Goal: Task Accomplishment & Management: Use online tool/utility

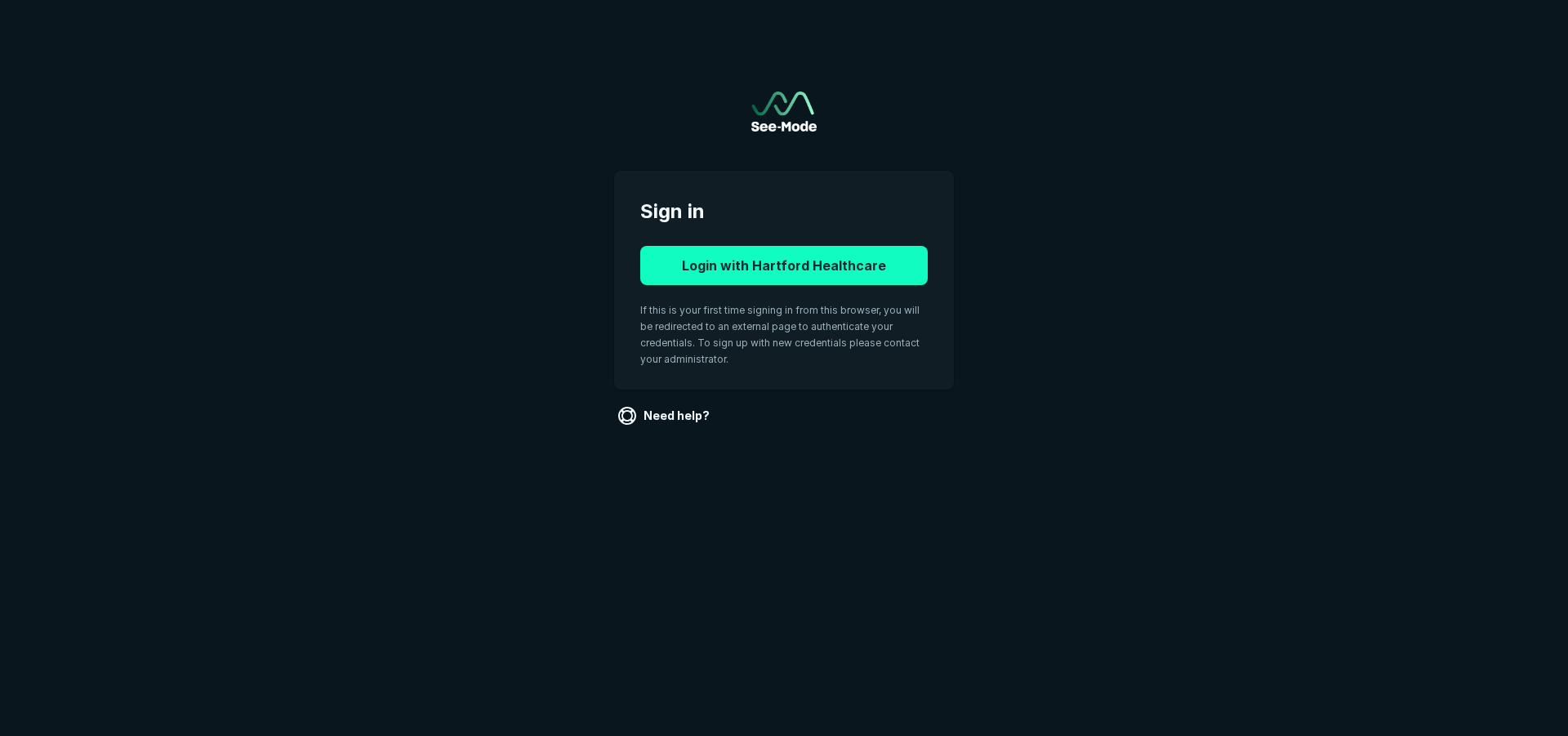
click at [875, 269] on button "Login with Hartford Healthcare" at bounding box center [784, 266] width 288 height 39
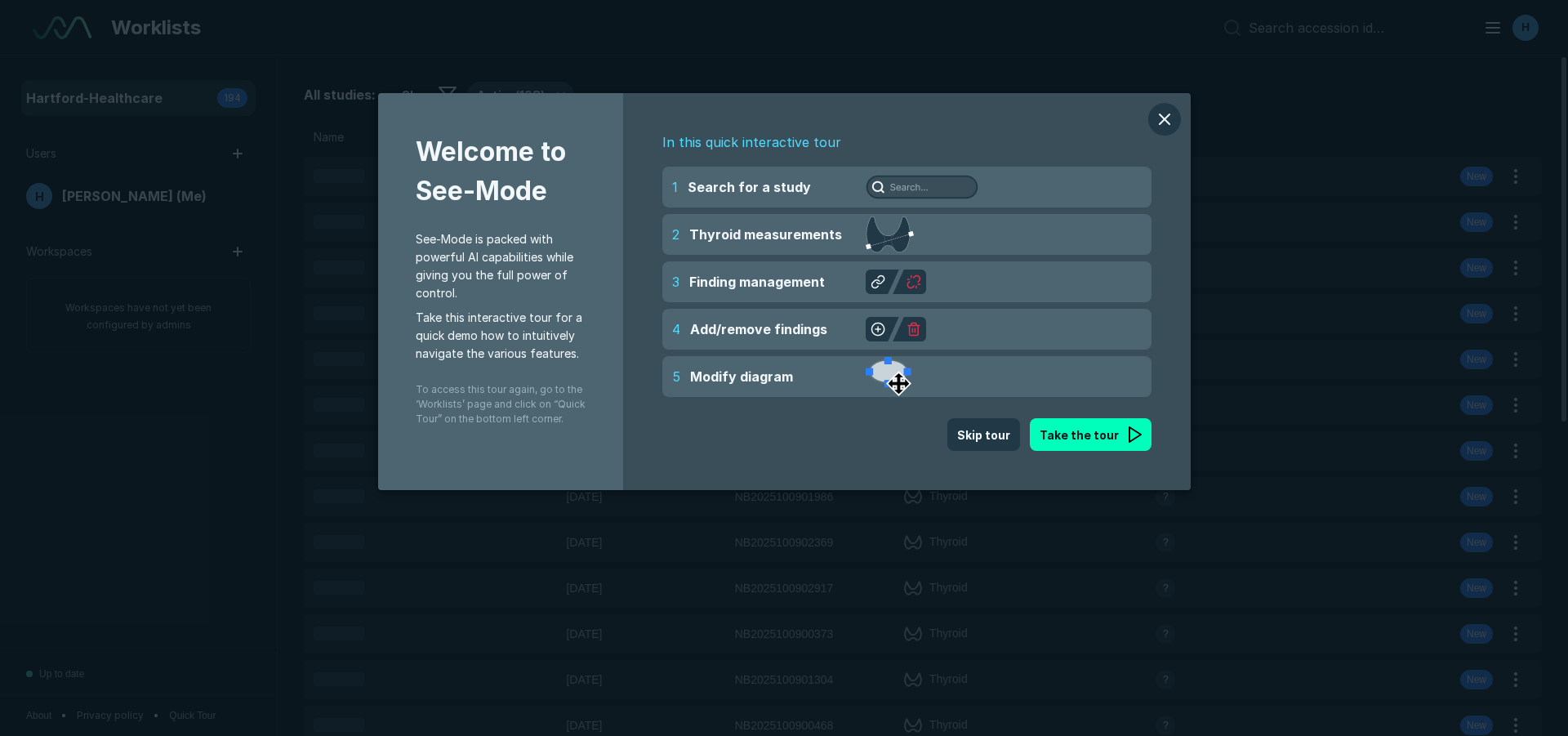
scroll to position [5126, 9155]
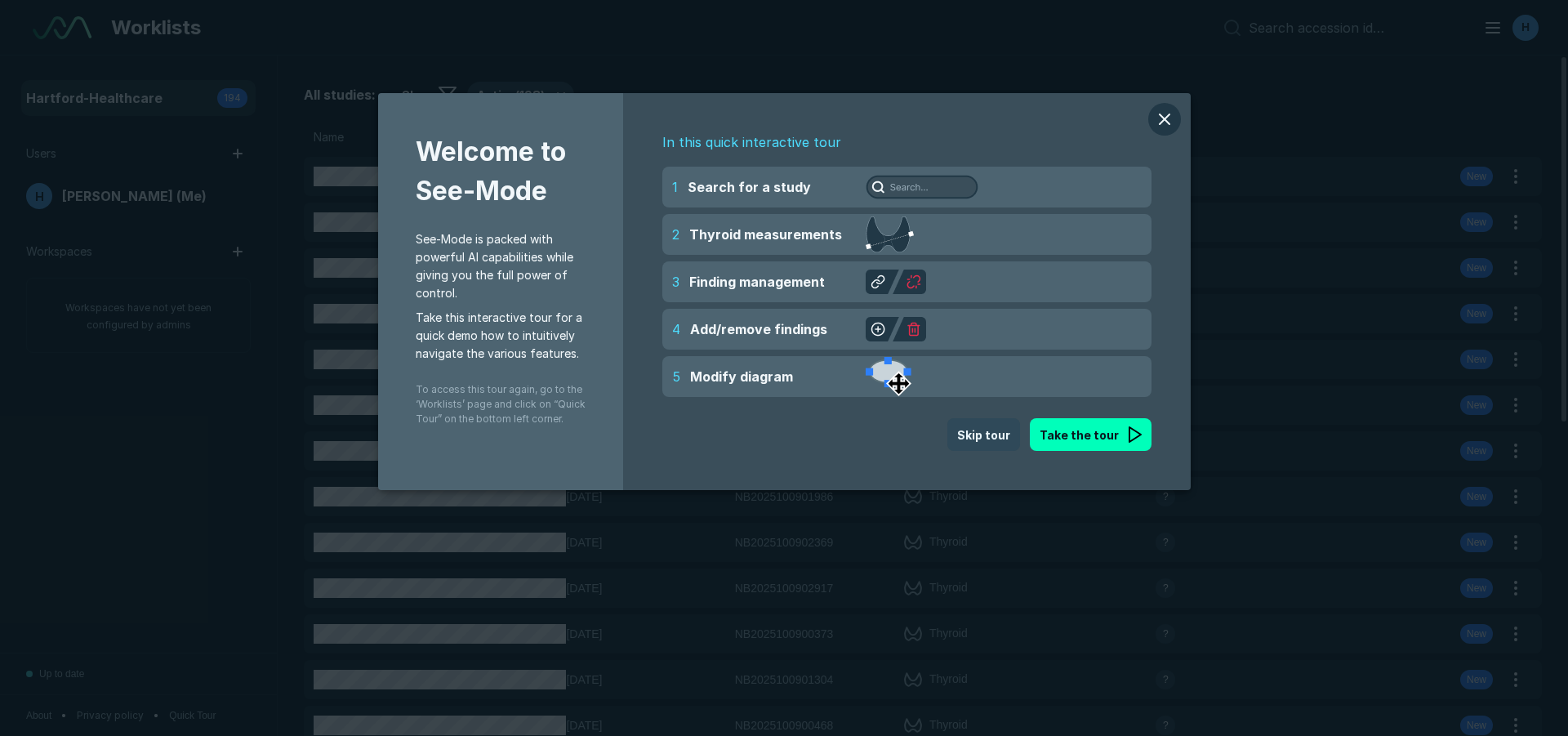
click at [1010, 438] on button "Skip tour" at bounding box center [983, 434] width 73 height 32
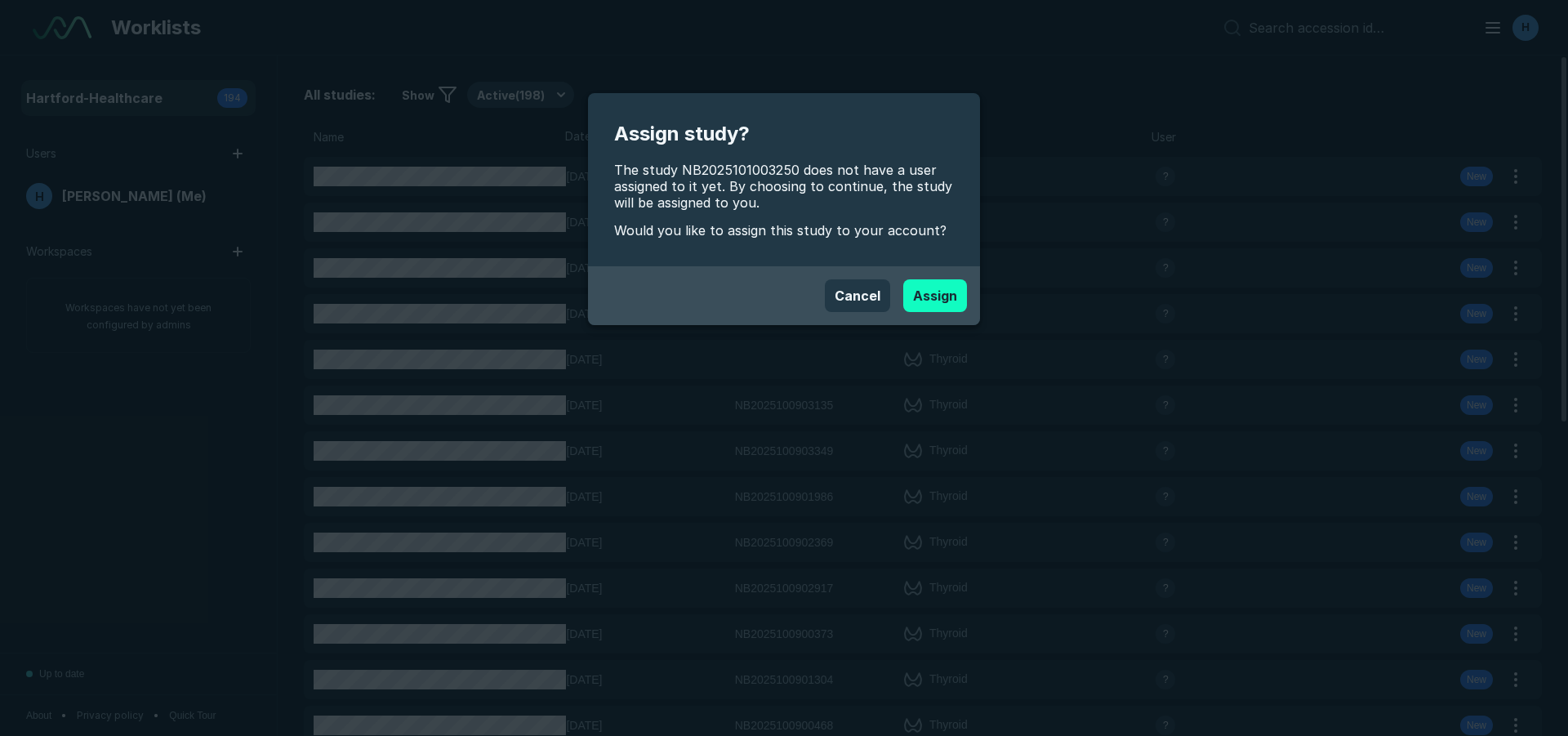
click at [927, 292] on button "Assign" at bounding box center [935, 295] width 64 height 32
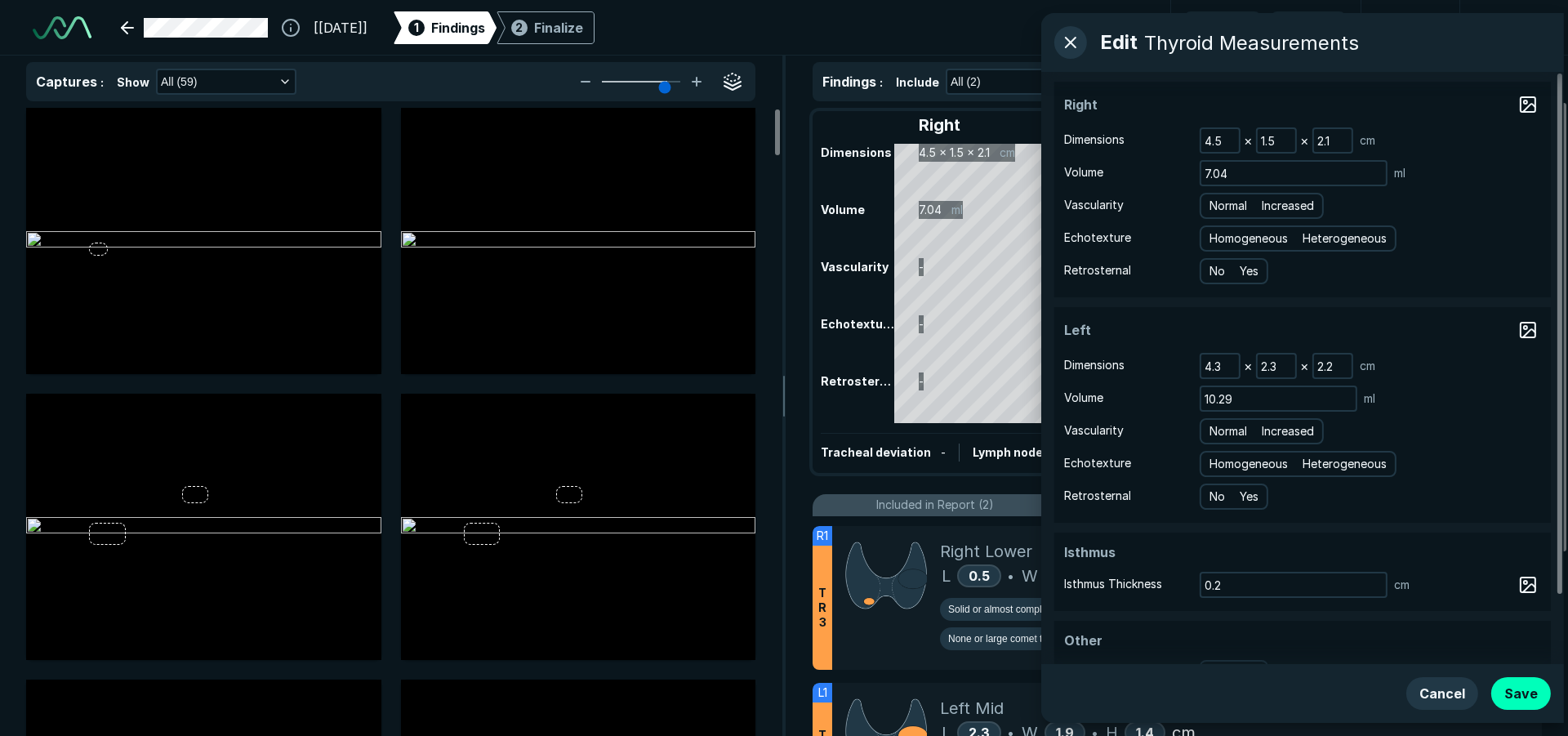
scroll to position [5126, 9155]
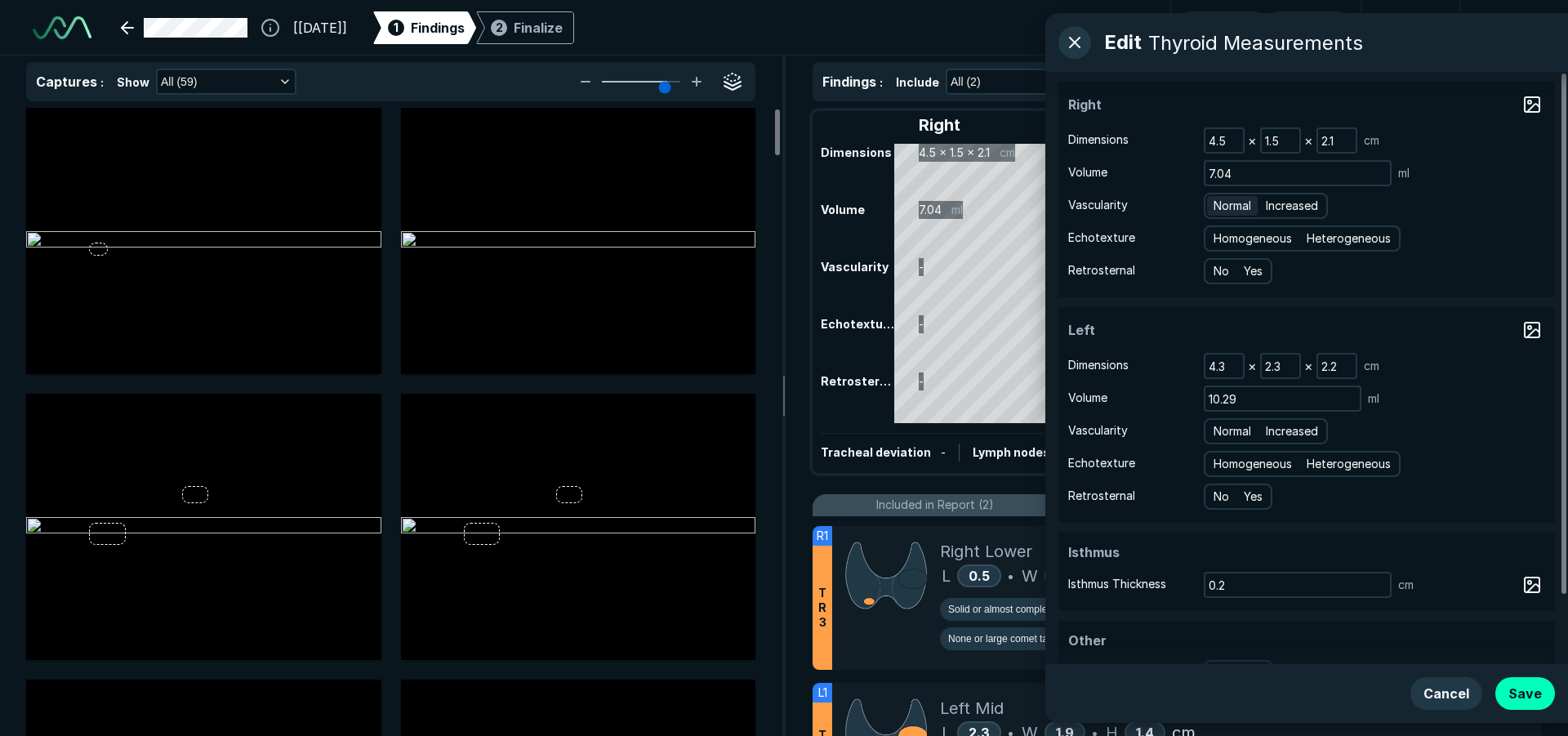
click at [1240, 204] on span "Normal" at bounding box center [1232, 206] width 38 height 18
click at [1222, 204] on input "Normal" at bounding box center [1215, 203] width 10 height 10
radio input "true"
click at [1256, 232] on span "Homogeneous" at bounding box center [1252, 238] width 79 height 18
click at [1222, 232] on input "Homogeneous" at bounding box center [1215, 236] width 10 height 10
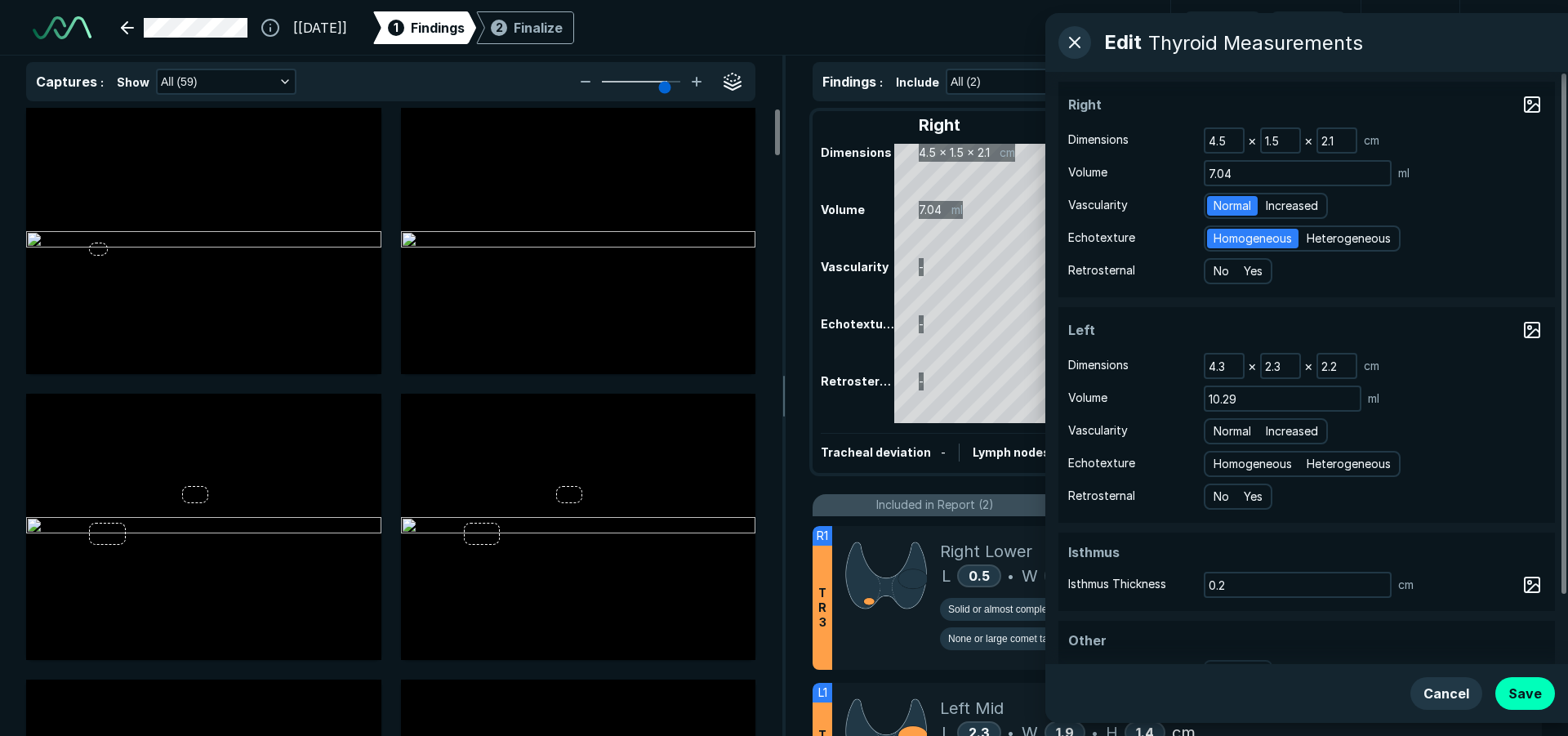
radio input "true"
click at [1384, 235] on span "Heterogeneous" at bounding box center [1349, 238] width 84 height 18
click at [1314, 235] on input "Heterogeneous" at bounding box center [1309, 236] width 10 height 10
radio input "true"
click at [1238, 228] on div "Homogeneous Heterogeneous" at bounding box center [1302, 239] width 197 height 26
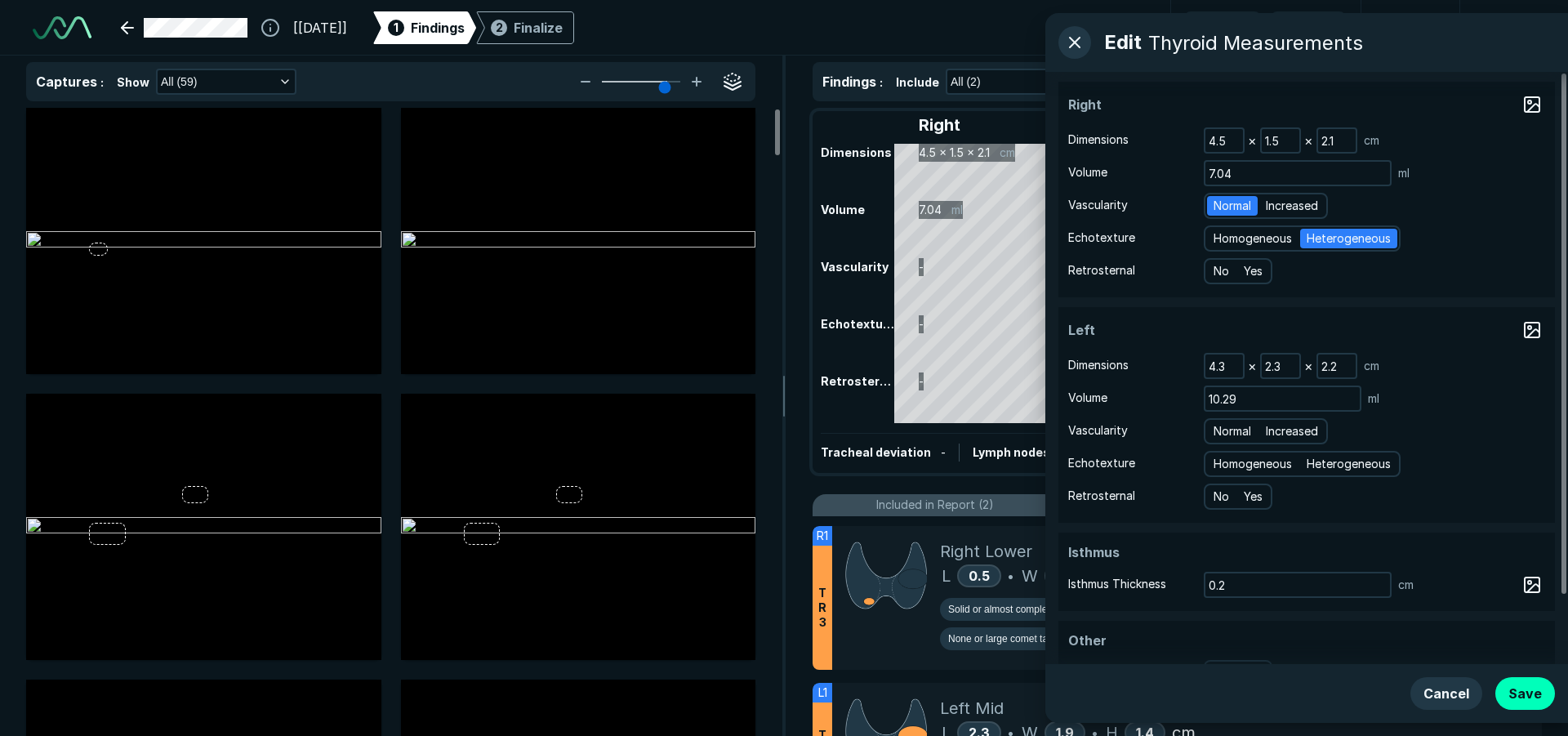
click at [1234, 252] on td "Echotexture Homogeneous Heterogeneous" at bounding box center [1306, 238] width 477 height 32
click at [1248, 232] on span "Homogeneous" at bounding box center [1252, 238] width 79 height 18
click at [1222, 232] on input "Homogeneous" at bounding box center [1215, 236] width 10 height 10
radio input "true"
radio input "false"
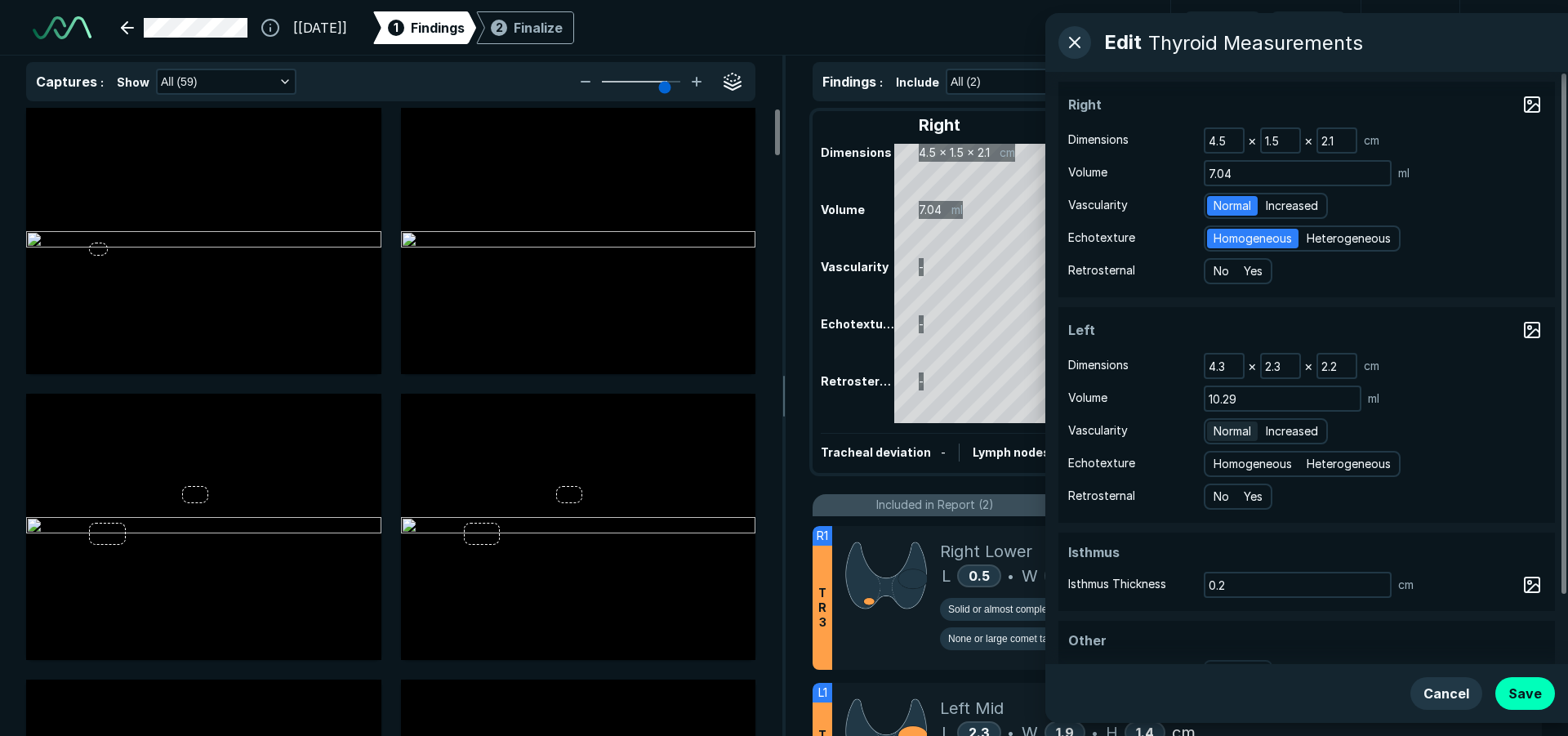
click at [1237, 428] on span "Normal" at bounding box center [1232, 430] width 38 height 18
click at [1222, 428] on input "Normal" at bounding box center [1215, 429] width 10 height 10
radio input "true"
click at [1331, 470] on span "Heterogeneous" at bounding box center [1349, 463] width 84 height 18
click at [1314, 468] on input "Heterogeneous" at bounding box center [1309, 461] width 10 height 10
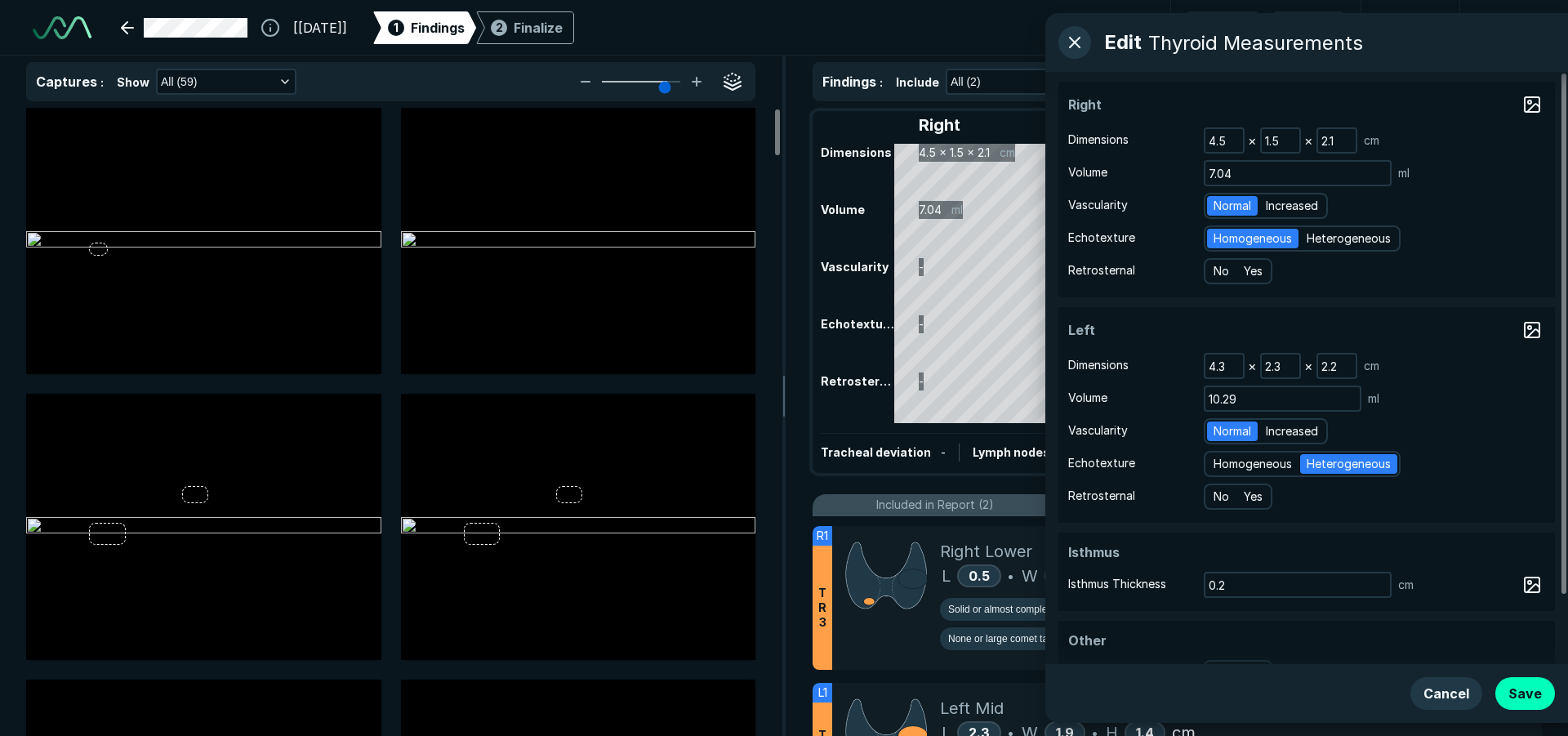
radio input "true"
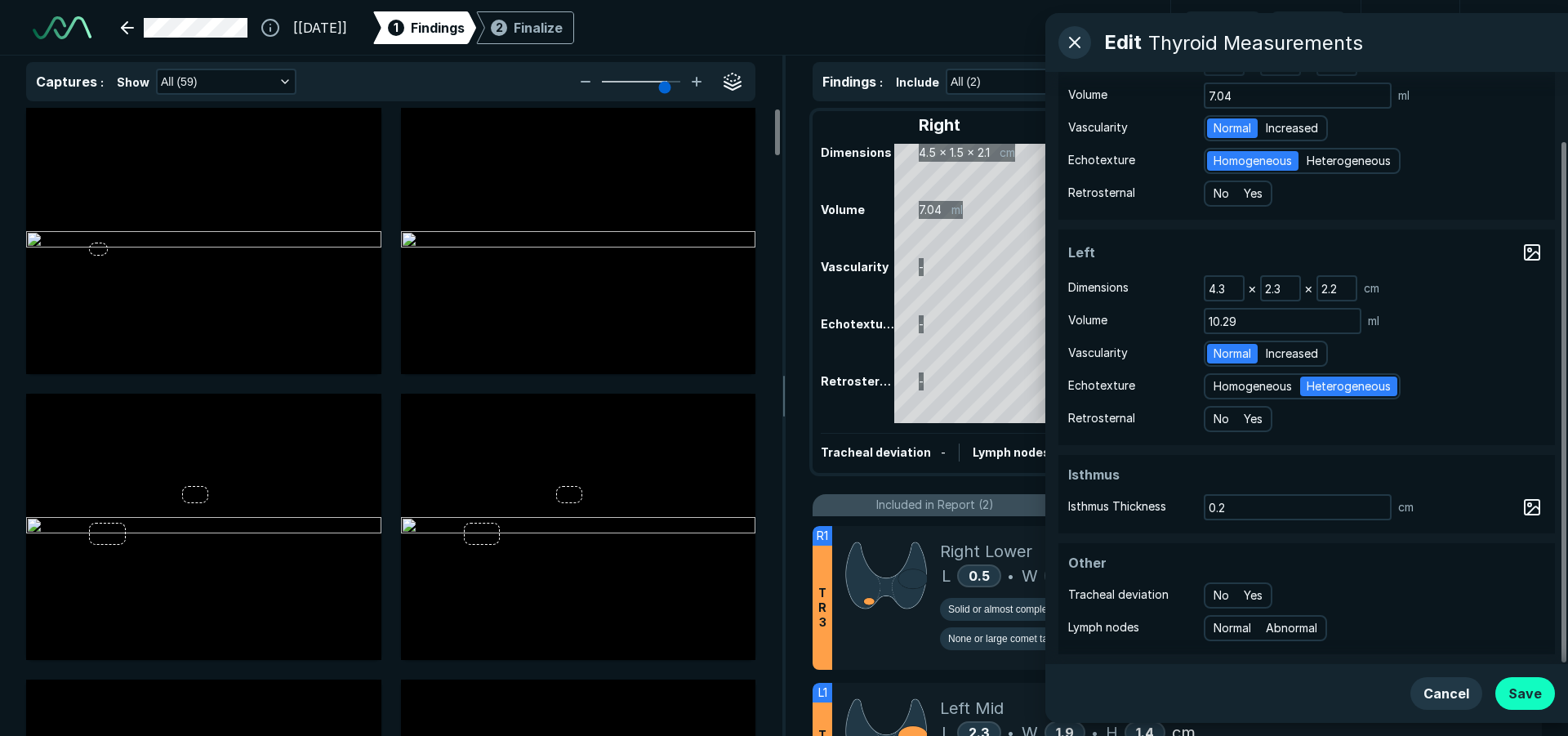
click at [1530, 692] on button "Save" at bounding box center [1524, 692] width 59 height 32
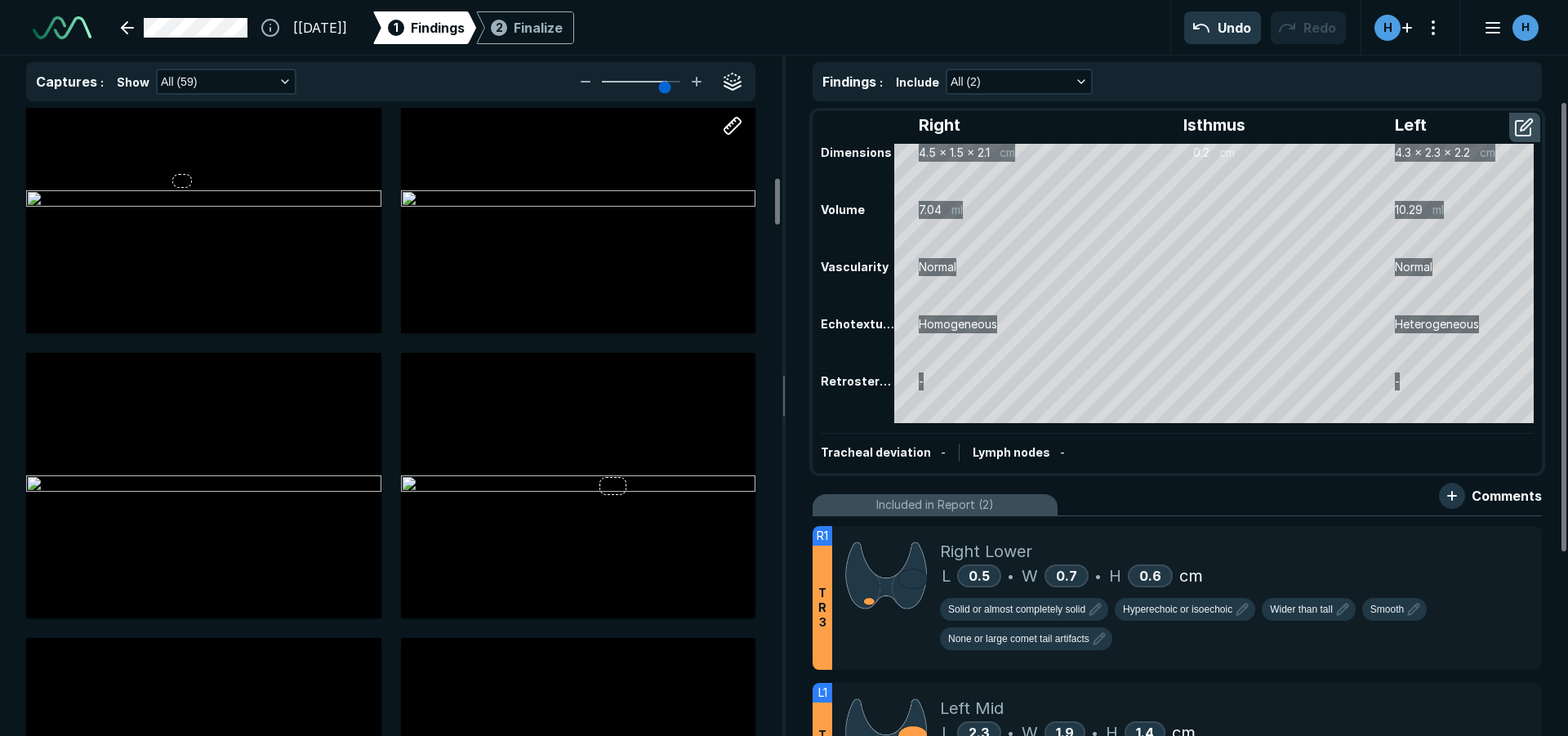
scroll to position [1389, 0]
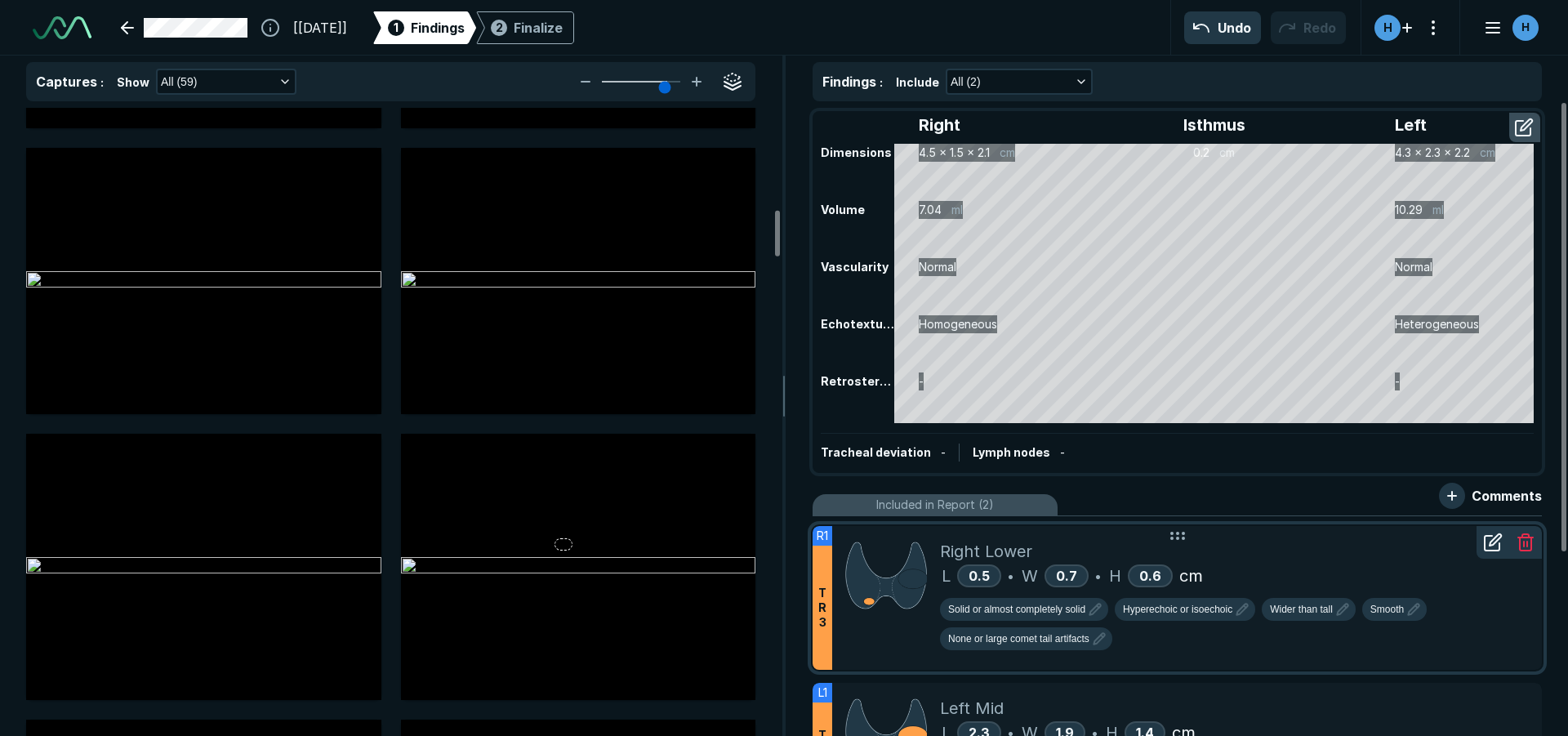
click at [1206, 647] on div "Solid or almost completely solid Hyperechoic or isoechoic Wider than tall Smoot…" at bounding box center [1235, 628] width 589 height 59
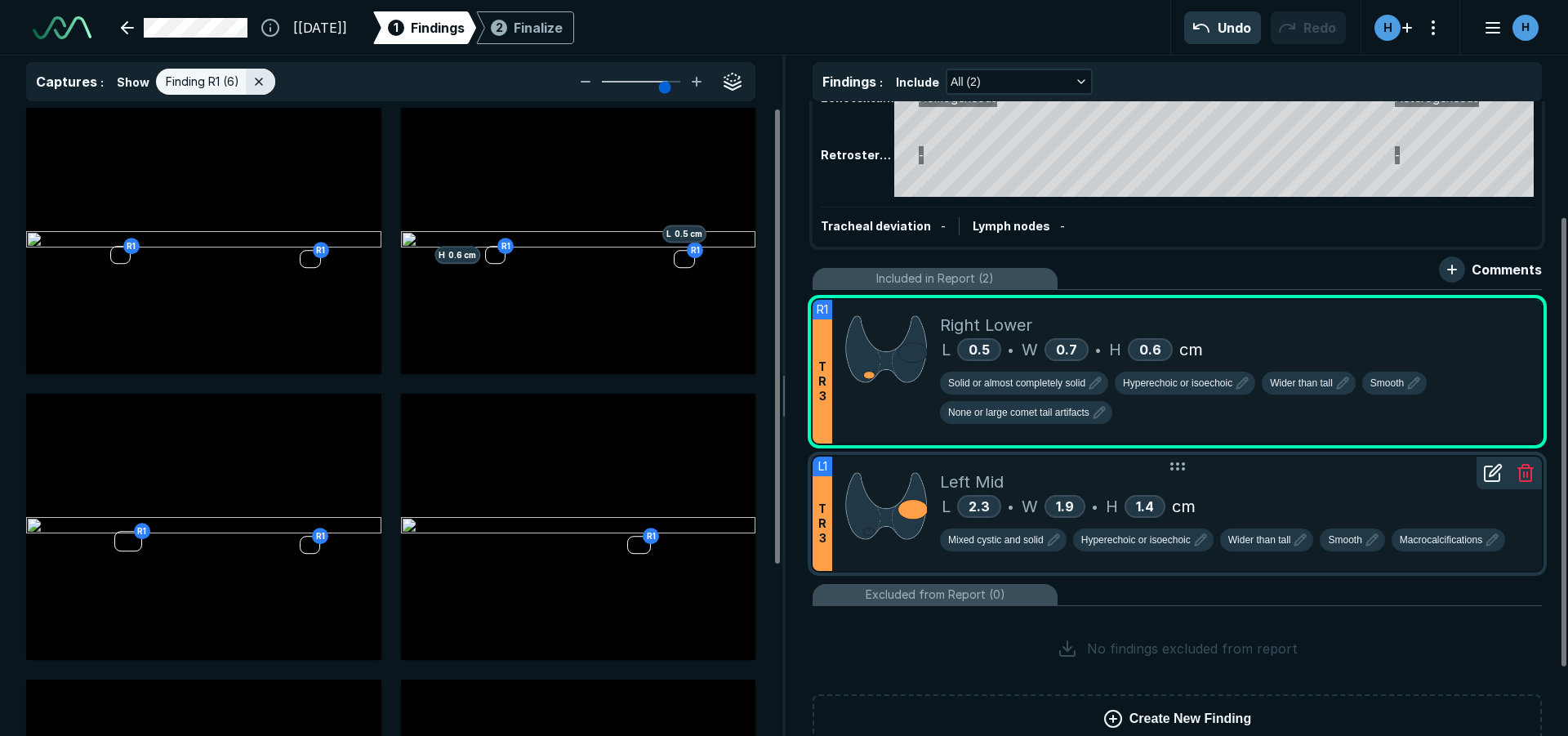
scroll to position [245, 0]
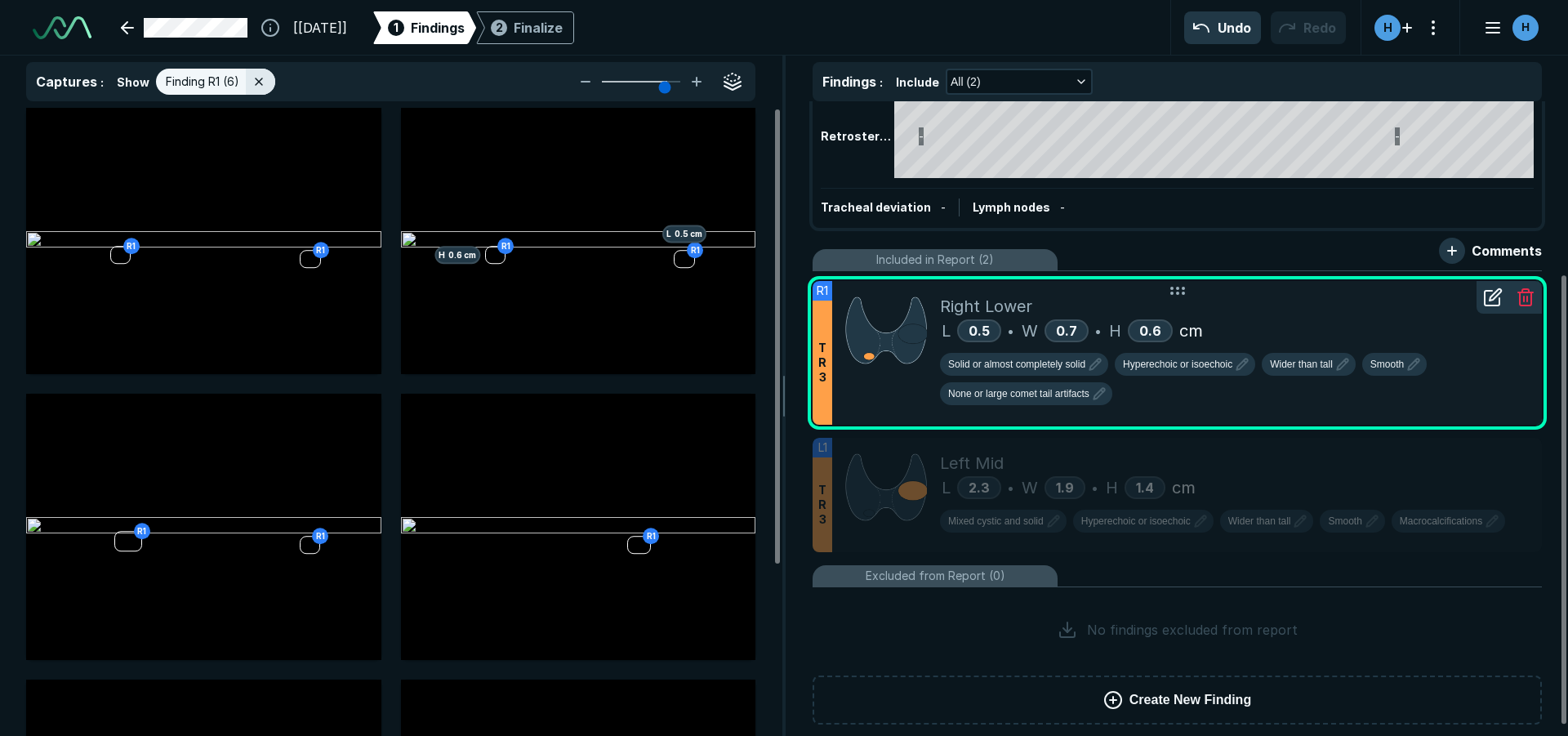
click at [1488, 299] on icon at bounding box center [1492, 297] width 19 height 19
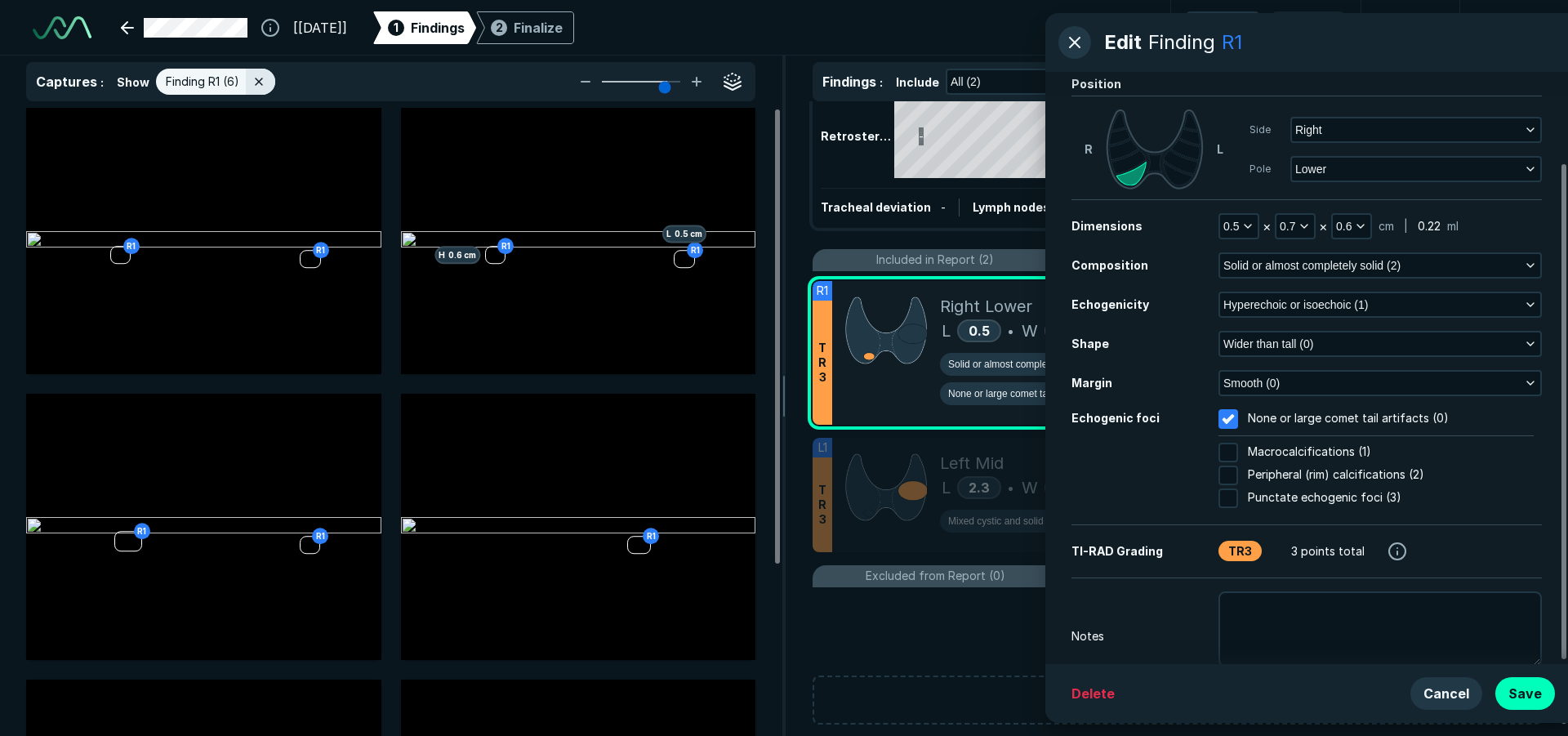
scroll to position [112, 0]
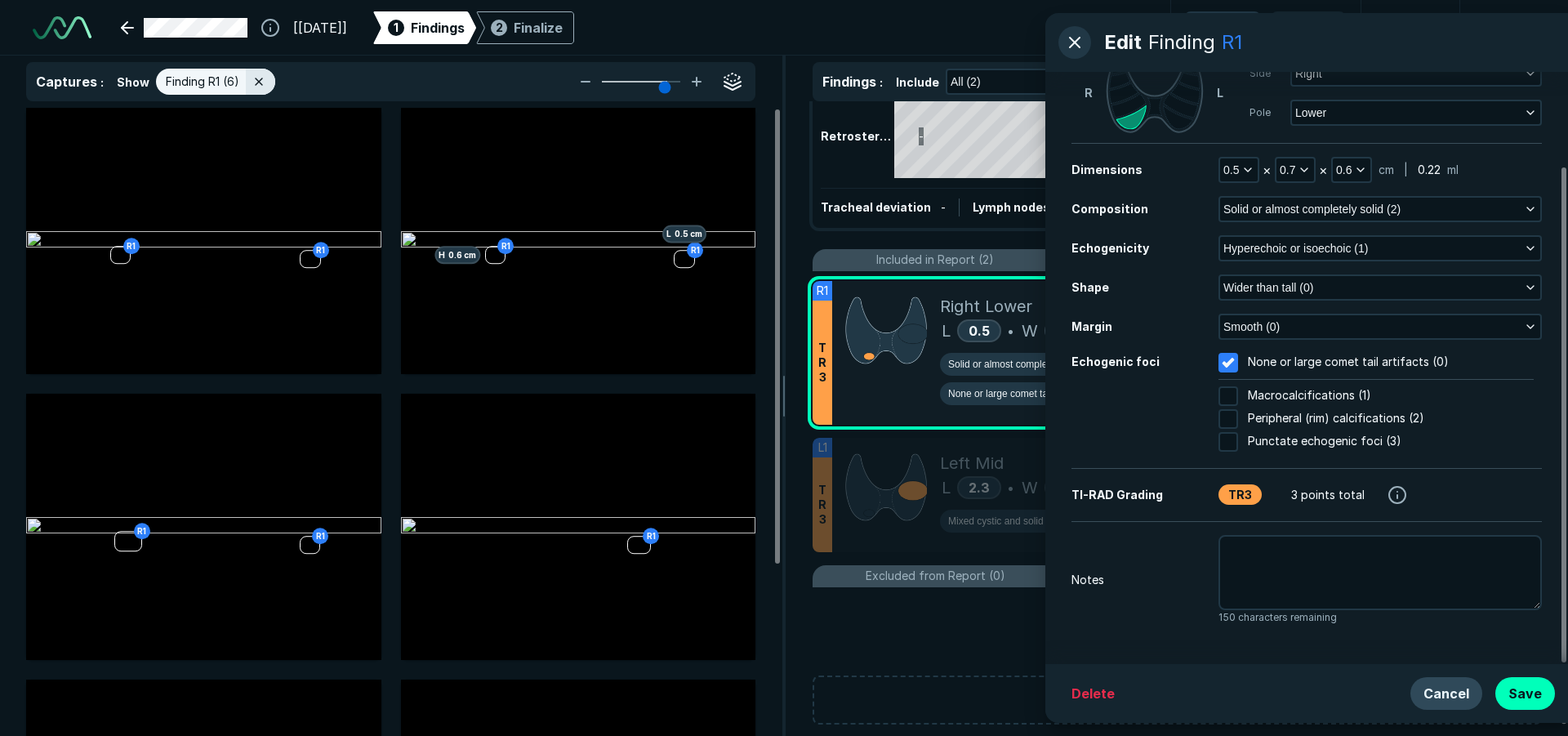
click at [1450, 697] on button "Cancel" at bounding box center [1447, 692] width 72 height 32
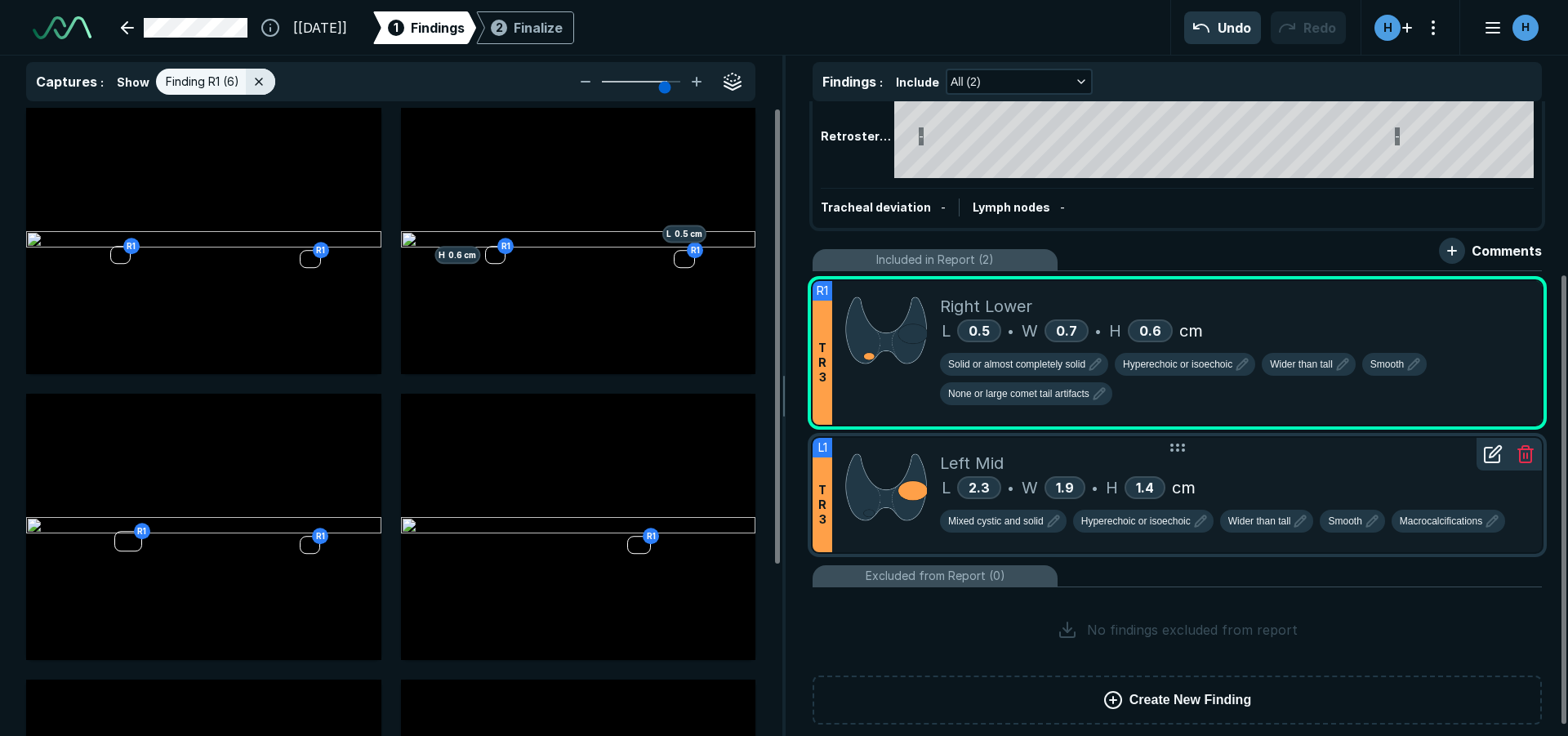
click at [1314, 475] on div "L 2.3 • W 1.9 • H 1.4 cm" at bounding box center [1235, 487] width 589 height 24
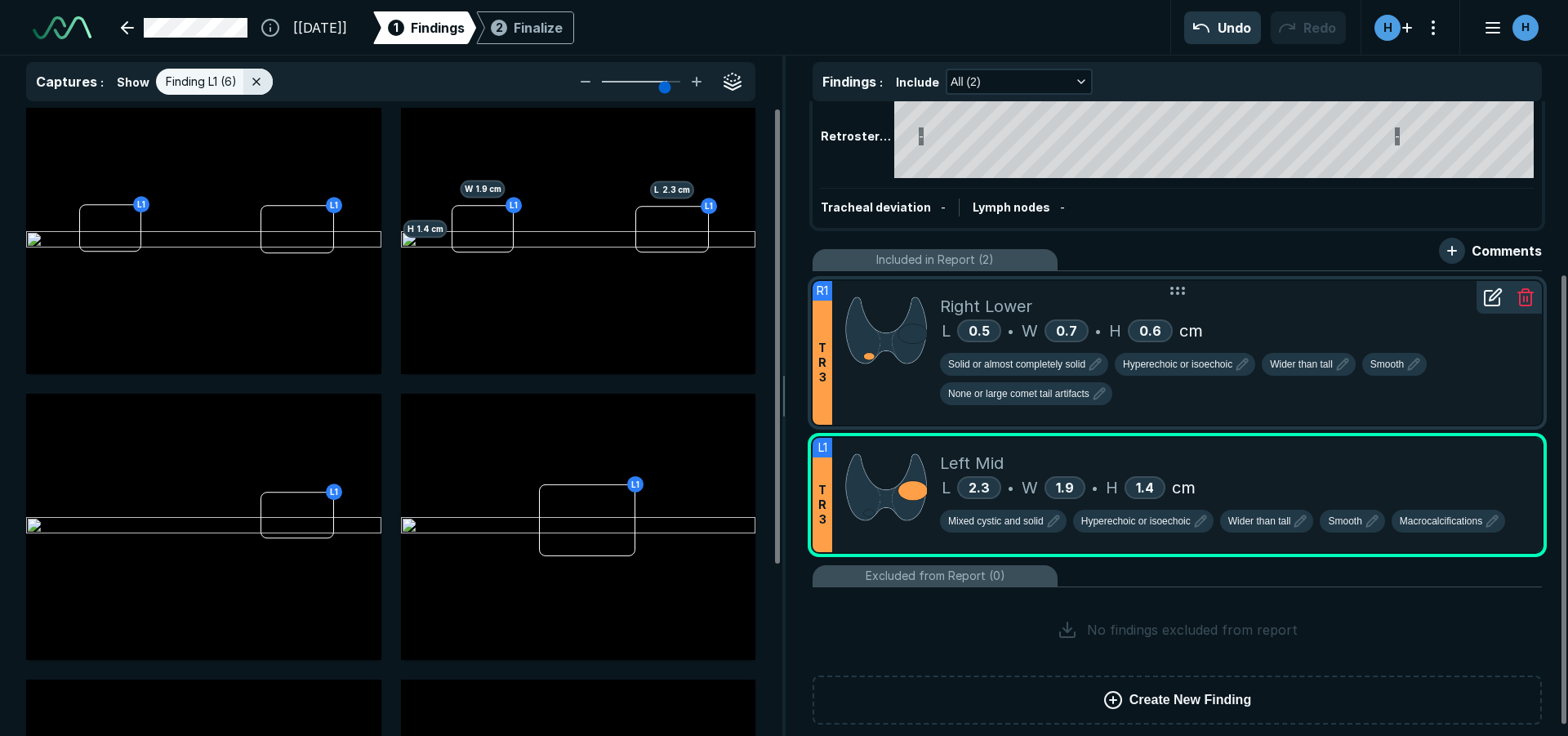
click at [1239, 399] on div "Solid or almost completely solid Hyperechoic or isoechoic Wider than tall Smoot…" at bounding box center [1235, 382] width 589 height 59
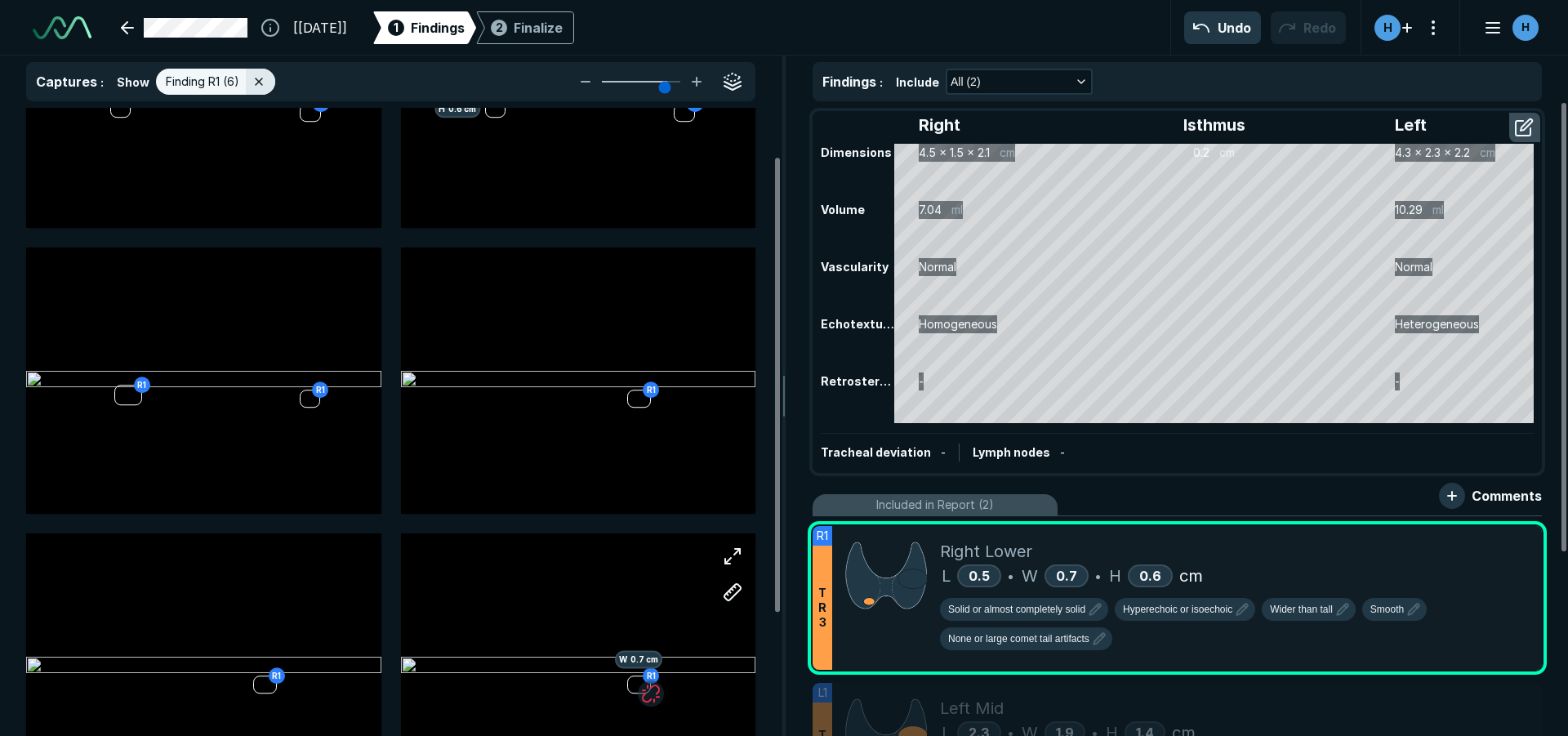
scroll to position [236, 0]
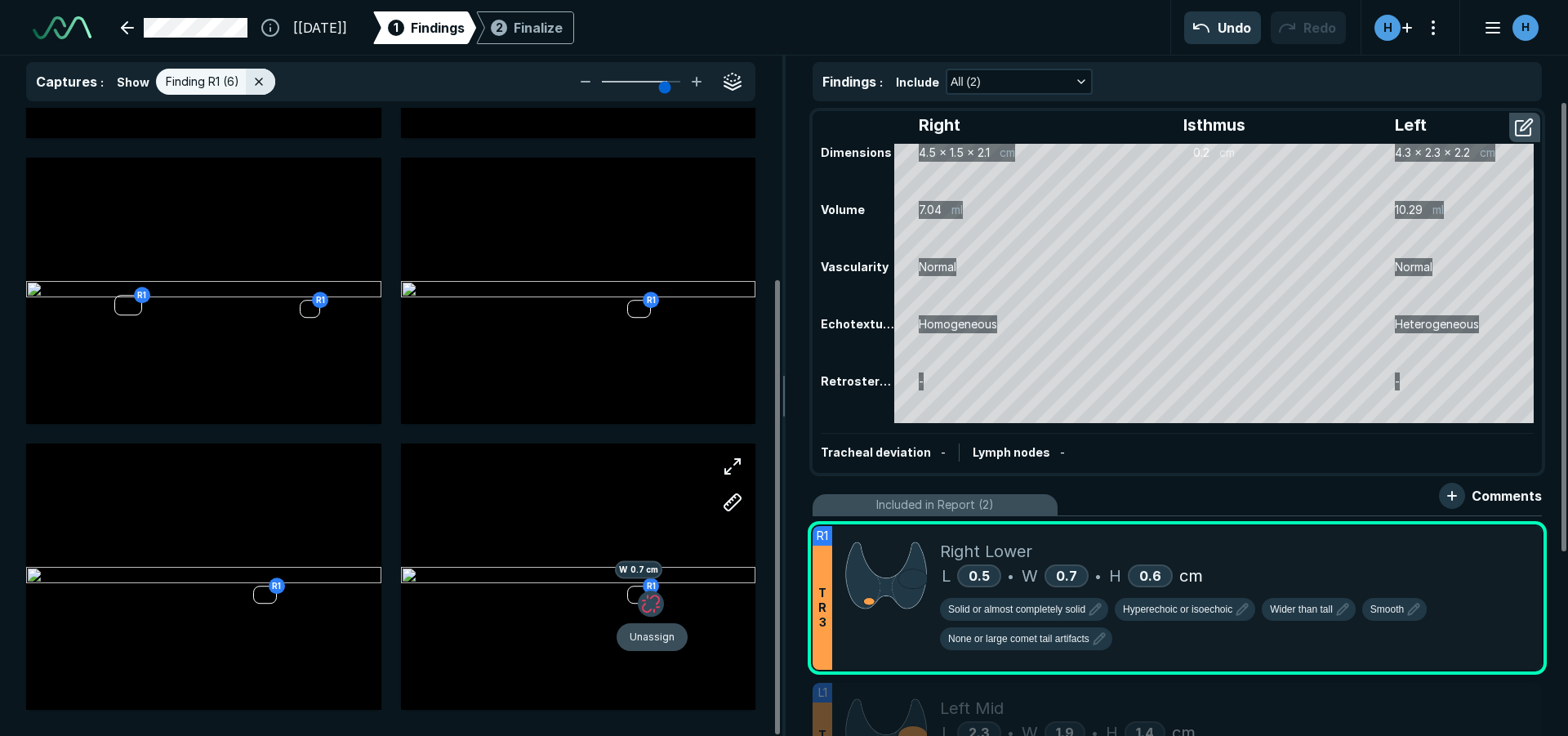
click at [658, 608] on button "button" at bounding box center [651, 604] width 26 height 26
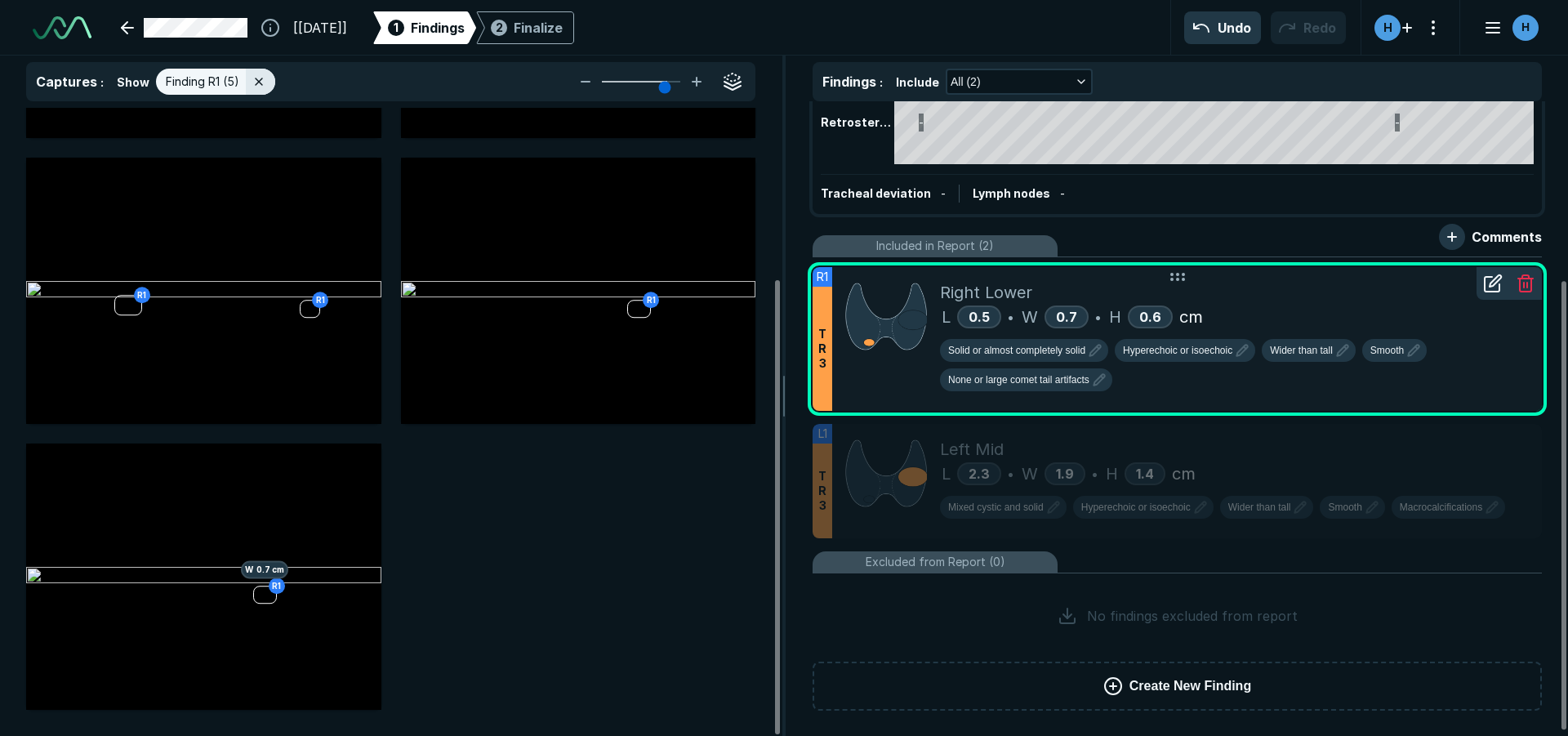
scroll to position [260, 0]
click at [1289, 292] on div "Right Lower" at bounding box center [1235, 292] width 589 height 24
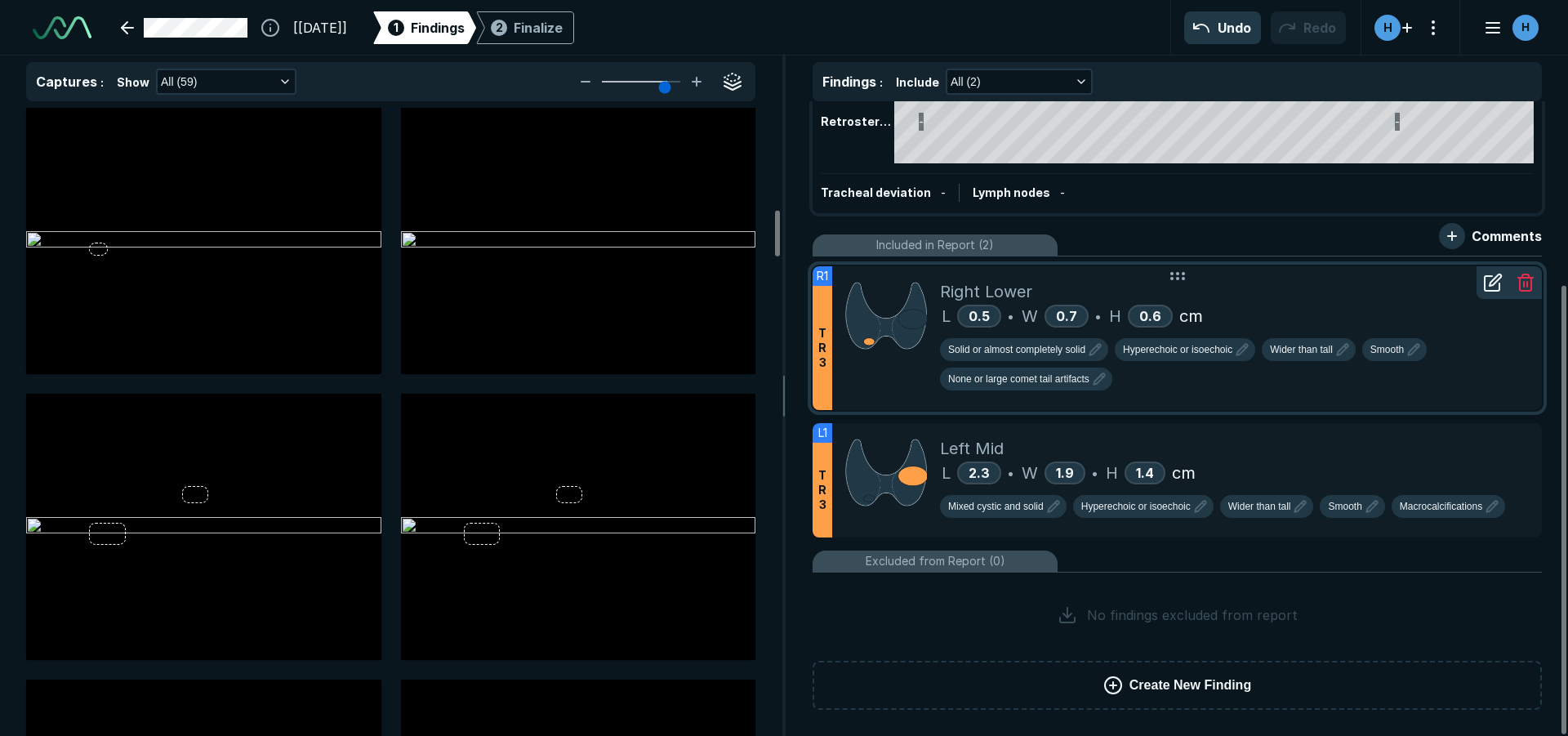
scroll to position [1389, 0]
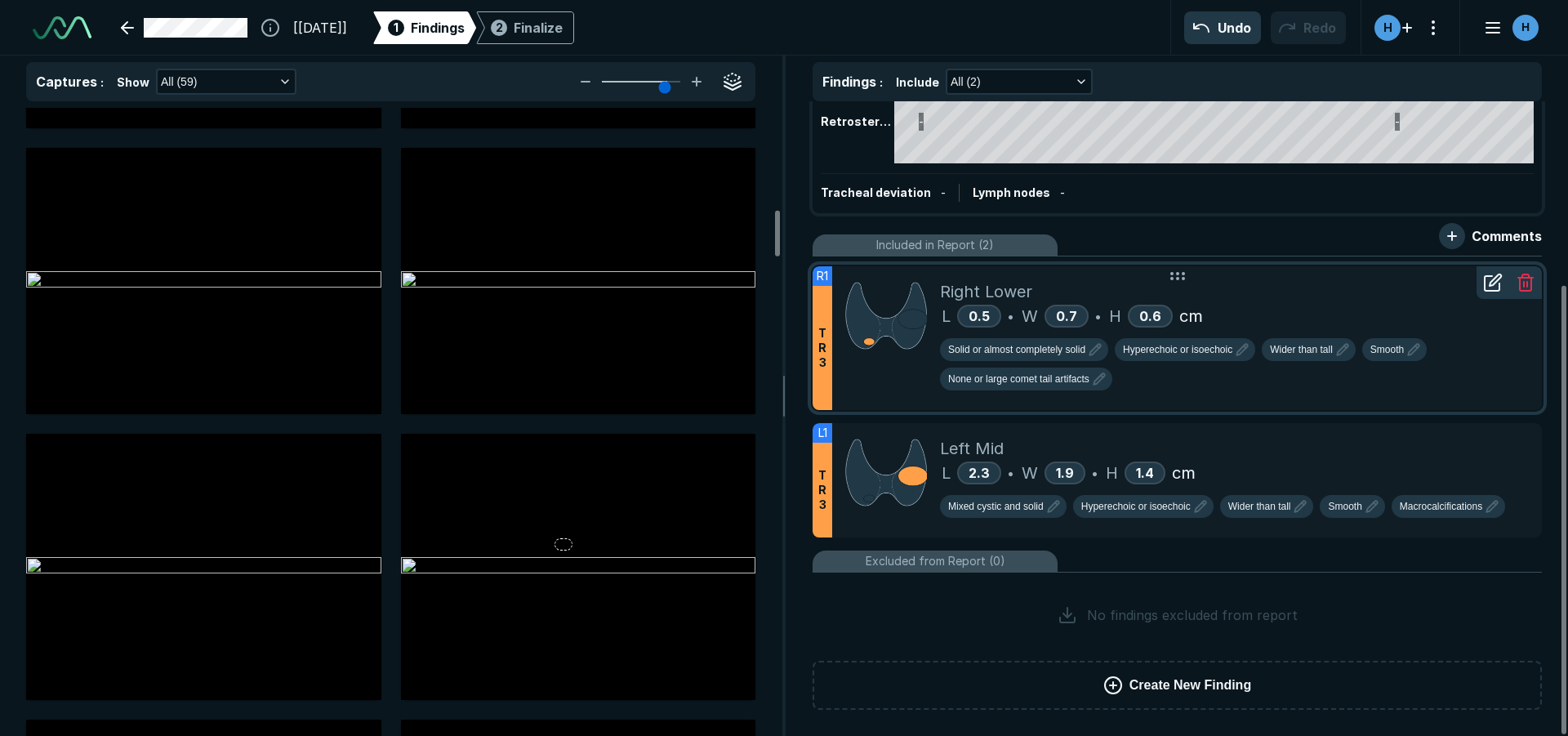
click at [1256, 307] on div "L 0.5 • W 0.7 • H 0.6 cm" at bounding box center [1235, 316] width 589 height 24
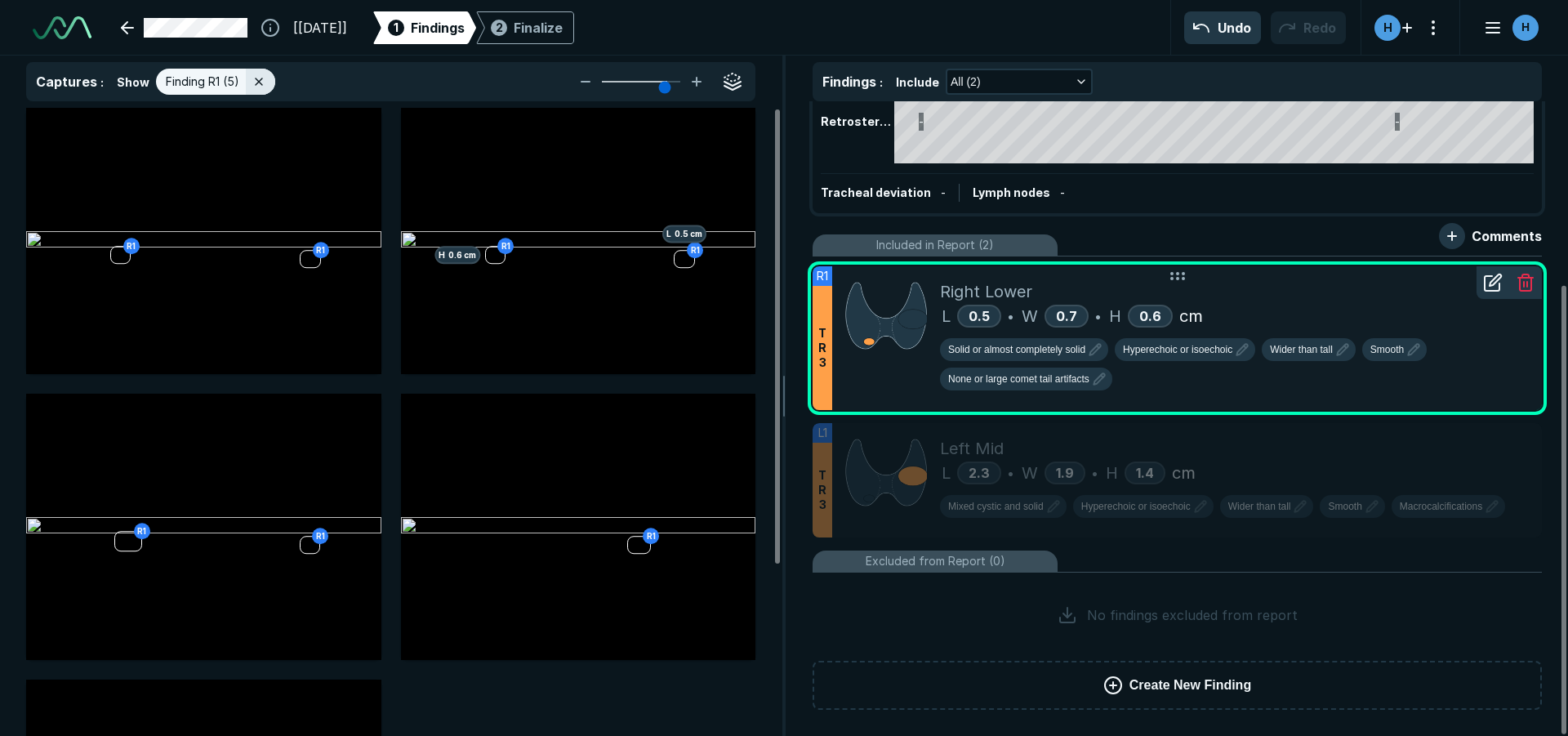
scroll to position [4747, 5355]
click at [1495, 281] on icon at bounding box center [1492, 282] width 19 height 19
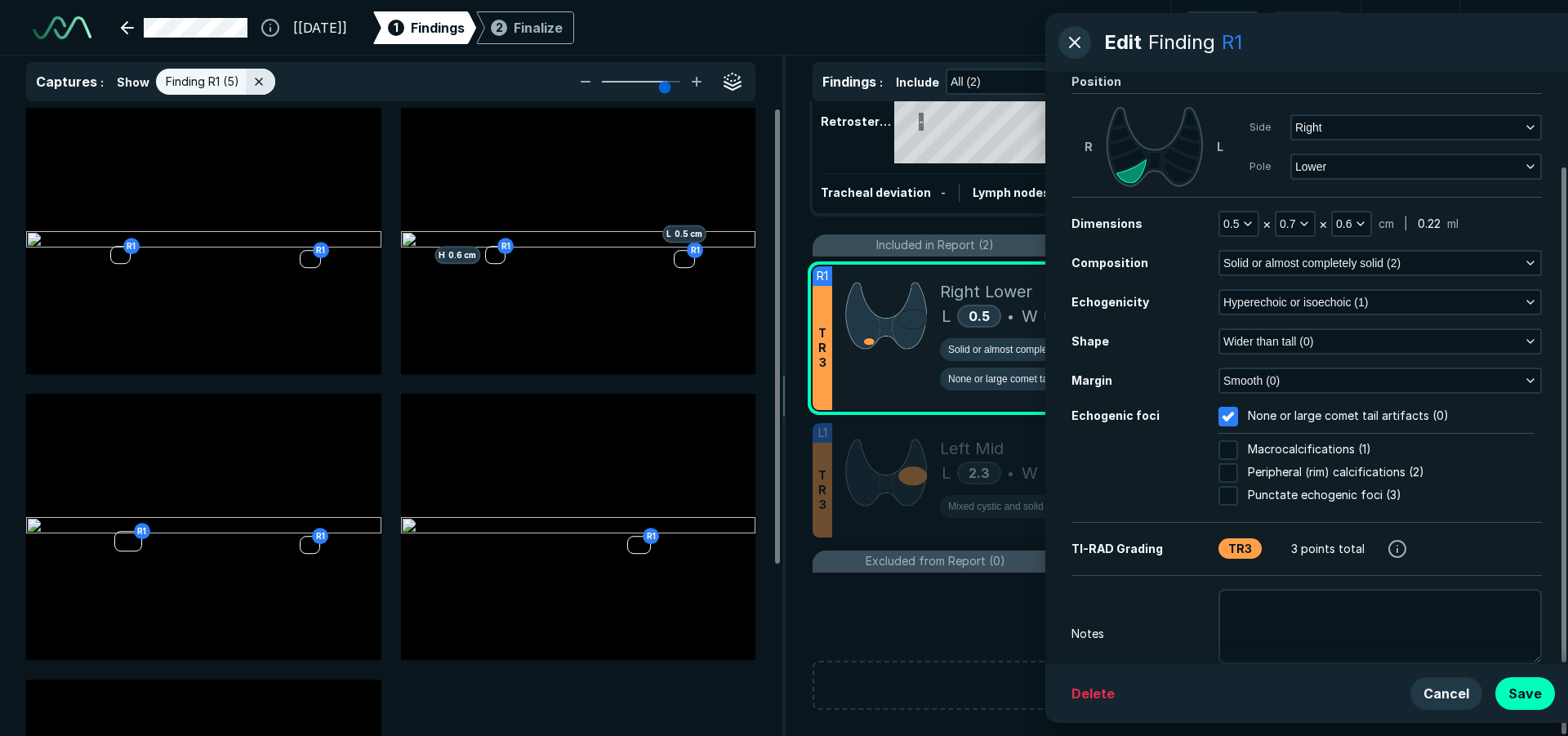
scroll to position [112, 0]
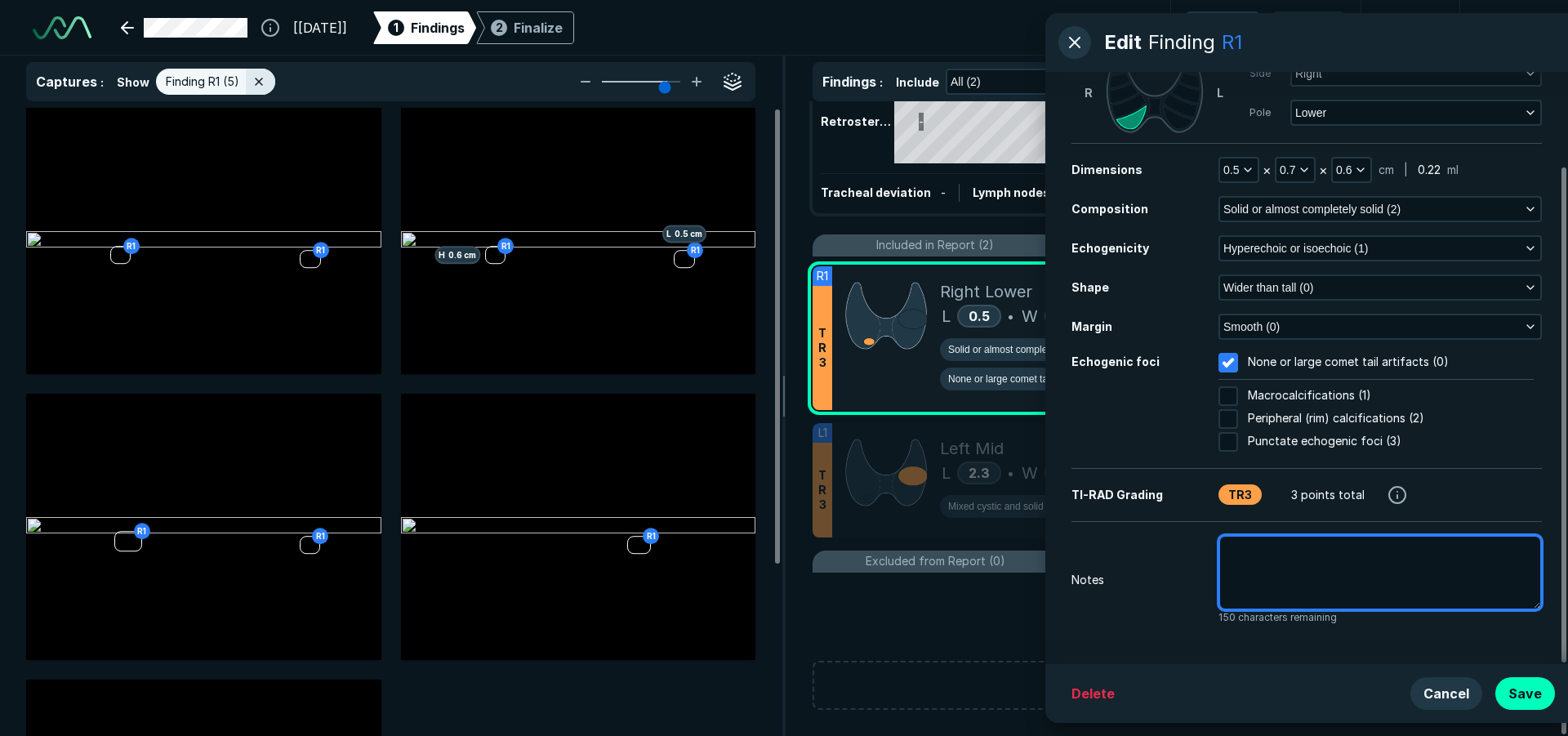
click at [1234, 573] on textarea at bounding box center [1379, 572] width 323 height 75
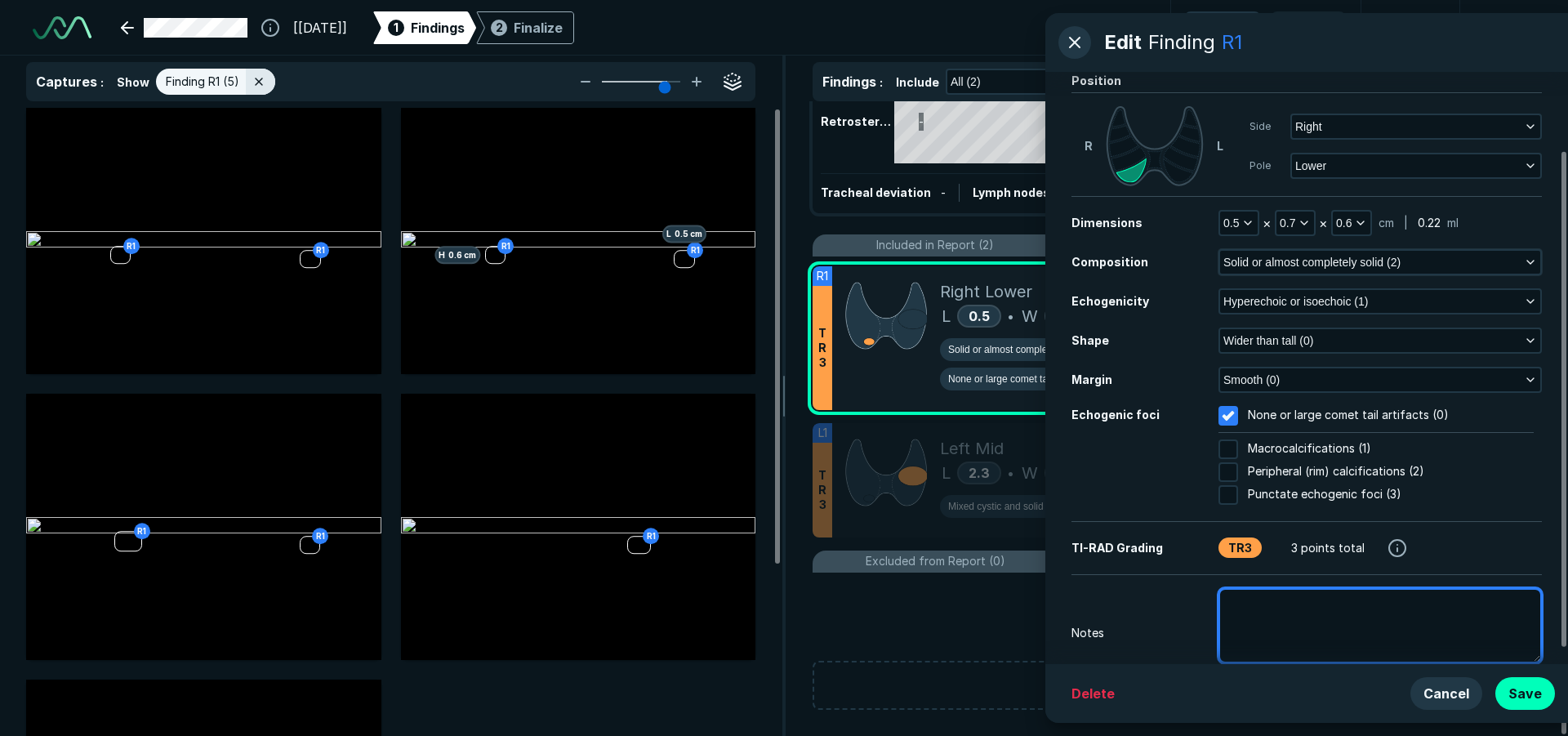
scroll to position [0, 0]
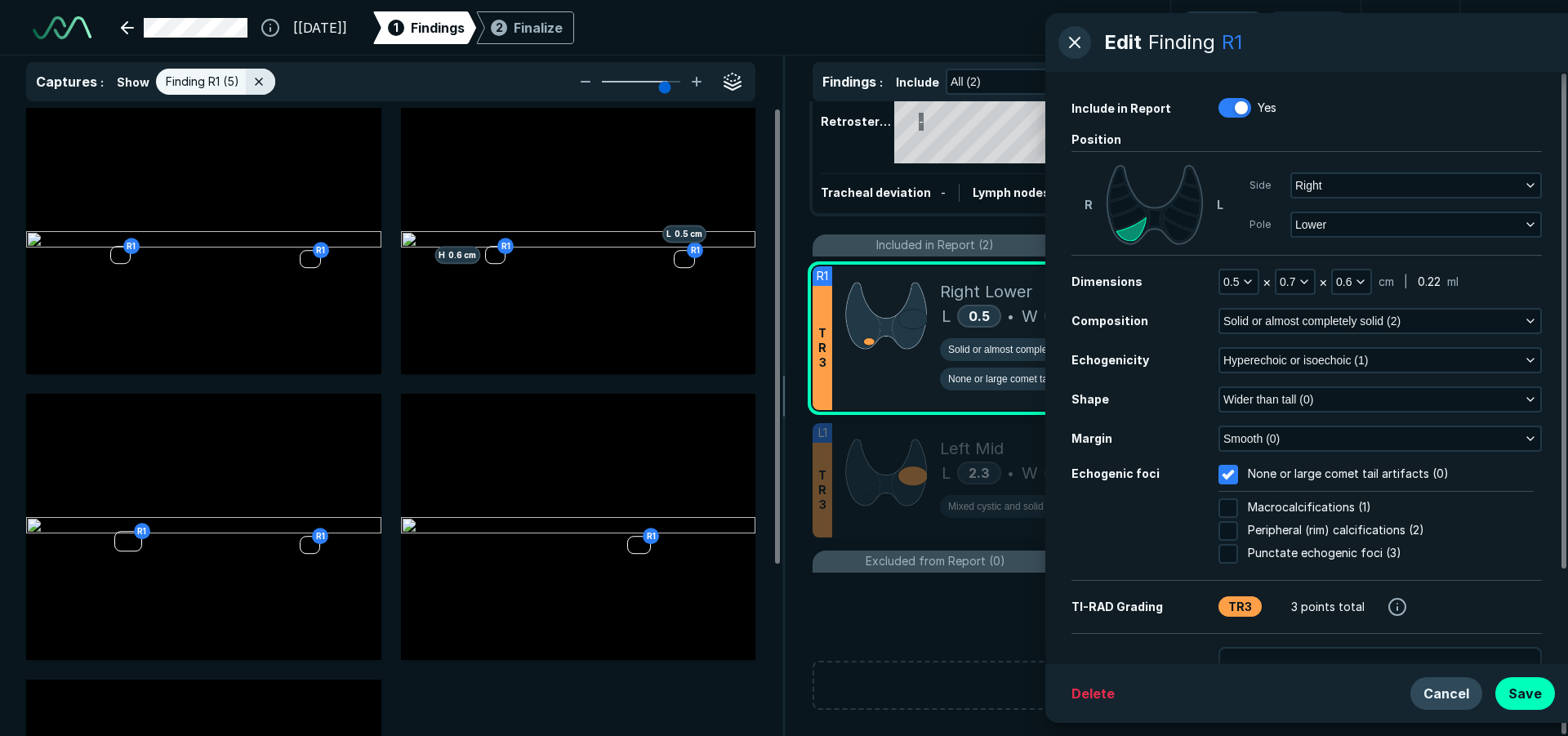
click at [1464, 697] on button "Cancel" at bounding box center [1447, 692] width 72 height 32
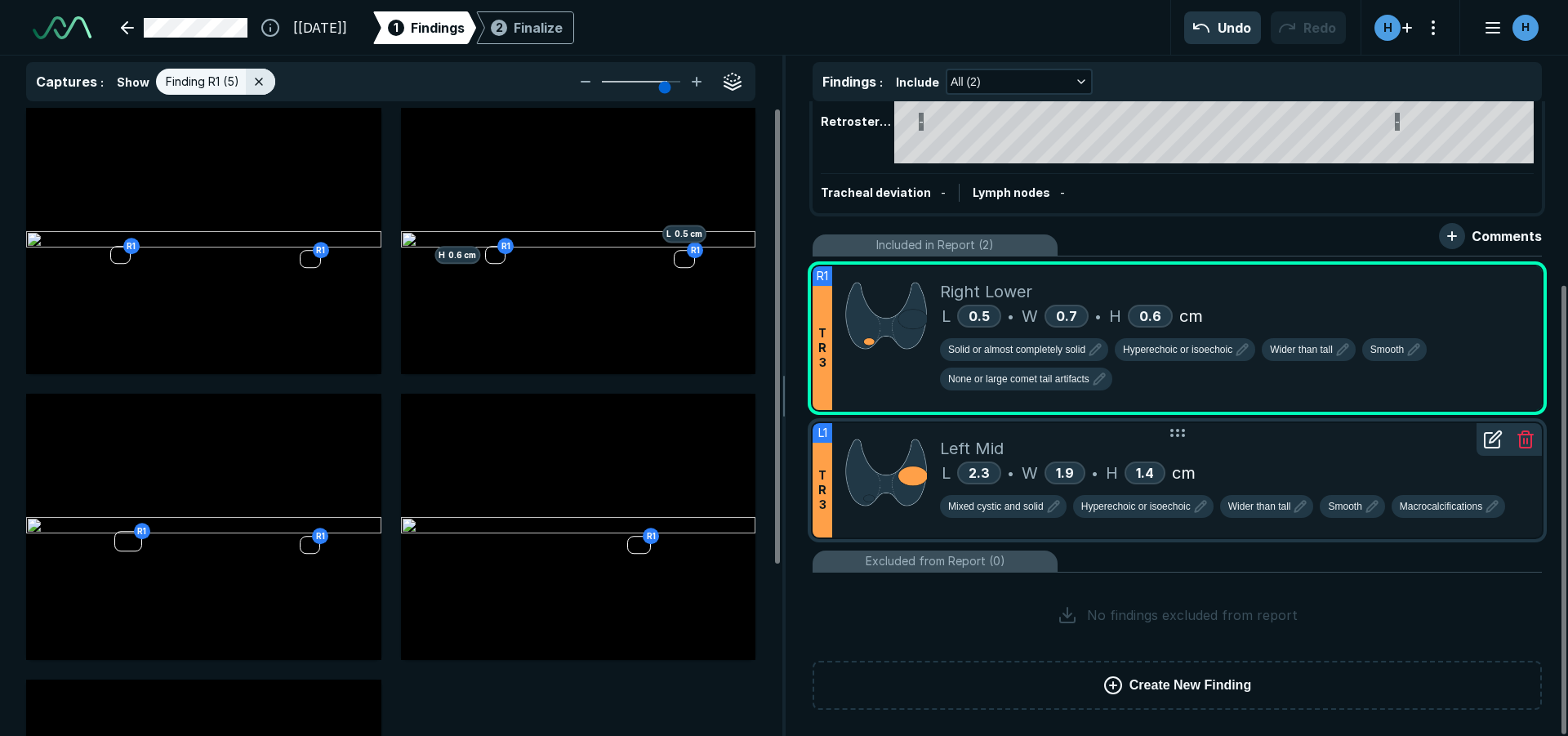
click at [1268, 455] on div "Left Mid" at bounding box center [1235, 448] width 589 height 24
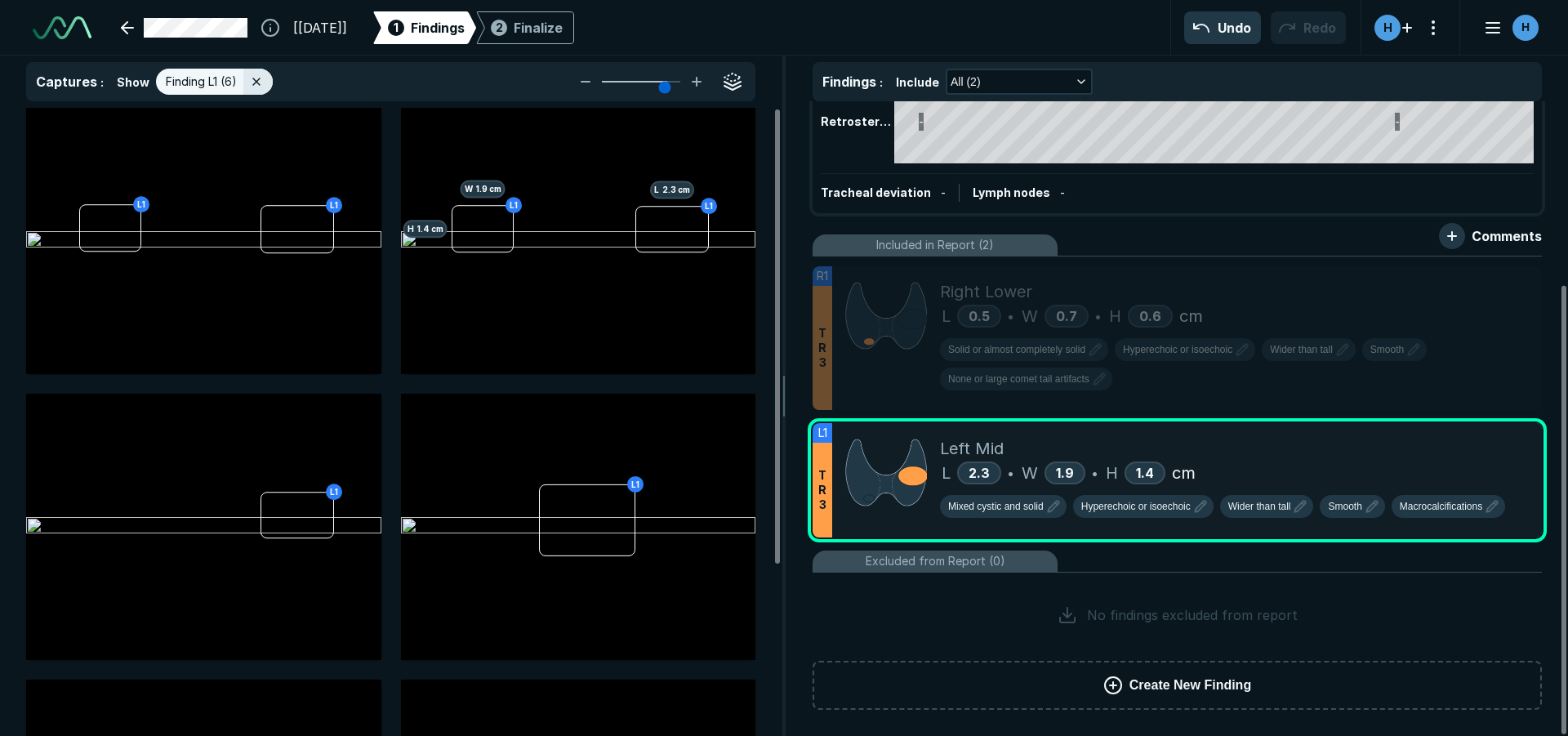
click at [1196, 684] on span "Create New Finding" at bounding box center [1189, 685] width 121 height 19
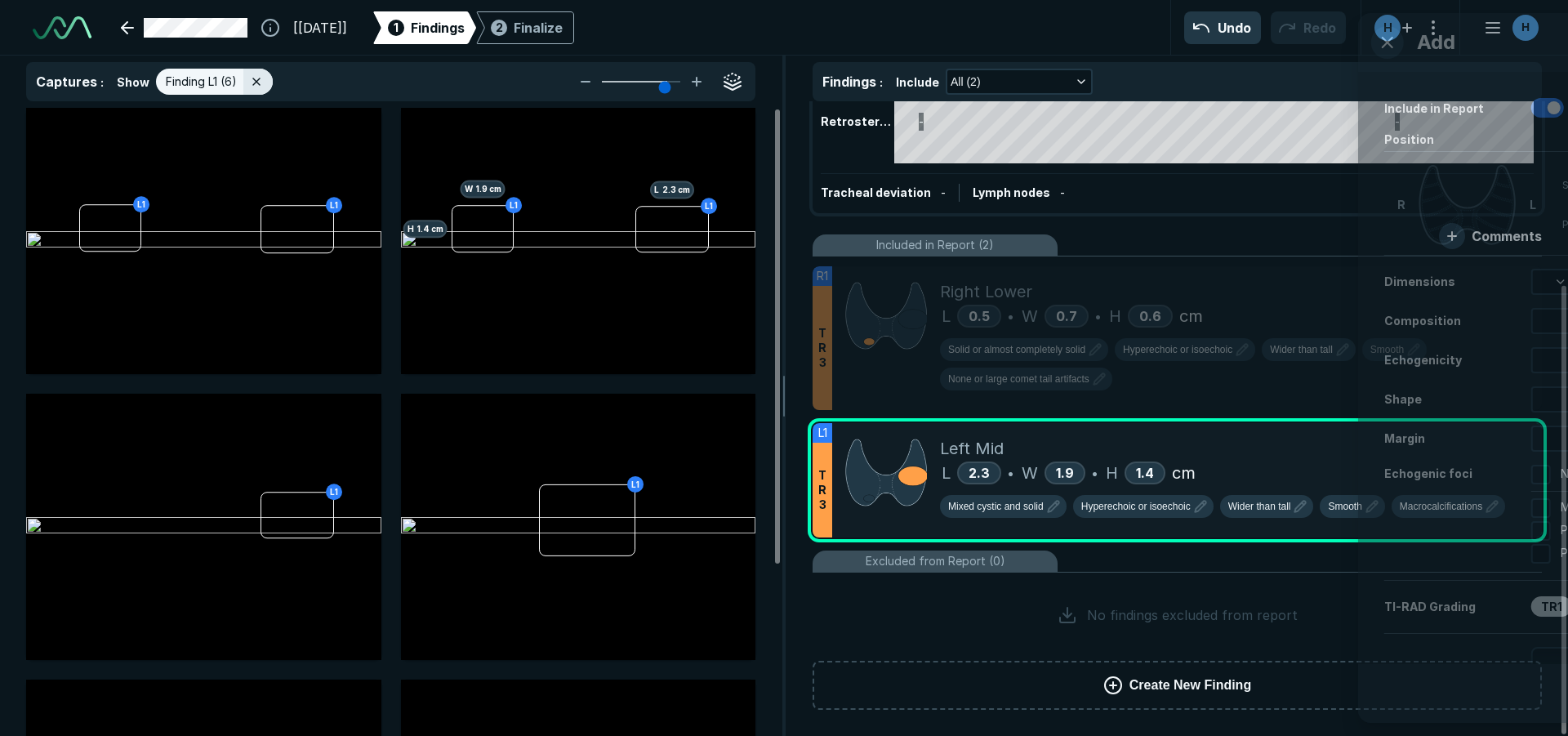
scroll to position [4468, 4189]
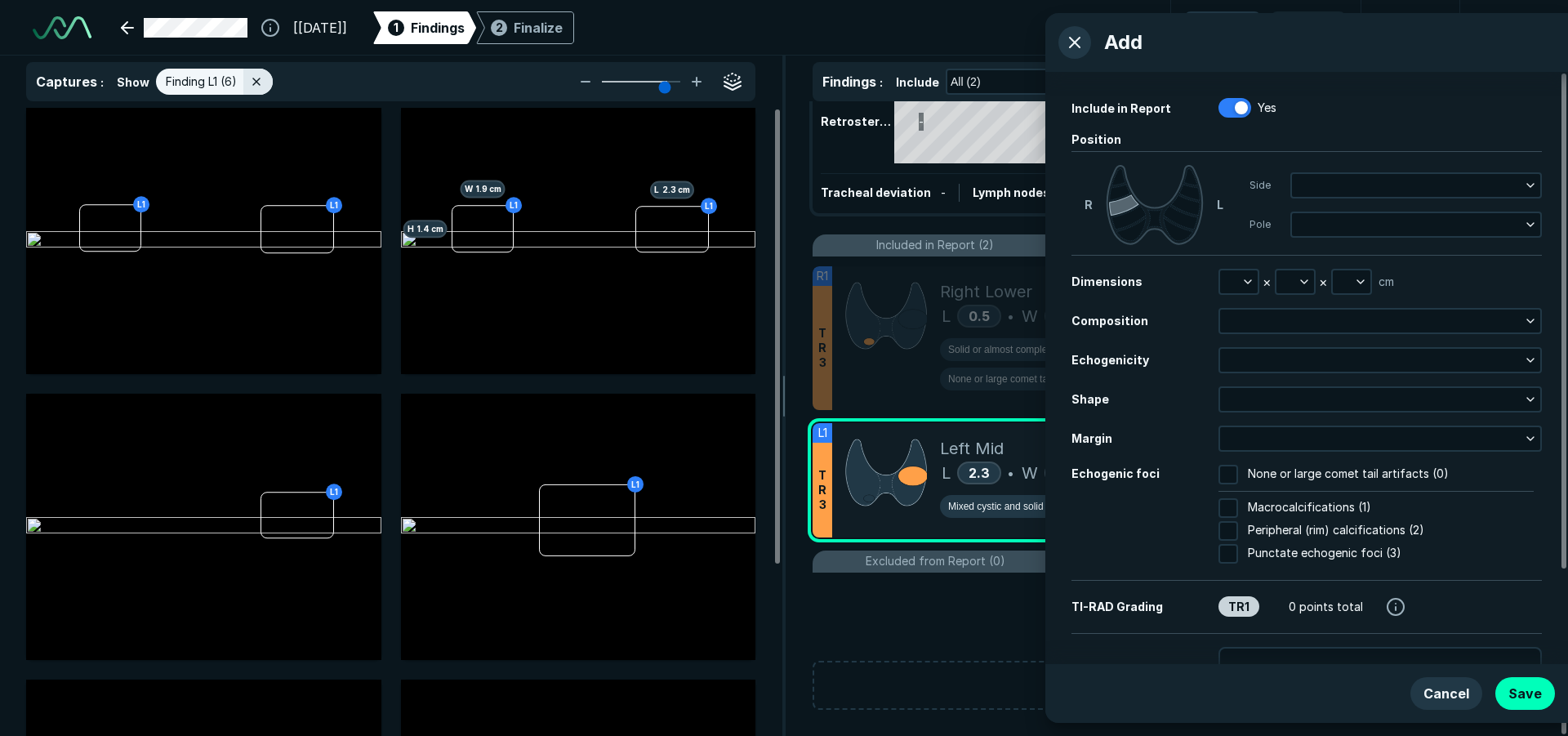
click at [1127, 206] on icon at bounding box center [1124, 205] width 31 height 21
click at [1231, 279] on button "button" at bounding box center [1238, 281] width 38 height 23
click at [1233, 282] on button "button" at bounding box center [1238, 281] width 38 height 23
click at [1244, 278] on icon "button" at bounding box center [1248, 281] width 13 height 13
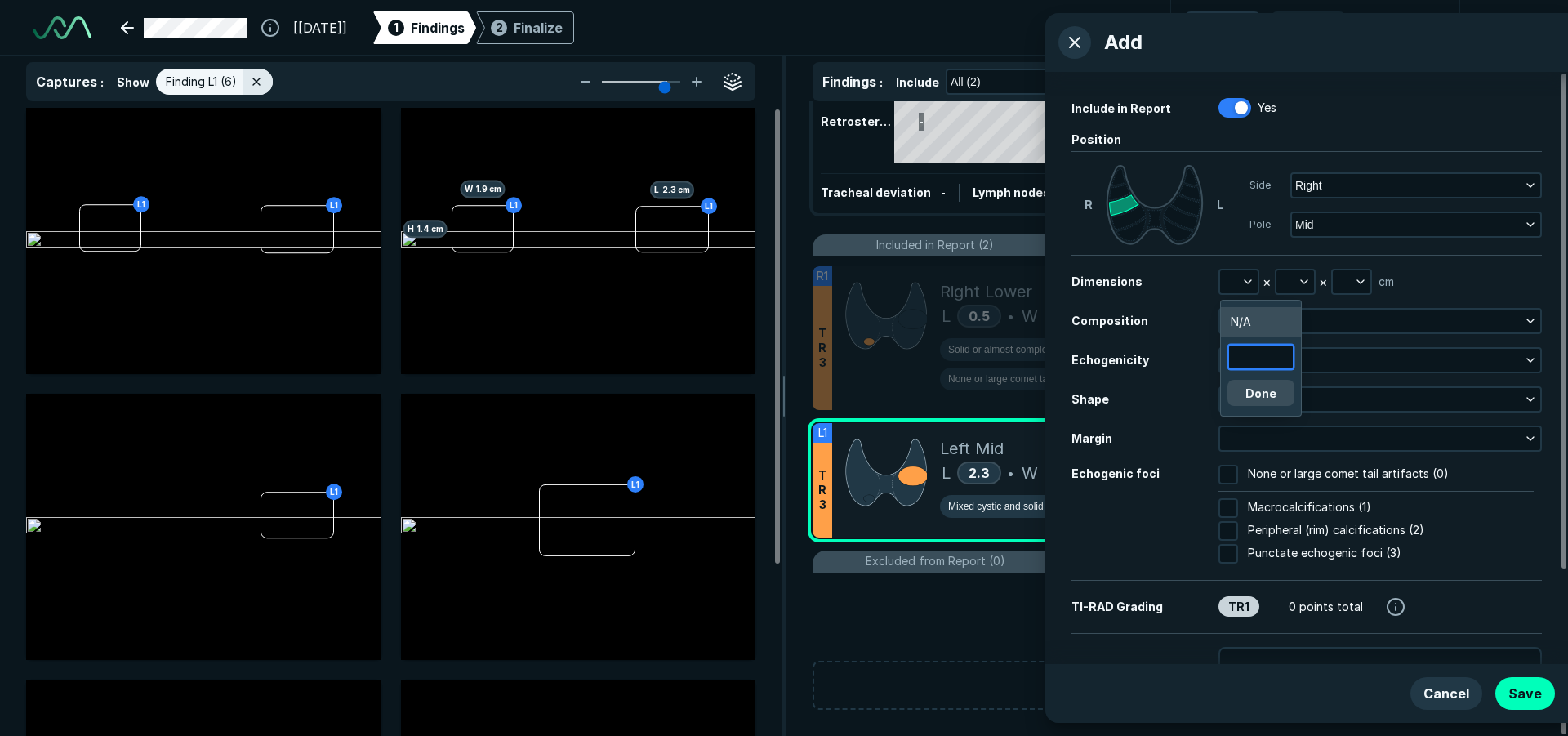
click at [1259, 356] on input "text" at bounding box center [1261, 356] width 64 height 23
type input "1.1"
click at [1294, 282] on button "button" at bounding box center [1295, 281] width 38 height 23
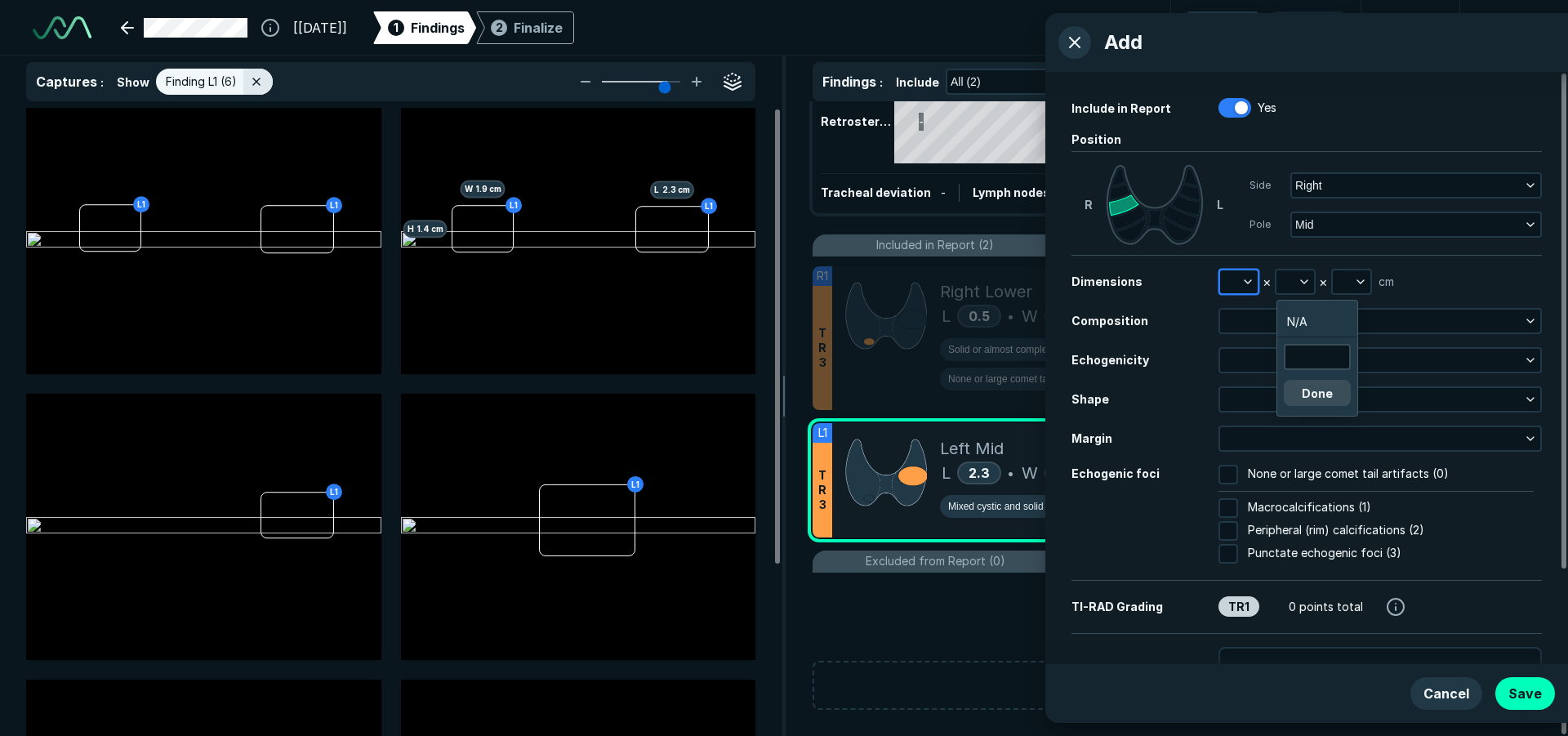
click at [1254, 287] on button "button" at bounding box center [1238, 281] width 38 height 23
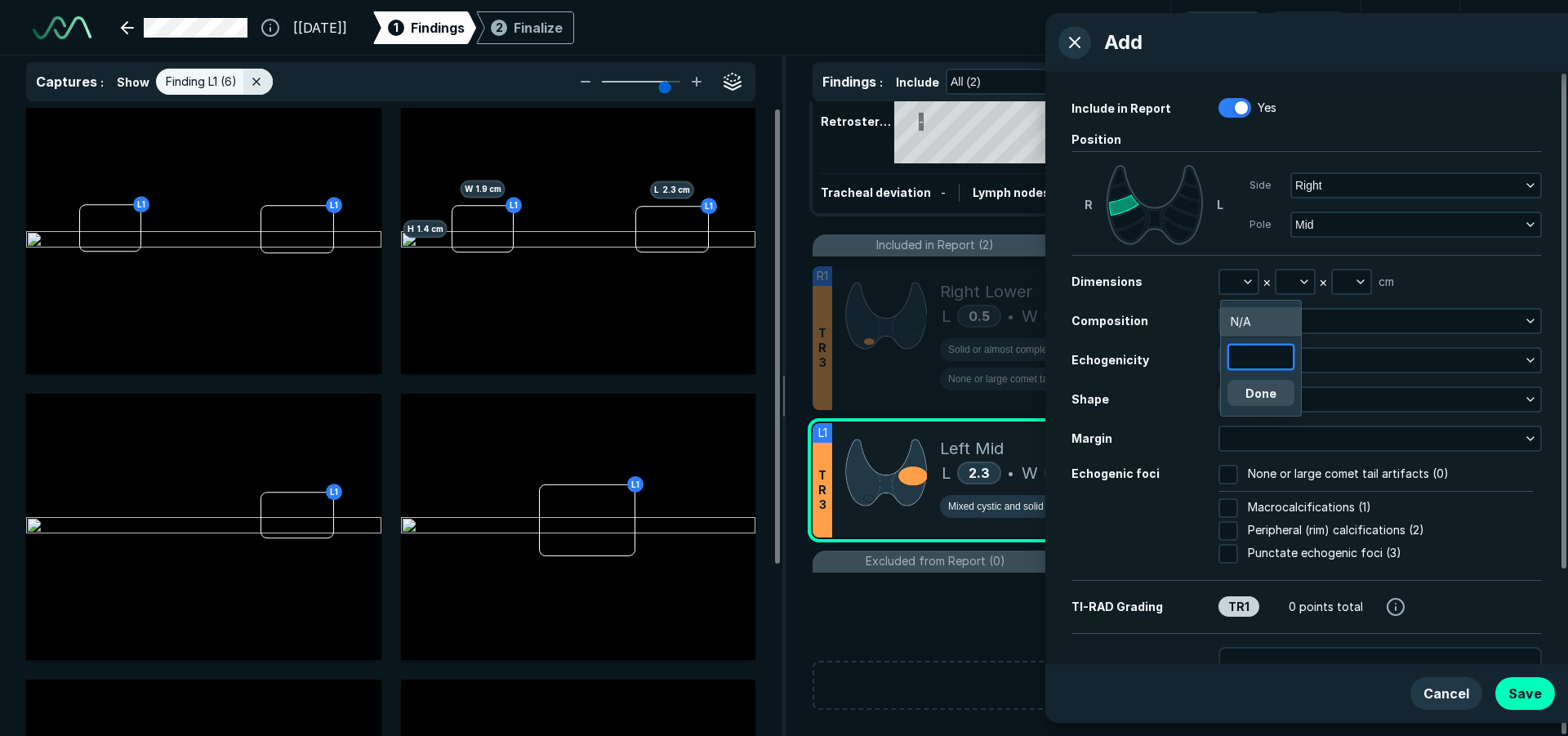
click at [1250, 357] on input "text" at bounding box center [1261, 356] width 64 height 23
type input "1.1"
click at [1277, 391] on button "Done" at bounding box center [1261, 393] width 67 height 26
click at [1287, 284] on button "button" at bounding box center [1295, 281] width 38 height 23
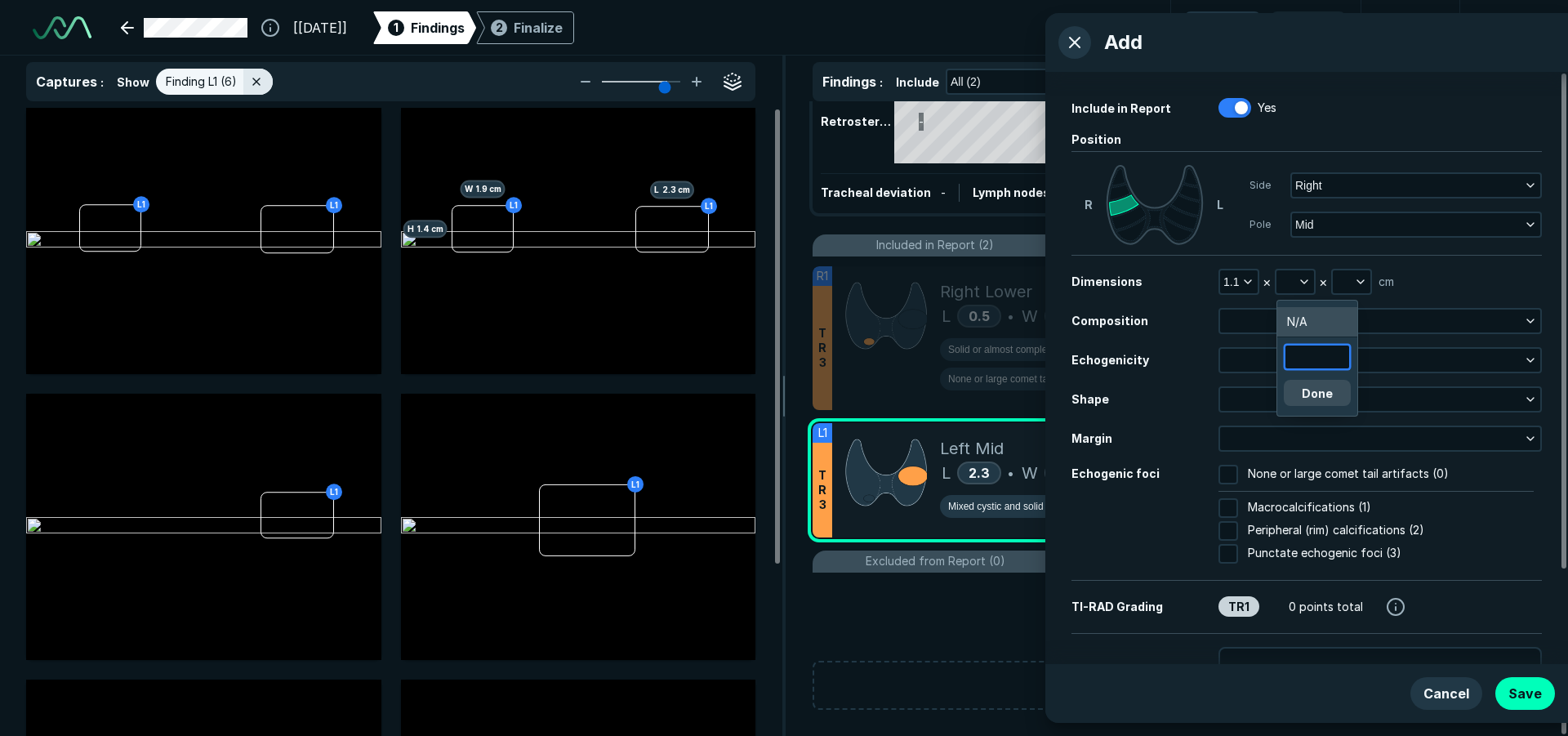
click at [1316, 361] on input "text" at bounding box center [1317, 356] width 64 height 23
type input "0.7"
click at [1319, 395] on button "Done" at bounding box center [1317, 393] width 67 height 26
click at [1350, 277] on button "button" at bounding box center [1351, 281] width 38 height 23
click at [1351, 352] on input "text" at bounding box center [1373, 356] width 64 height 23
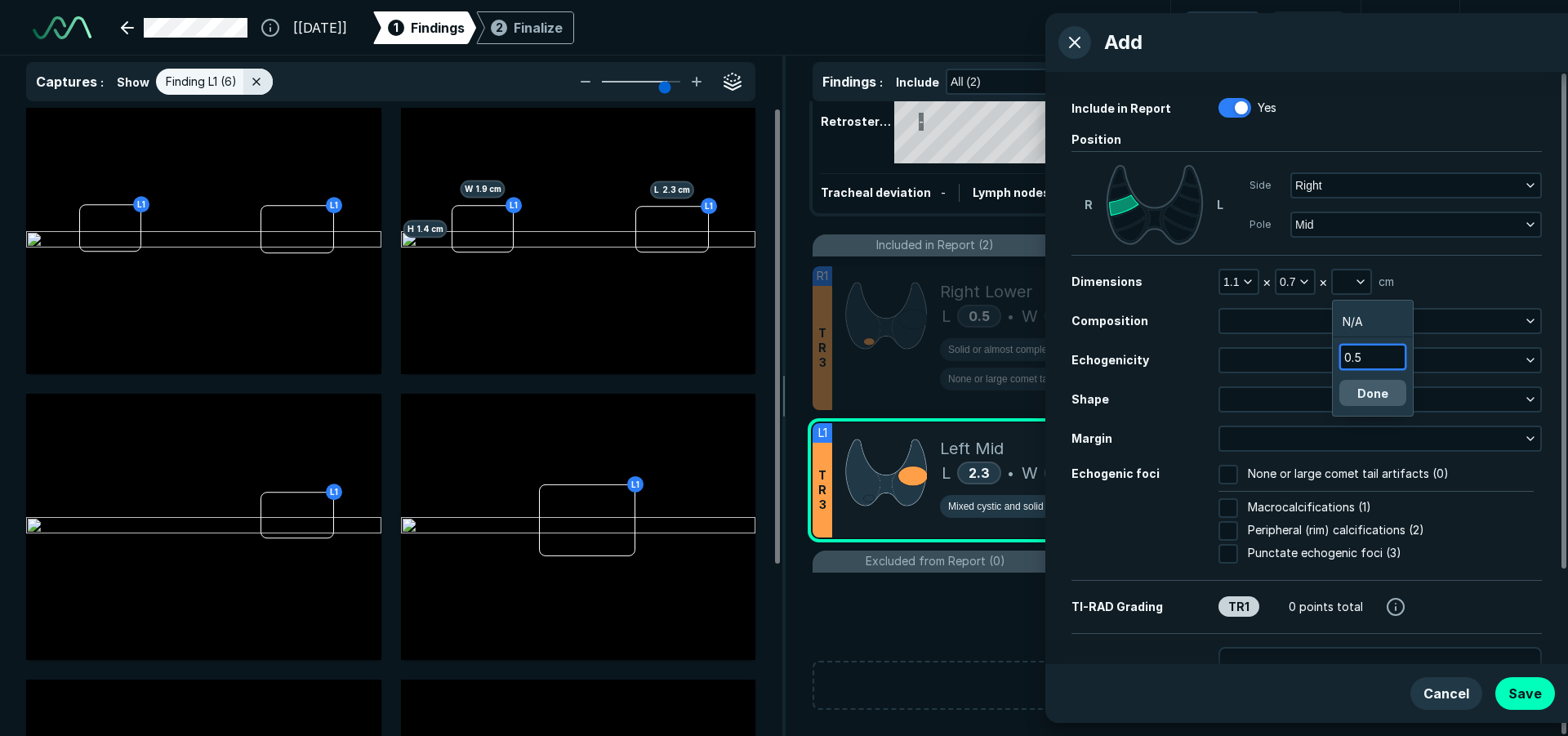
type input "0.5"
click at [1370, 387] on button "Done" at bounding box center [1373, 393] width 67 height 26
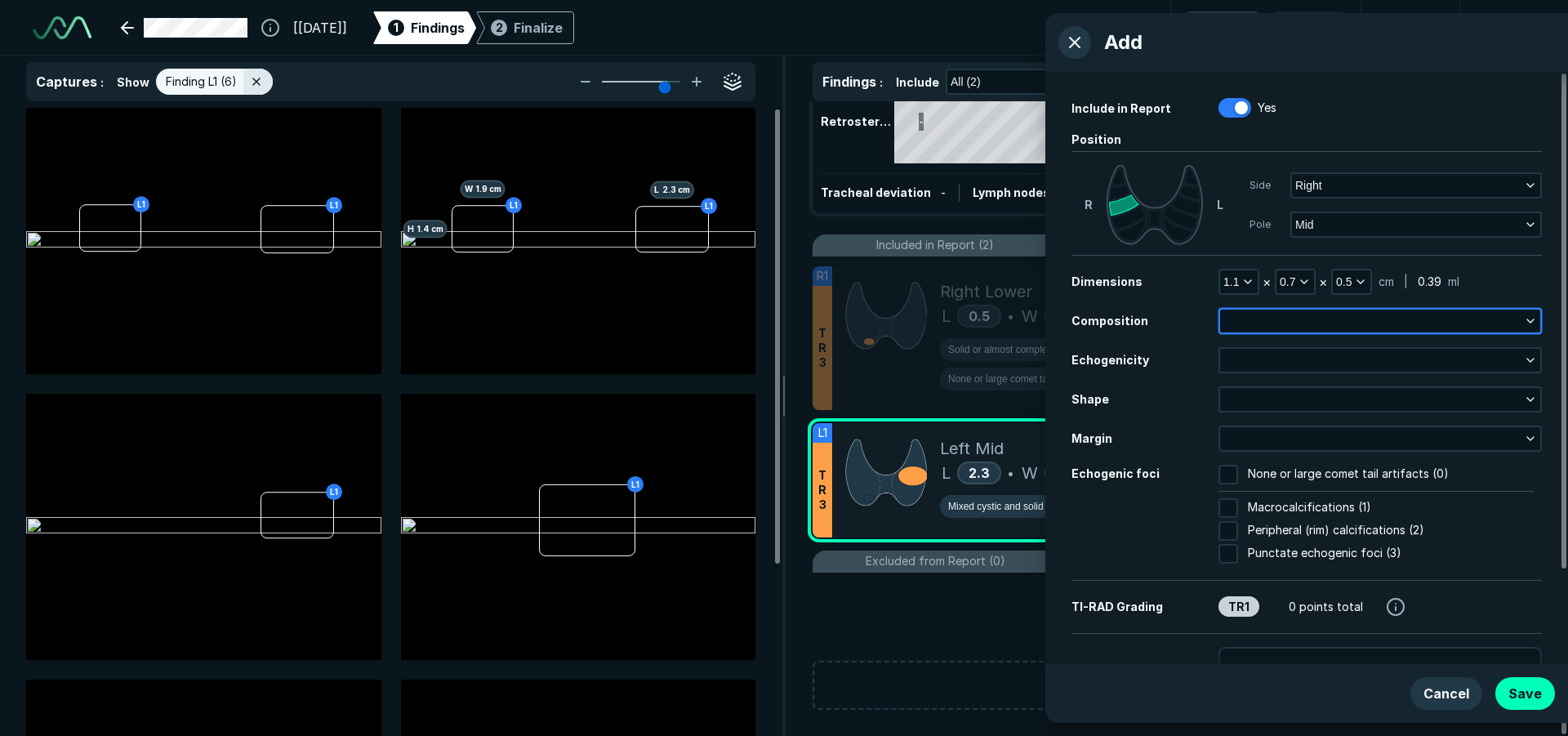
click at [1338, 319] on button "button" at bounding box center [1380, 320] width 320 height 23
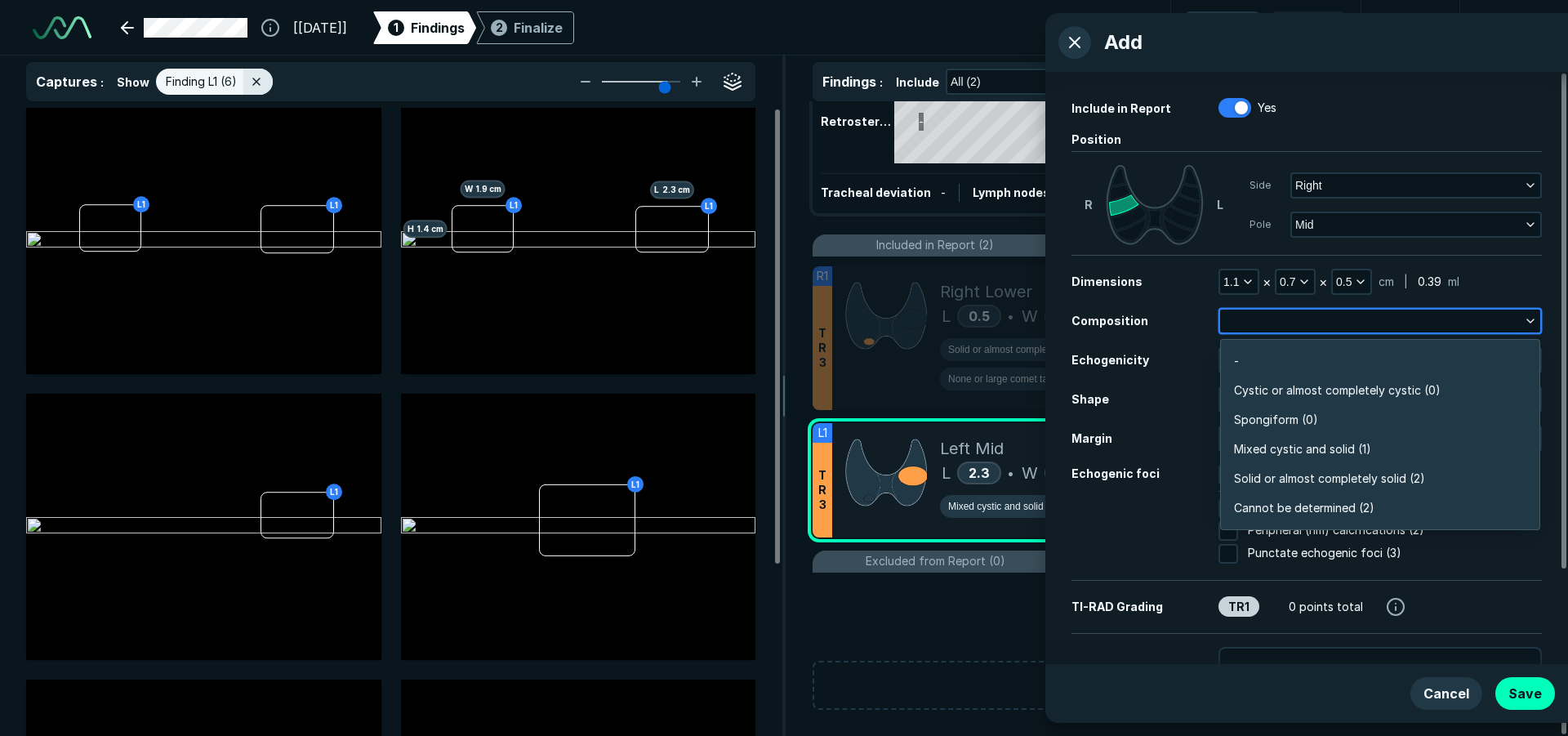
scroll to position [2858, 3532]
click at [1310, 475] on span "Solid or almost completely solid (2)" at bounding box center [1329, 478] width 191 height 18
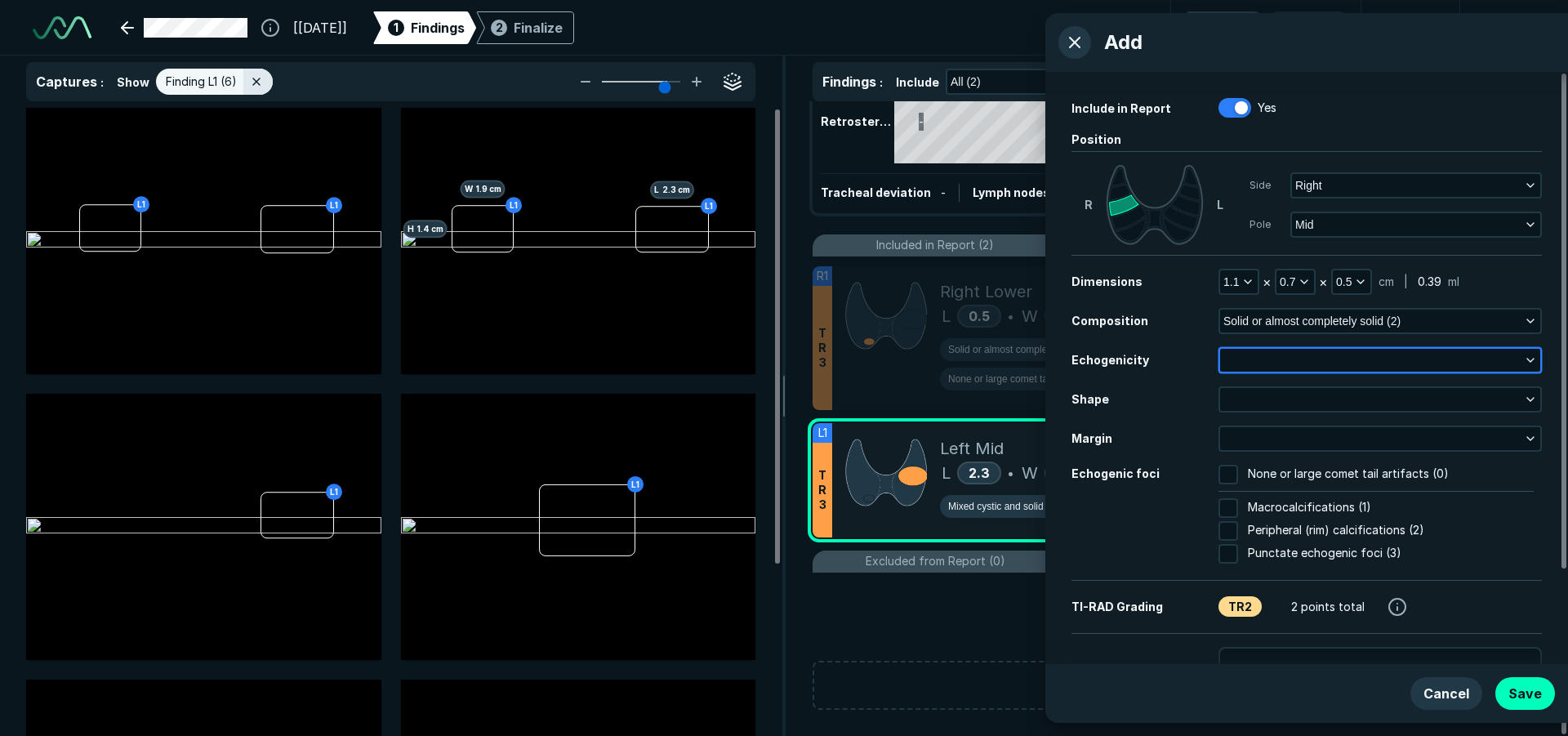
click at [1245, 371] on button "button" at bounding box center [1380, 360] width 320 height 23
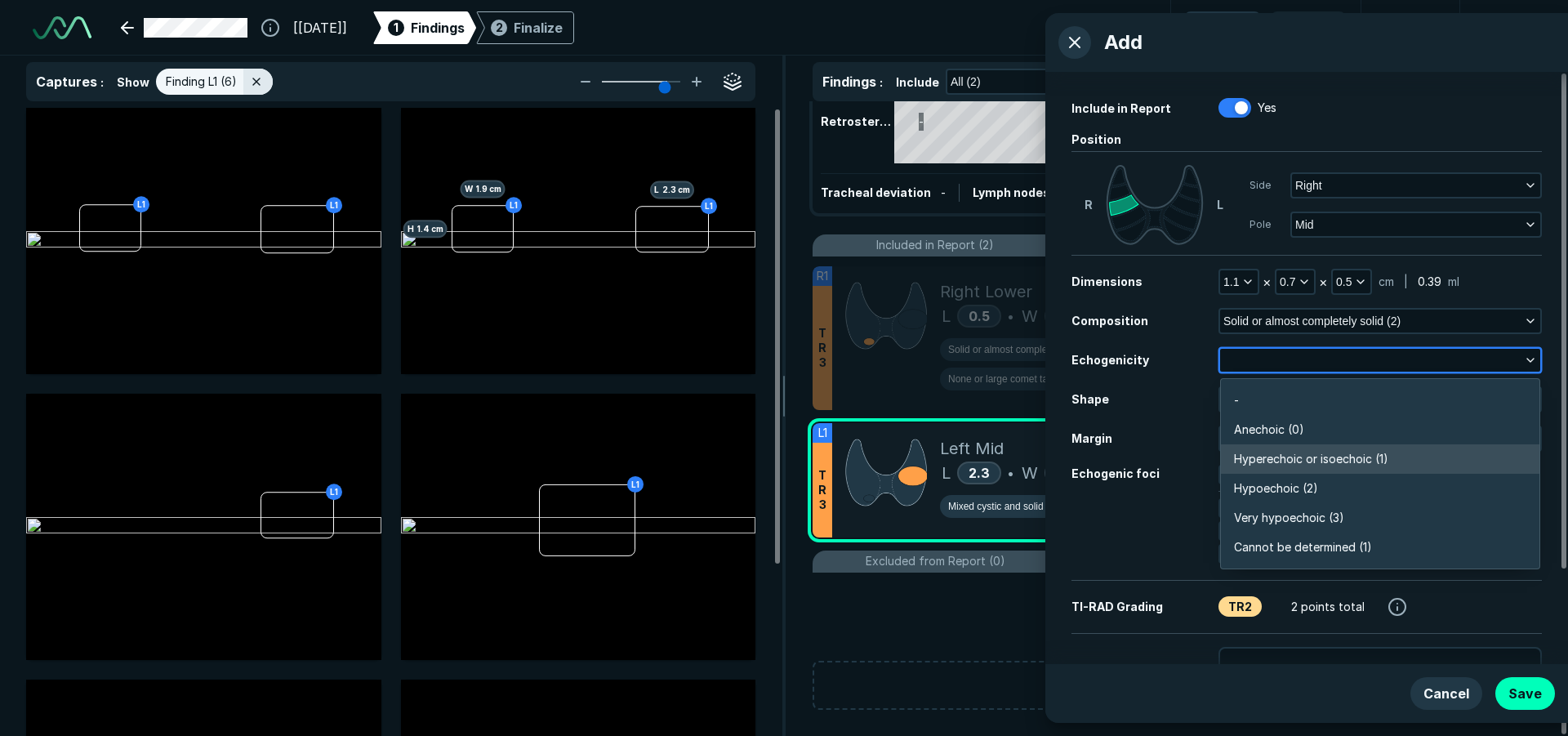
click at [1273, 455] on span "Hyperechoic or isoechoic (1)" at bounding box center [1311, 458] width 155 height 18
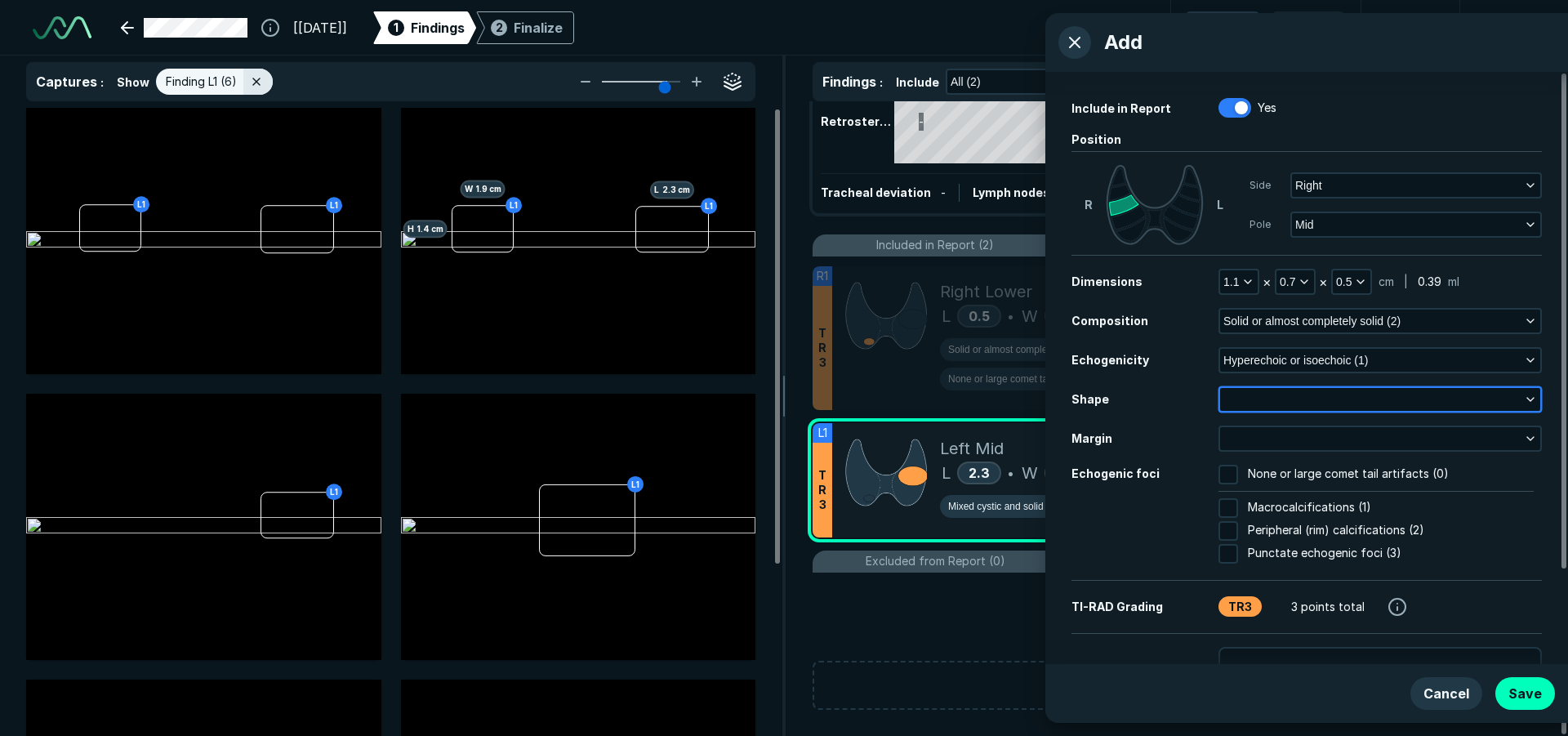
click at [1265, 397] on button "button" at bounding box center [1380, 399] width 320 height 23
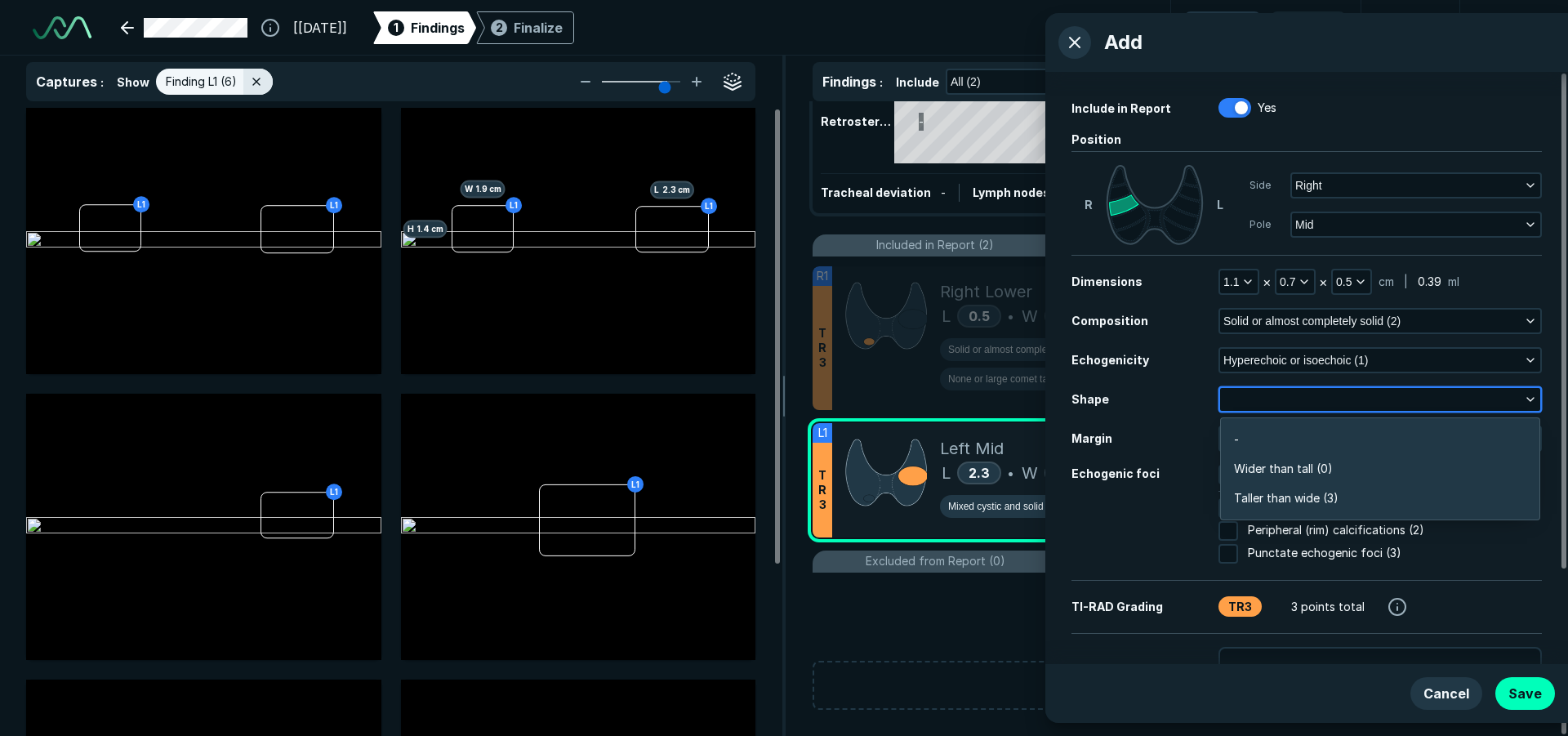
scroll to position [2461, 3532]
click at [1301, 463] on span "Wider than tall (0)" at bounding box center [1283, 468] width 99 height 18
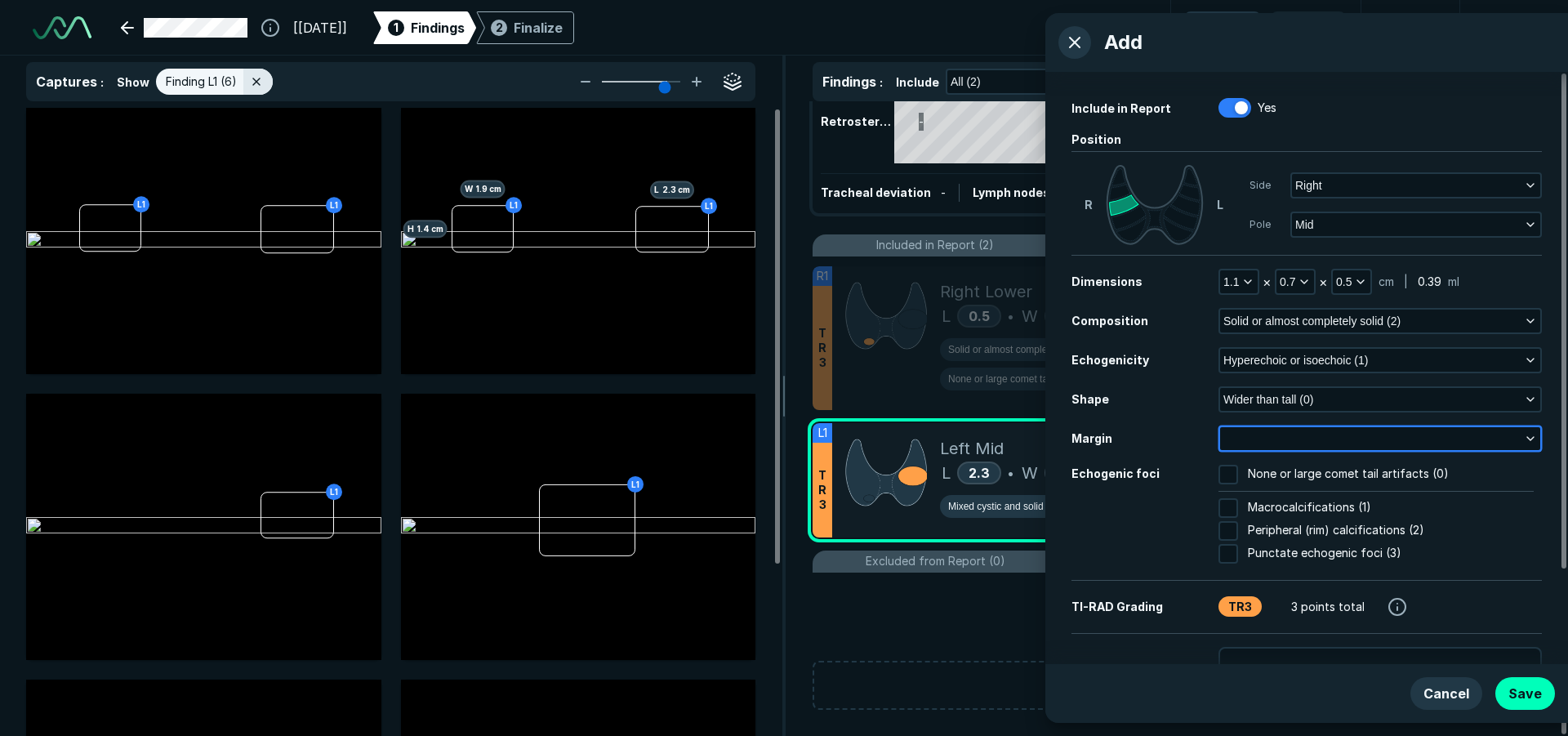
click at [1294, 439] on button "button" at bounding box center [1380, 438] width 320 height 23
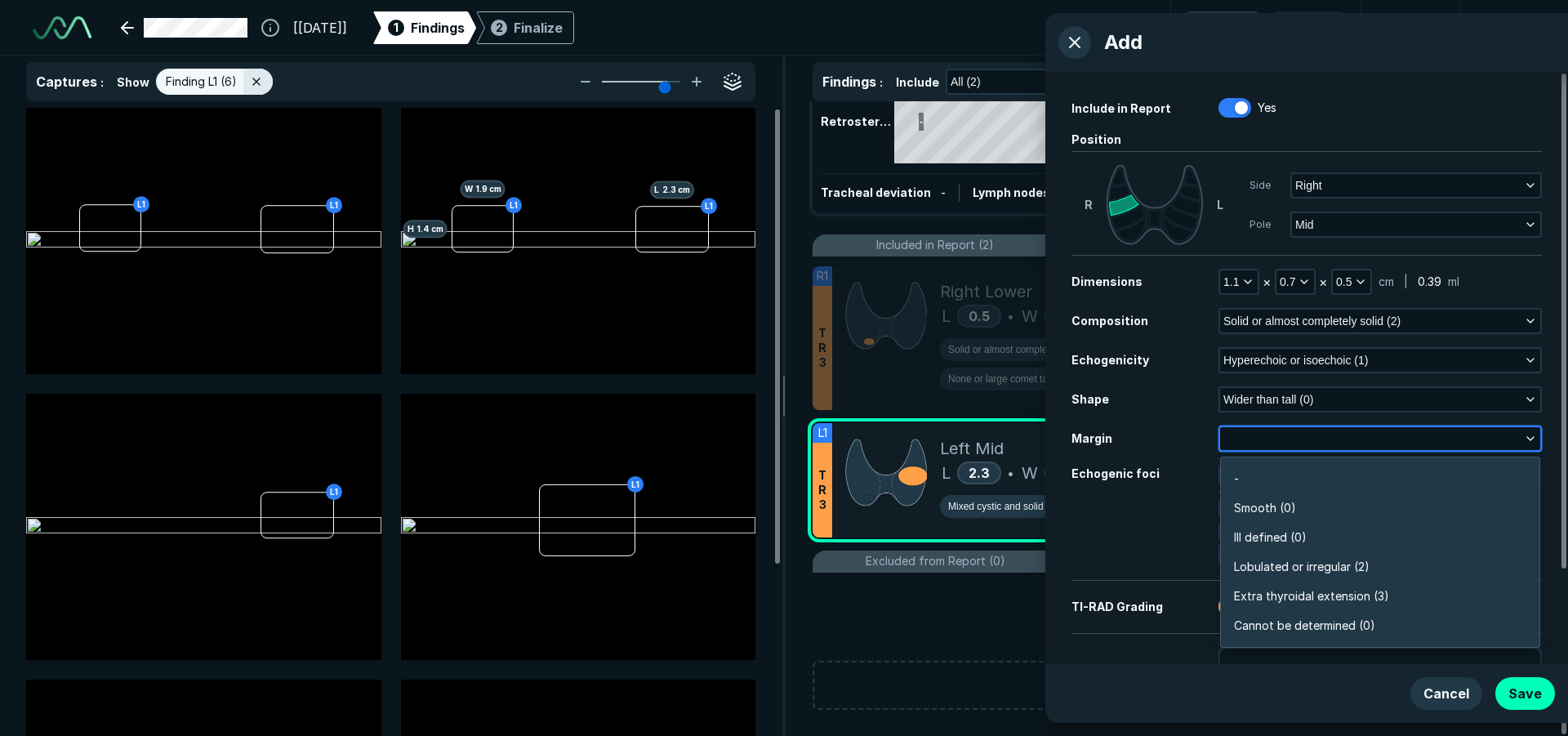
scroll to position [2858, 3532]
click at [1290, 503] on span "Smooth (0)" at bounding box center [1264, 507] width 62 height 18
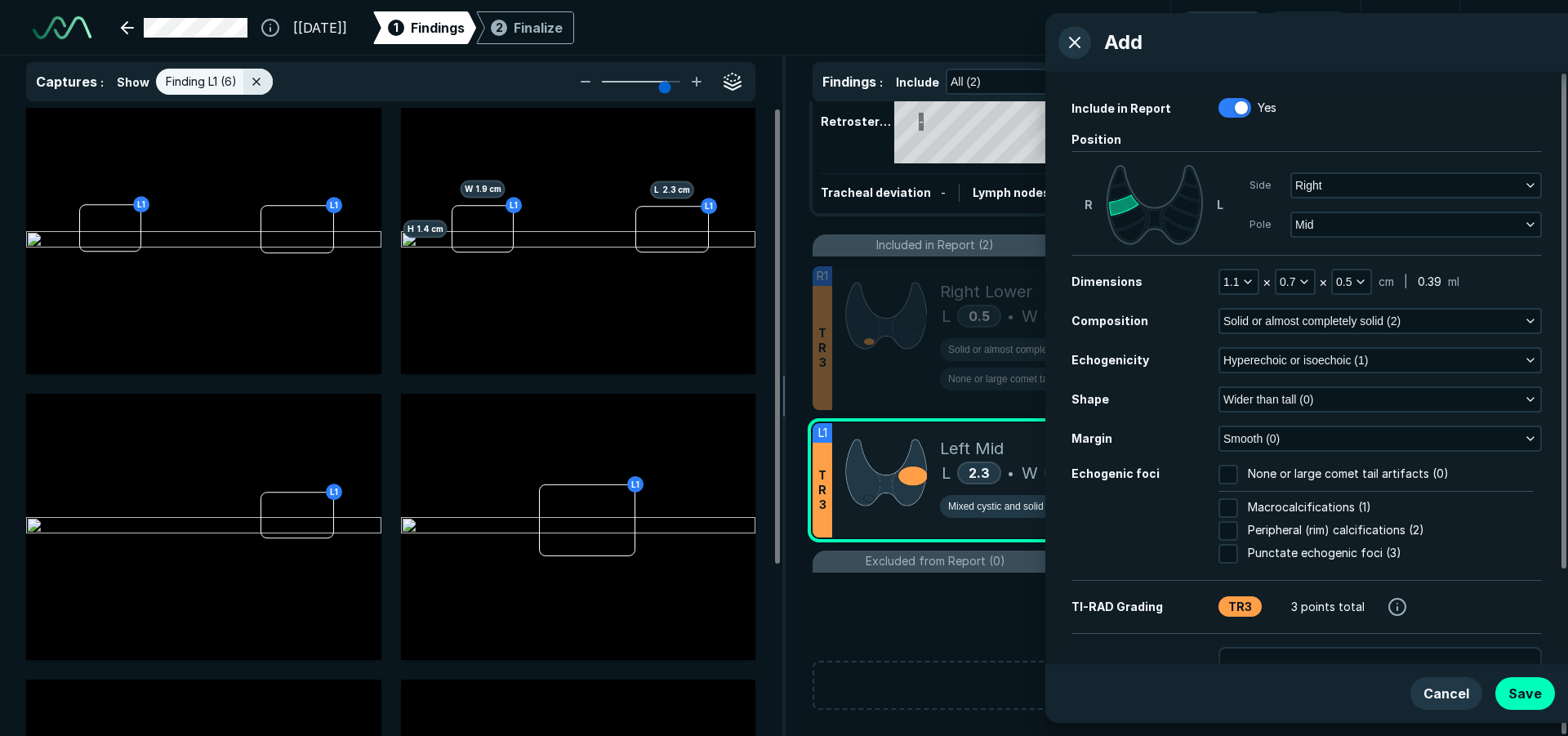
click at [1227, 476] on input "None or large comet tail artifacts (0)" at bounding box center [1227, 474] width 19 height 19
checkbox input "true"
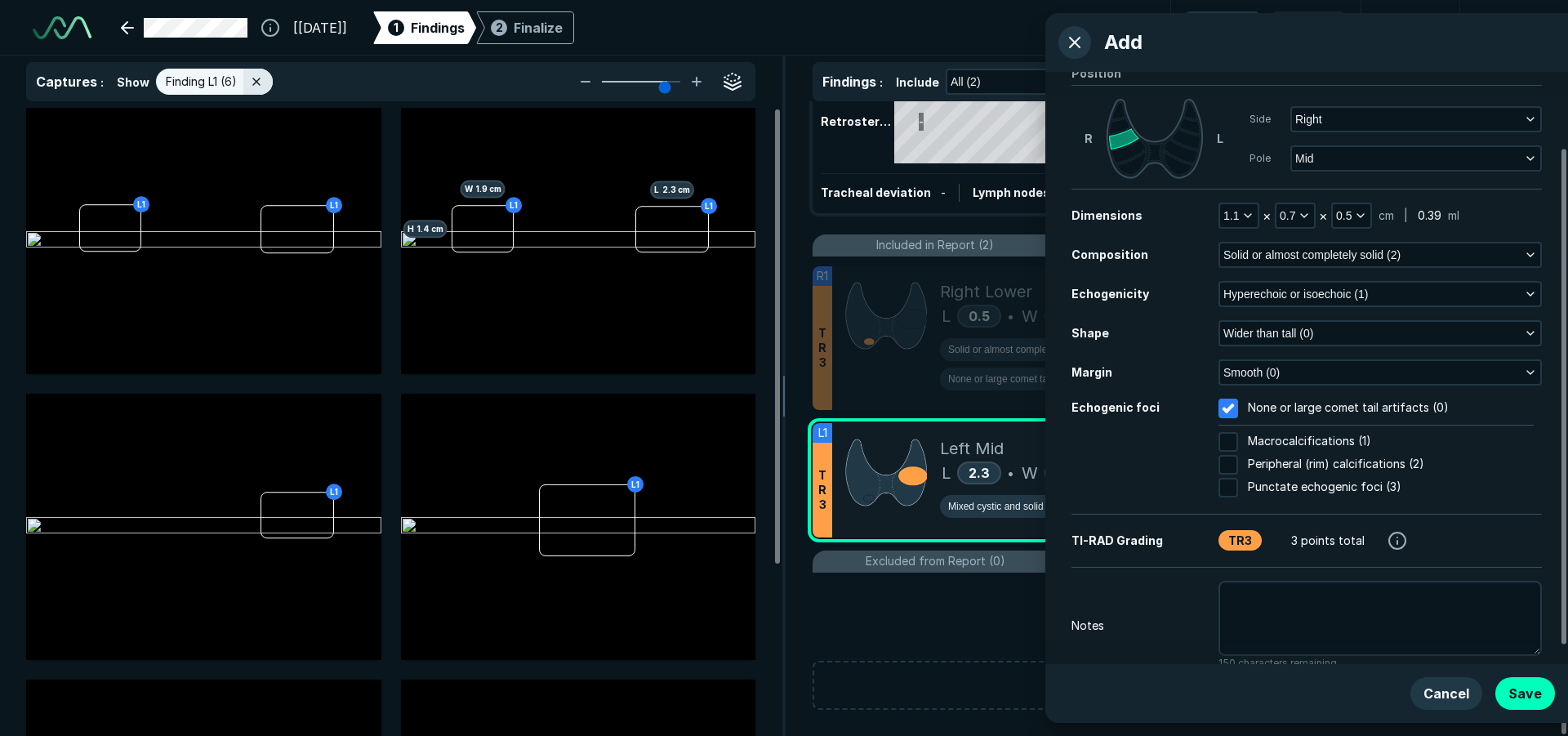
scroll to position [112, 0]
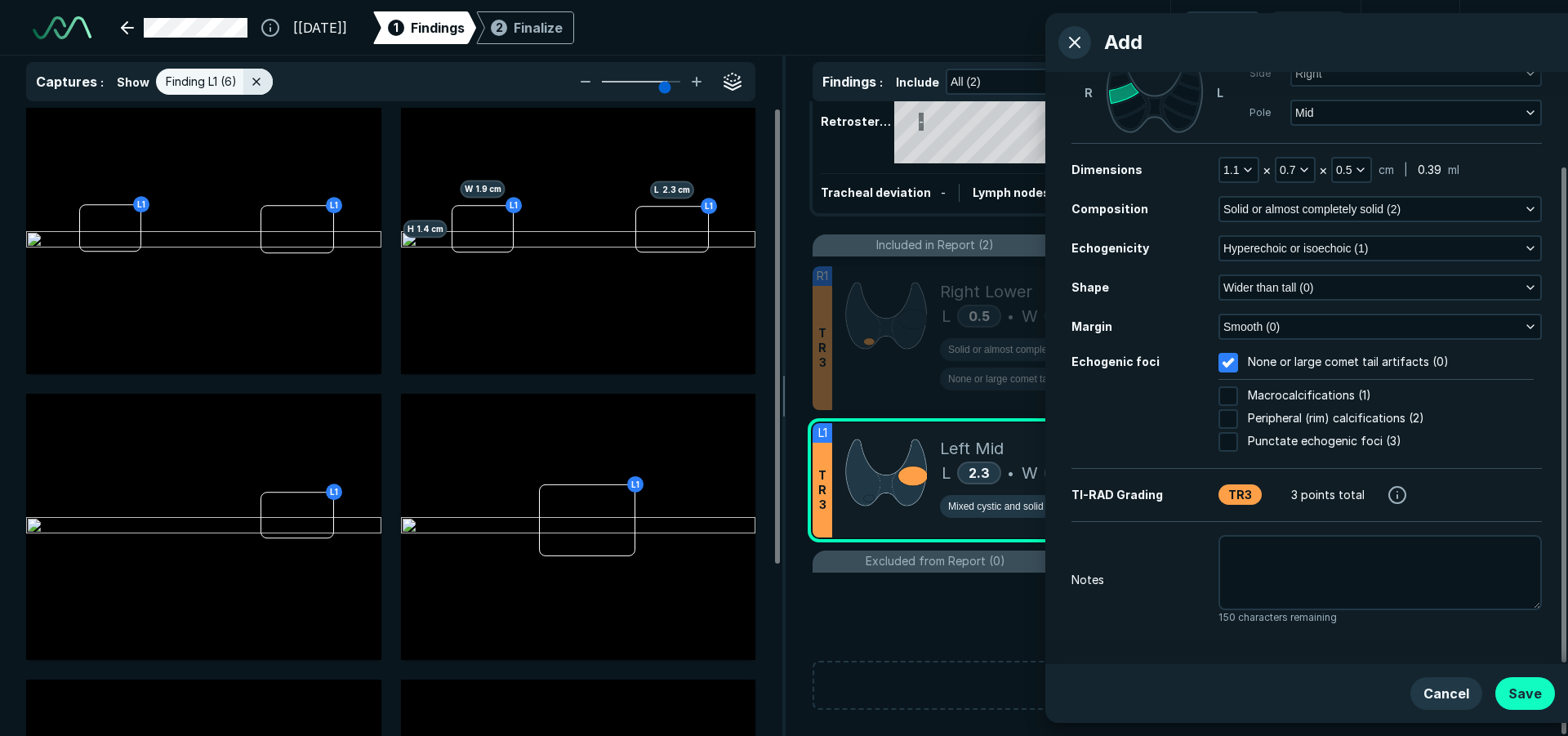
click at [1513, 683] on button "Save" at bounding box center [1524, 692] width 59 height 32
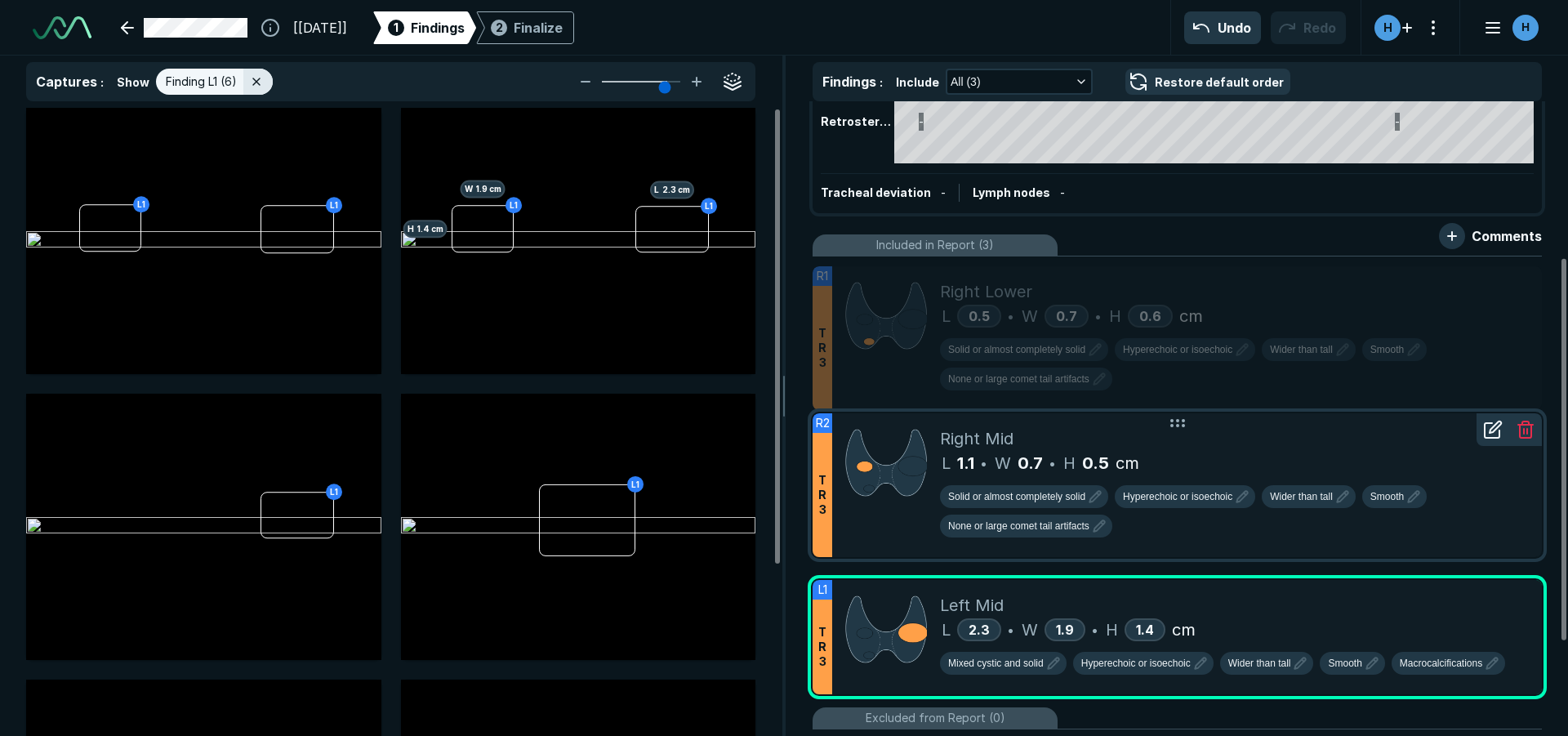
drag, startPoint x: 1117, startPoint y: 579, endPoint x: 1060, endPoint y: 443, distance: 147.5
click at [1060, 443] on div "Right Mid" at bounding box center [1235, 439] width 589 height 24
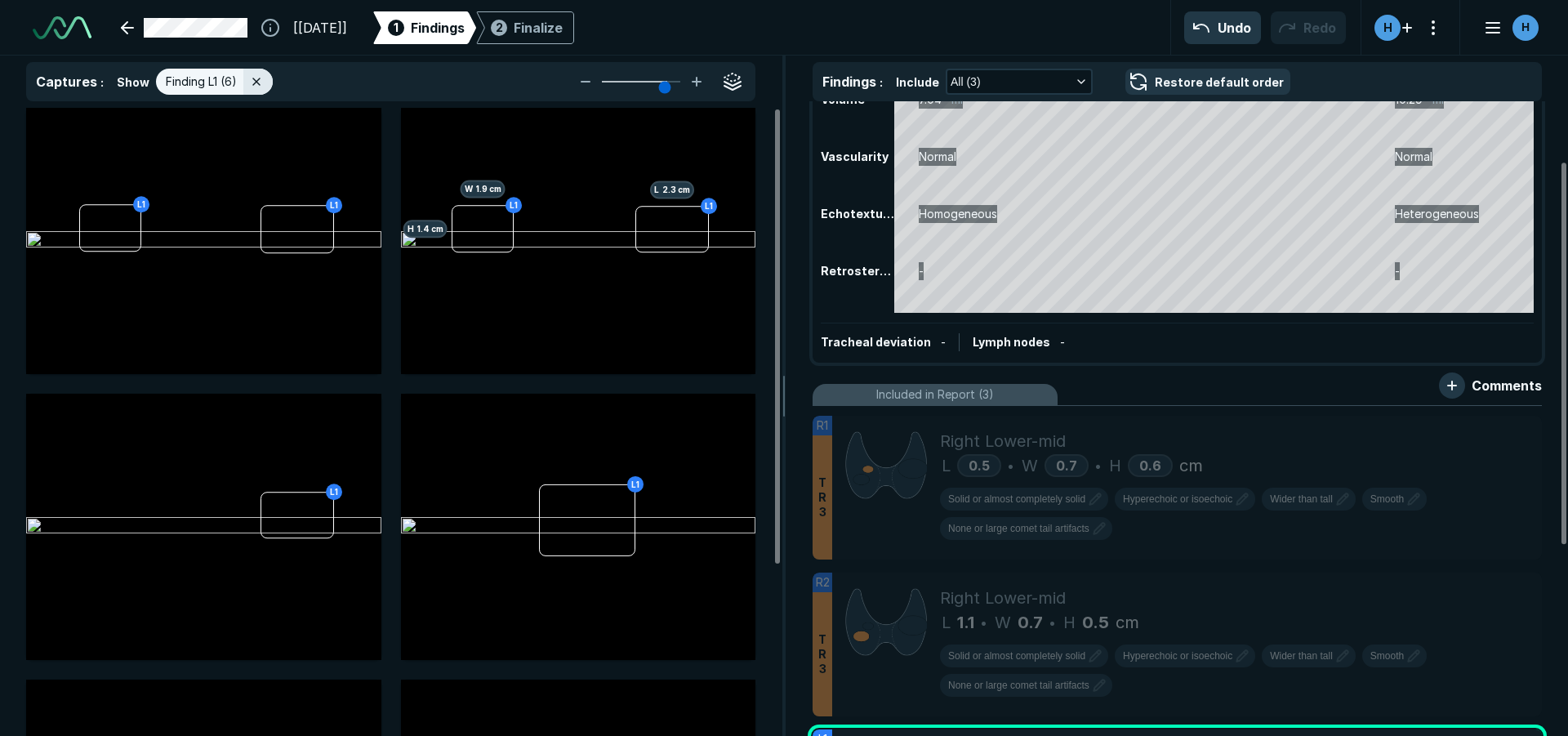
scroll to position [81, 0]
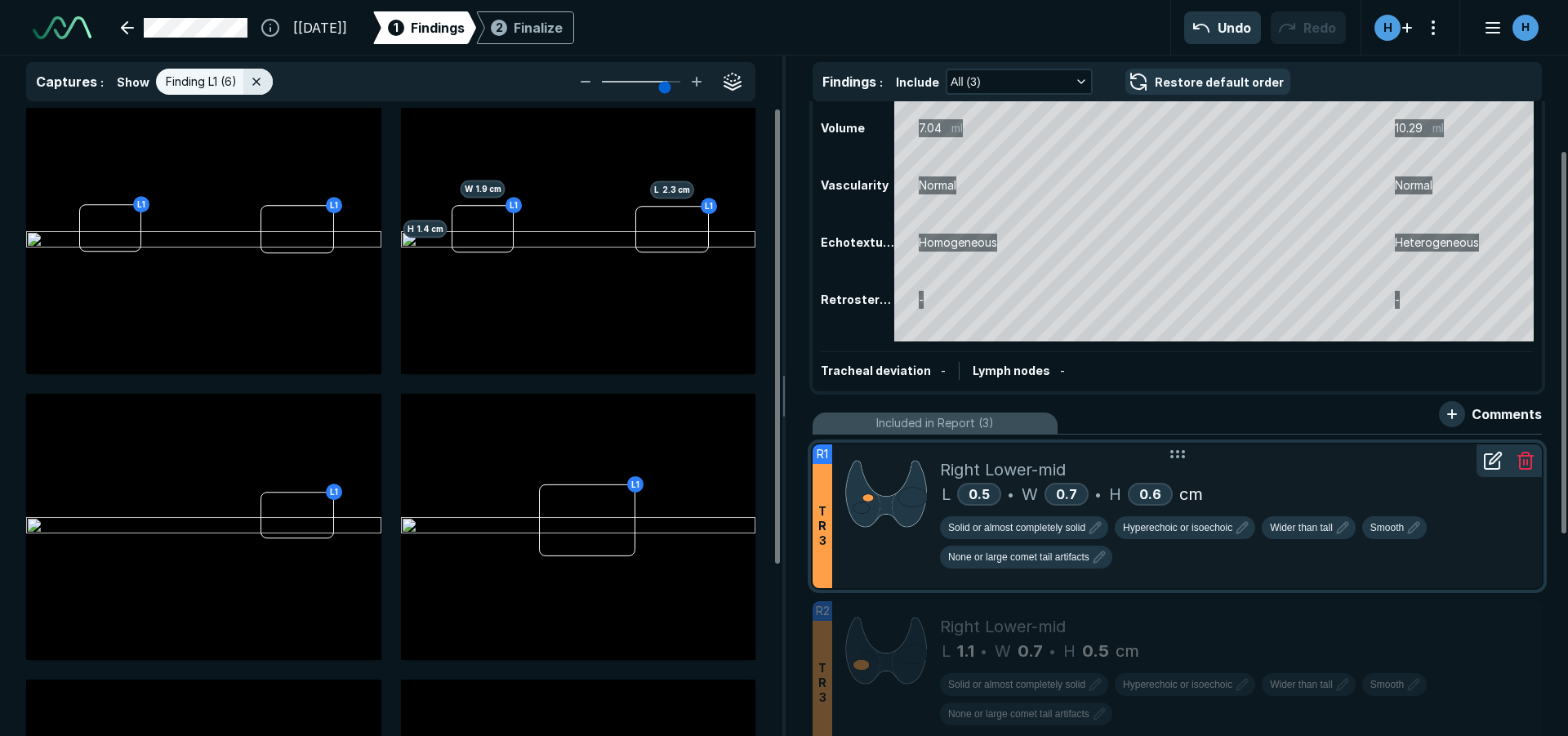
click at [1299, 469] on div "Right Lower-mid" at bounding box center [1235, 469] width 589 height 24
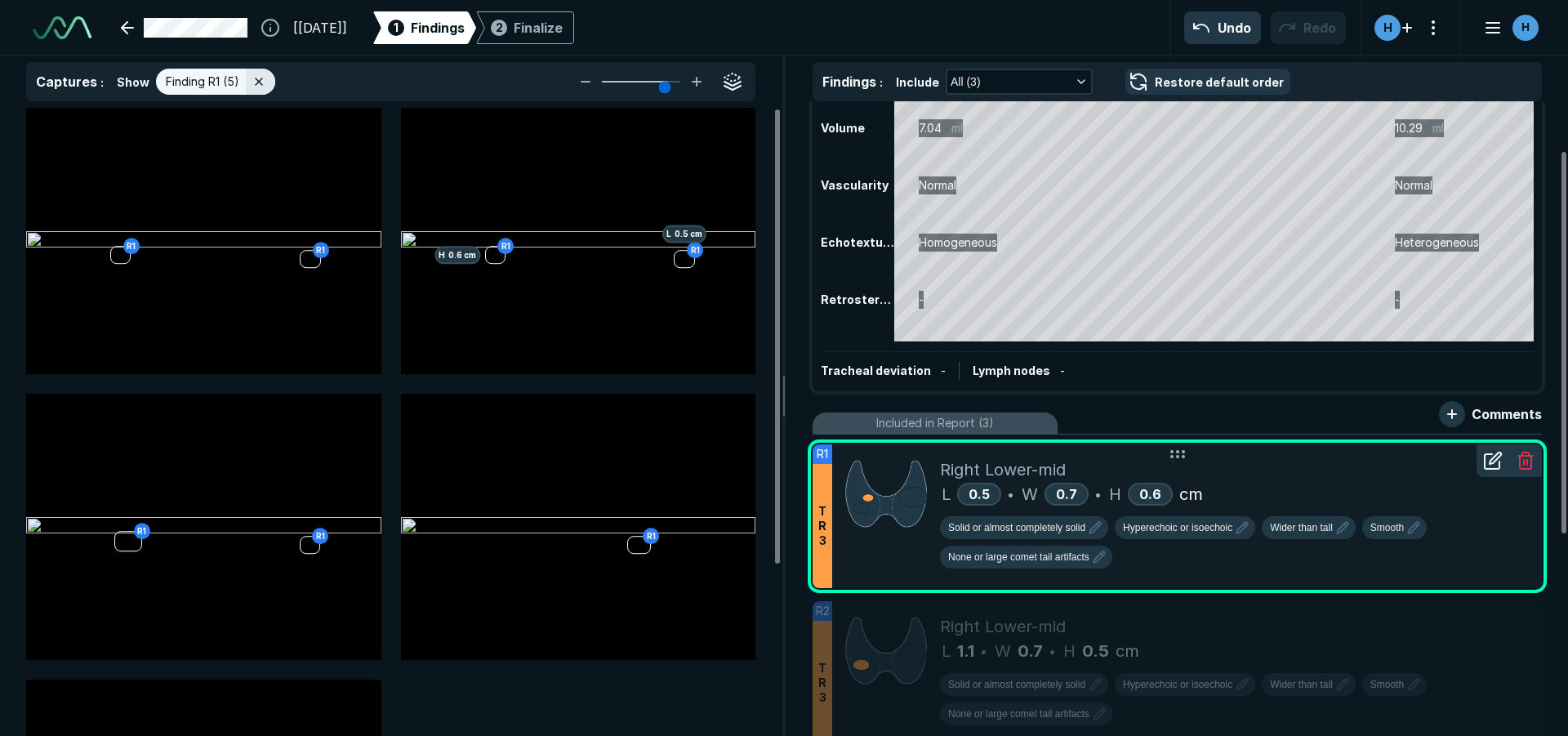
drag, startPoint x: 1346, startPoint y: 486, endPoint x: 1332, endPoint y: 483, distance: 14.3
click at [1346, 487] on div "L 0.5 • W 0.7 • H 0.6 cm" at bounding box center [1235, 494] width 589 height 24
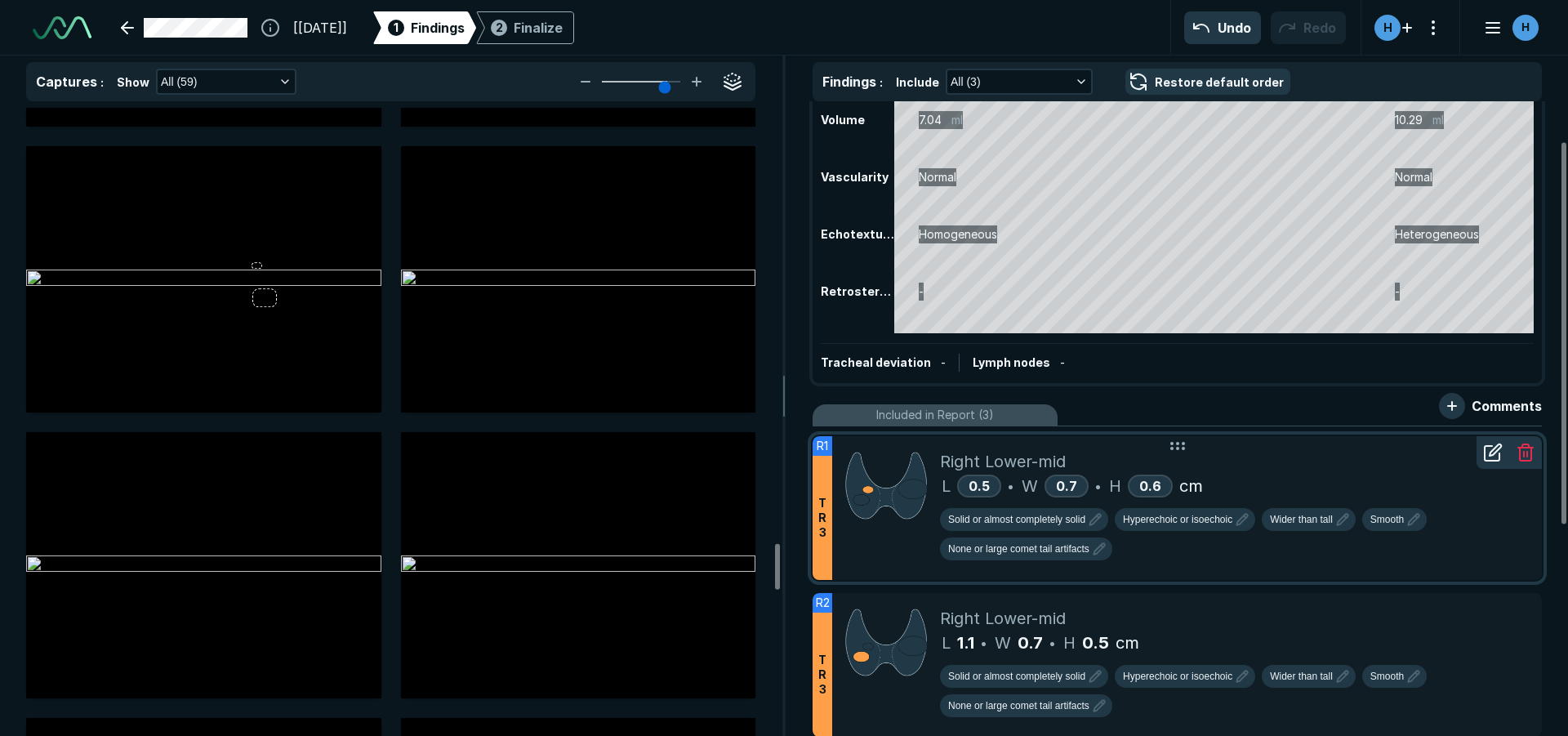
scroll to position [0, 0]
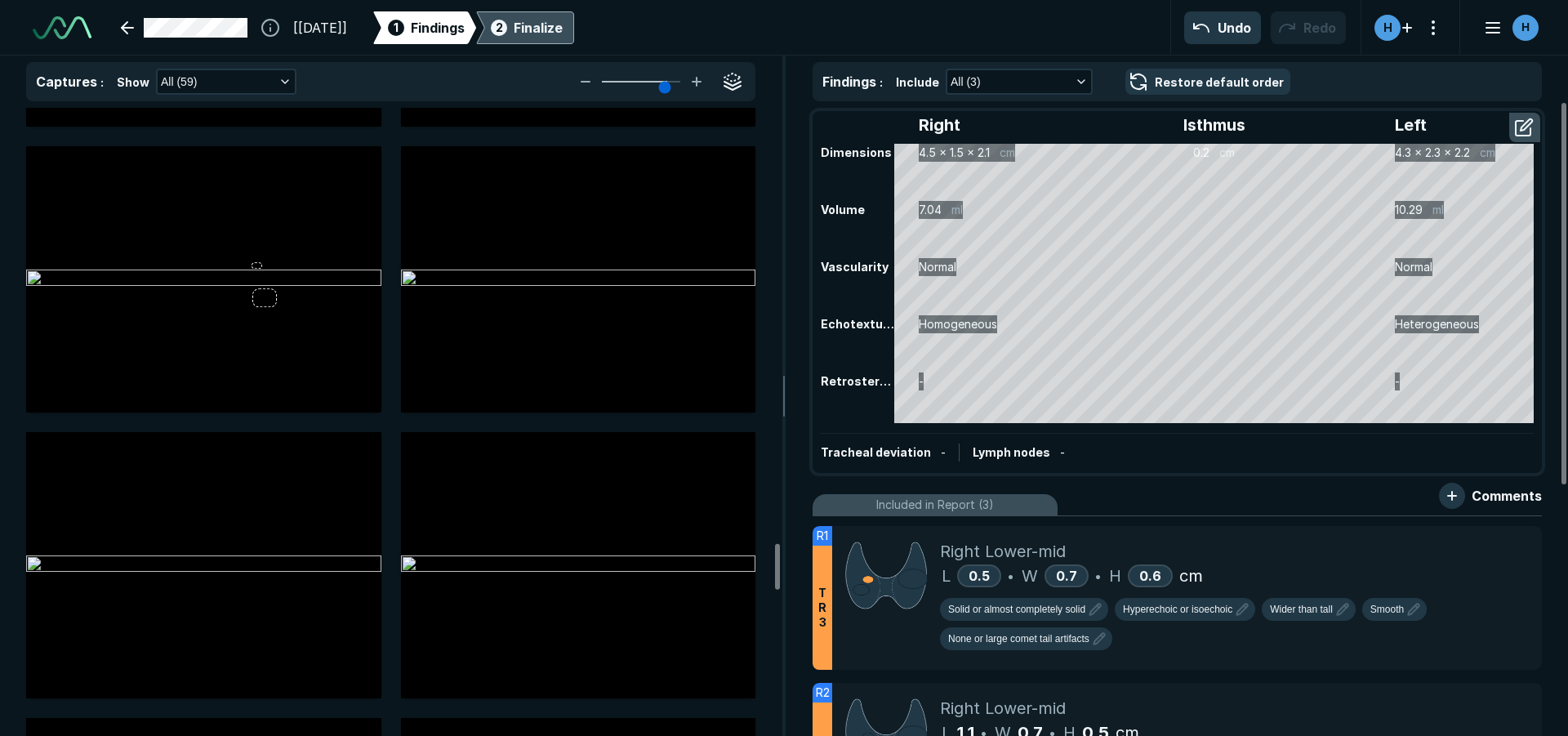
click at [561, 32] on div "Finalize" at bounding box center [538, 27] width 49 height 19
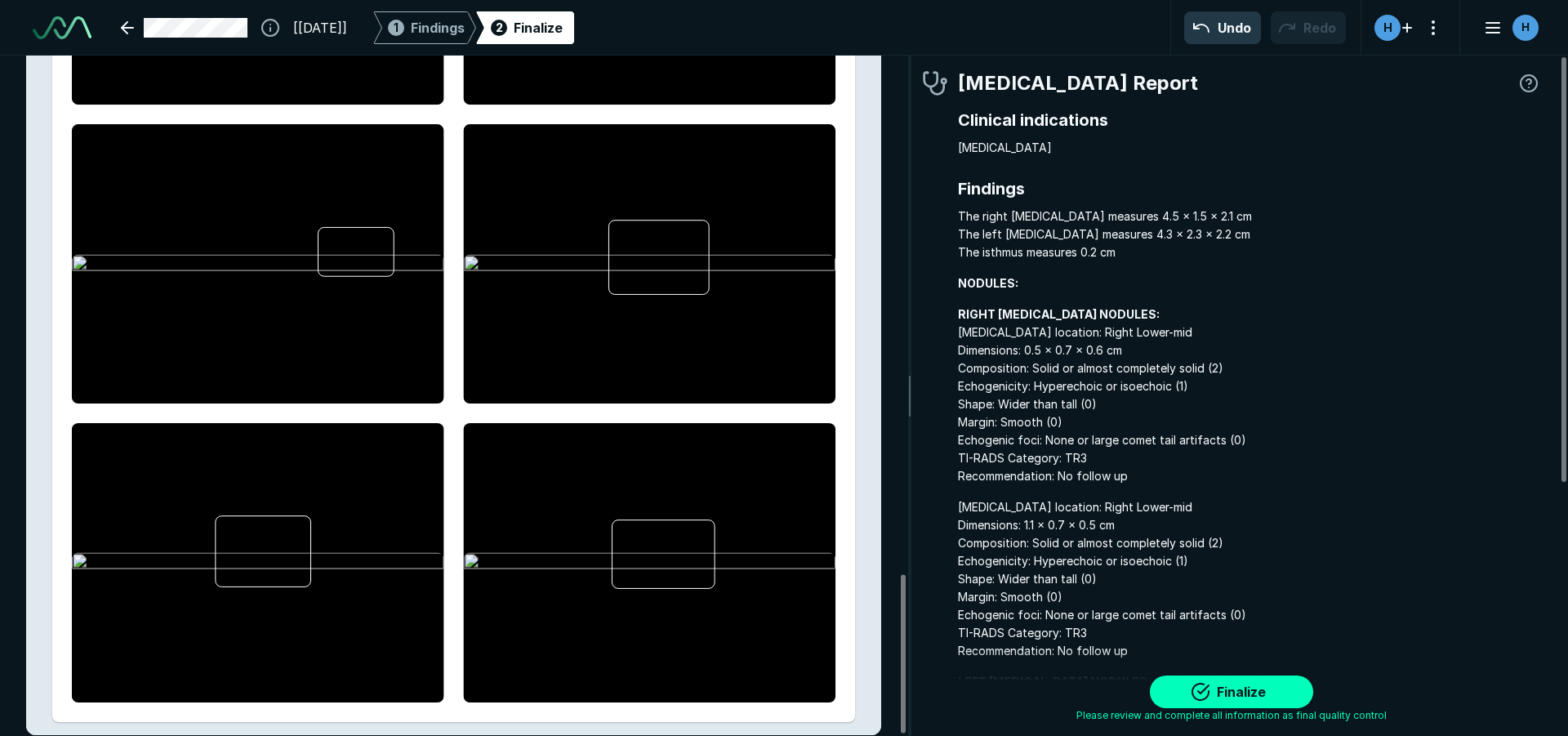
scroll to position [2221, 0]
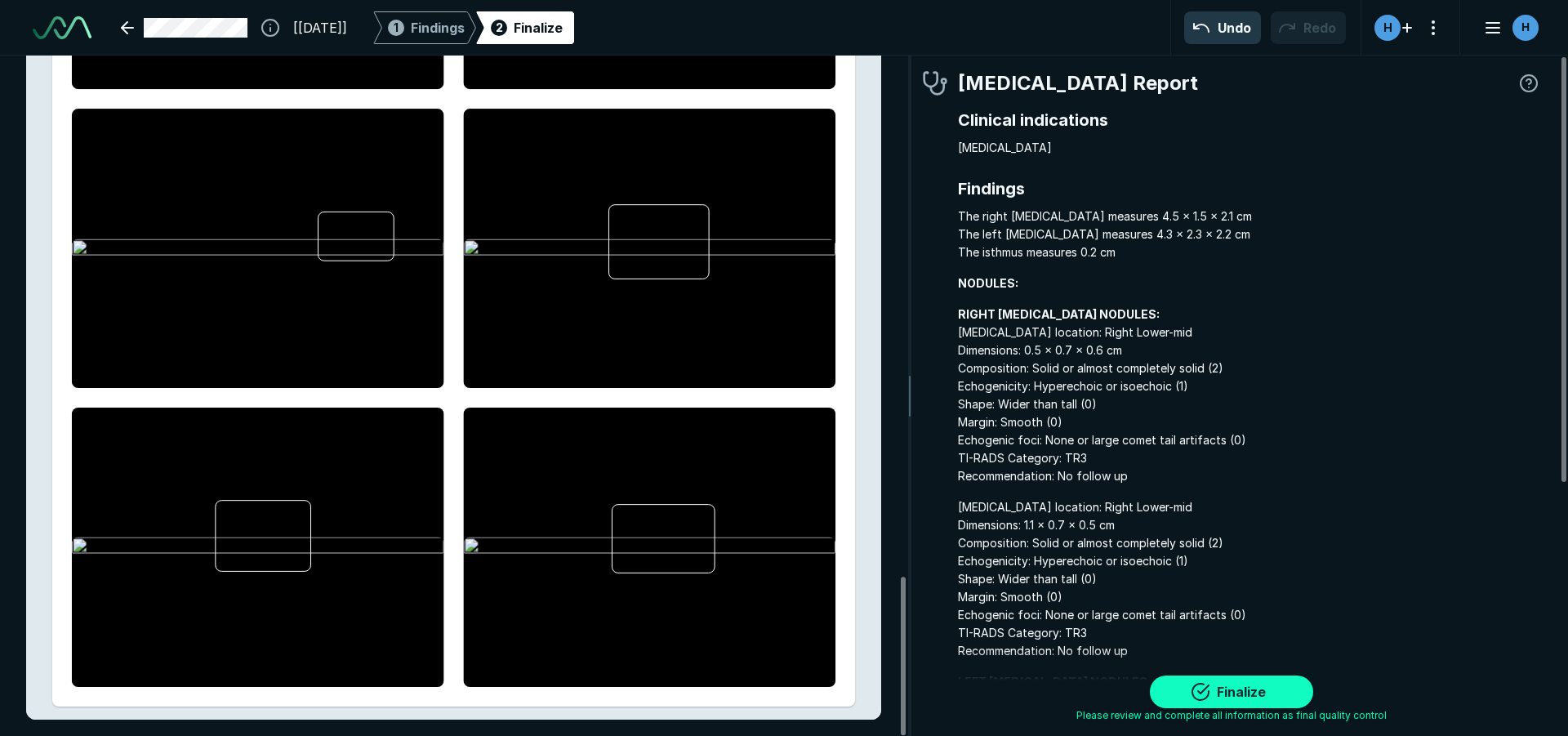
click at [1245, 676] on div "Finalize" at bounding box center [1231, 692] width 163 height 32
click at [1192, 693] on button "Finalize" at bounding box center [1231, 692] width 163 height 32
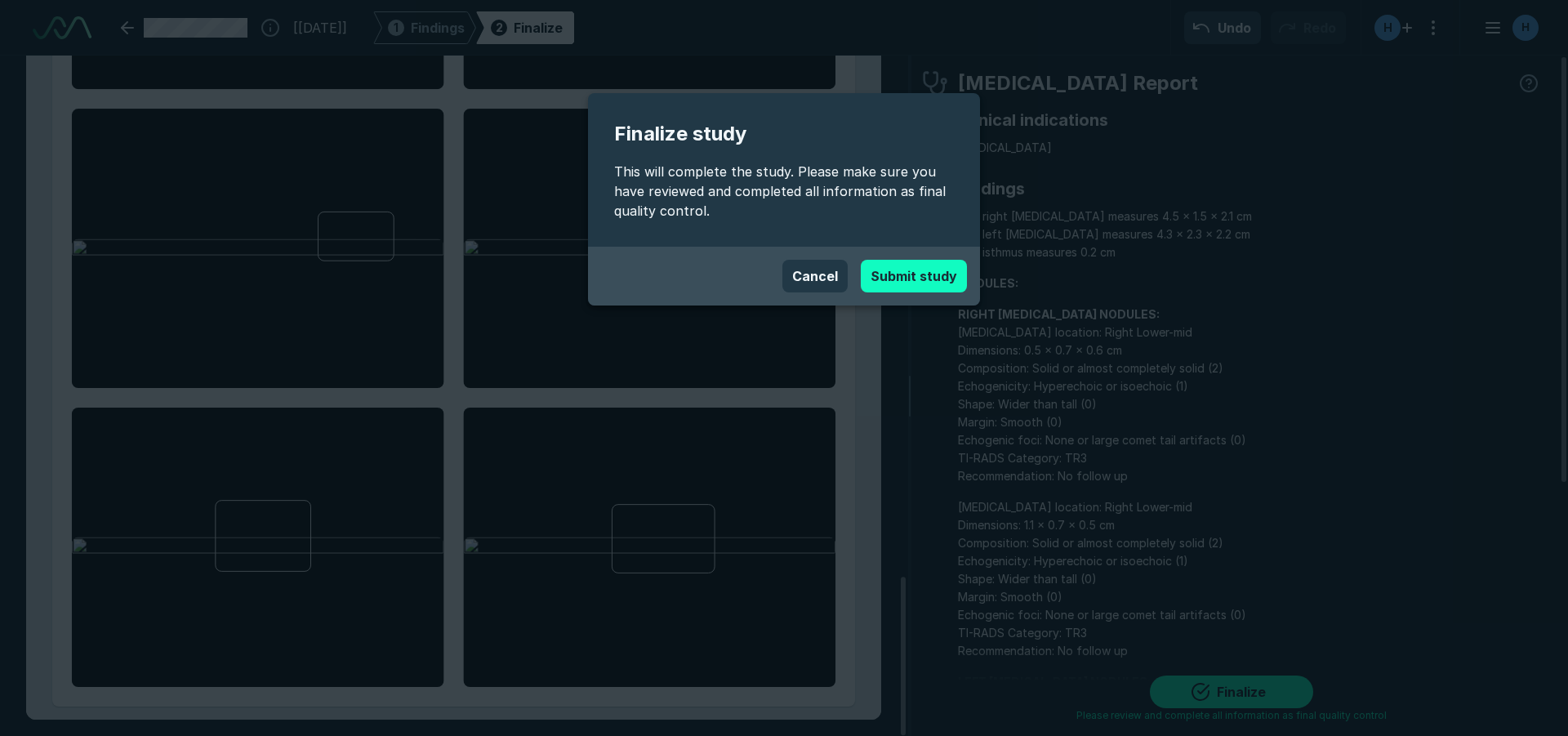
click at [928, 281] on button "Submit study" at bounding box center [914, 276] width 106 height 32
type textarea "x"
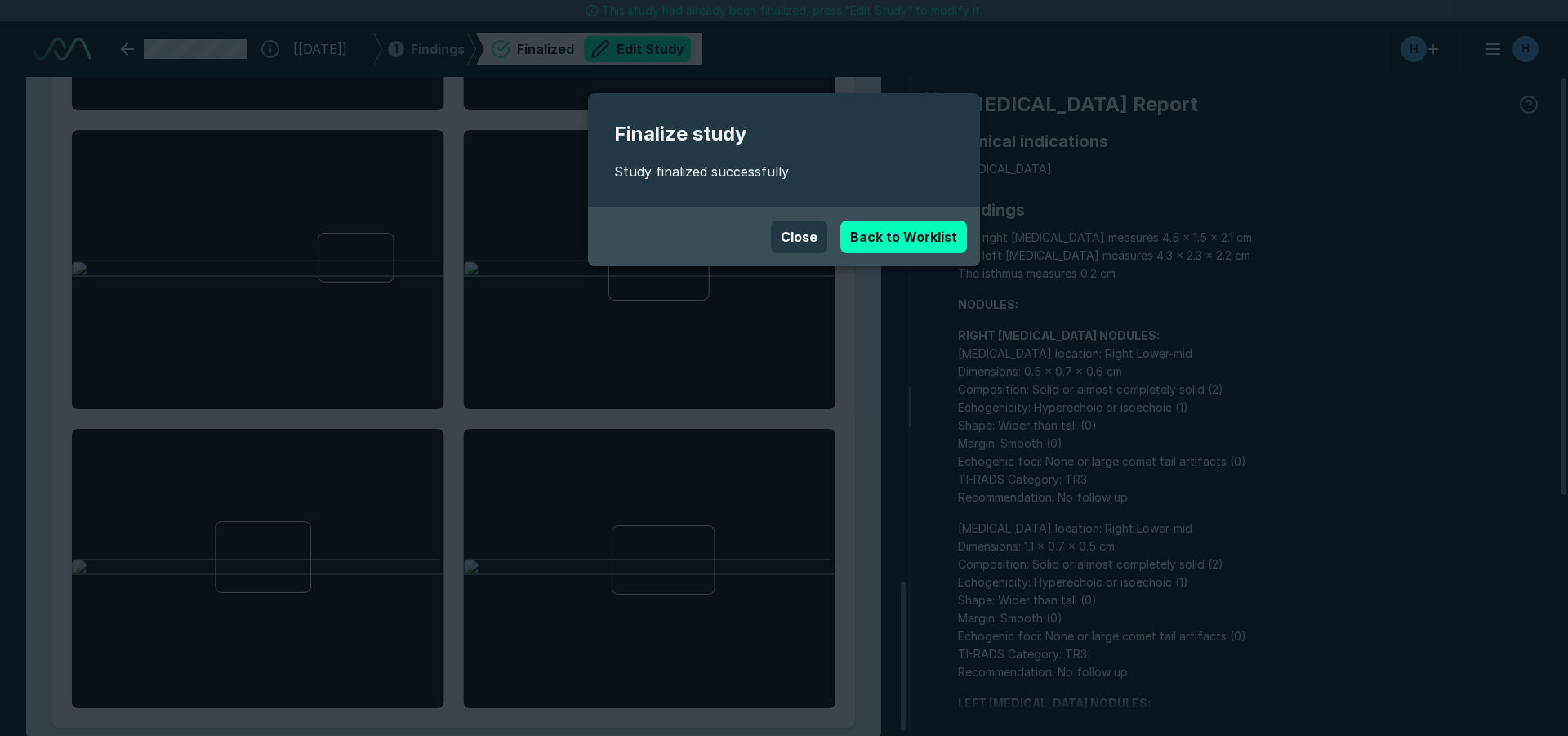
scroll to position [5031, 9155]
click at [900, 231] on link "Back to Worklist" at bounding box center [903, 236] width 127 height 32
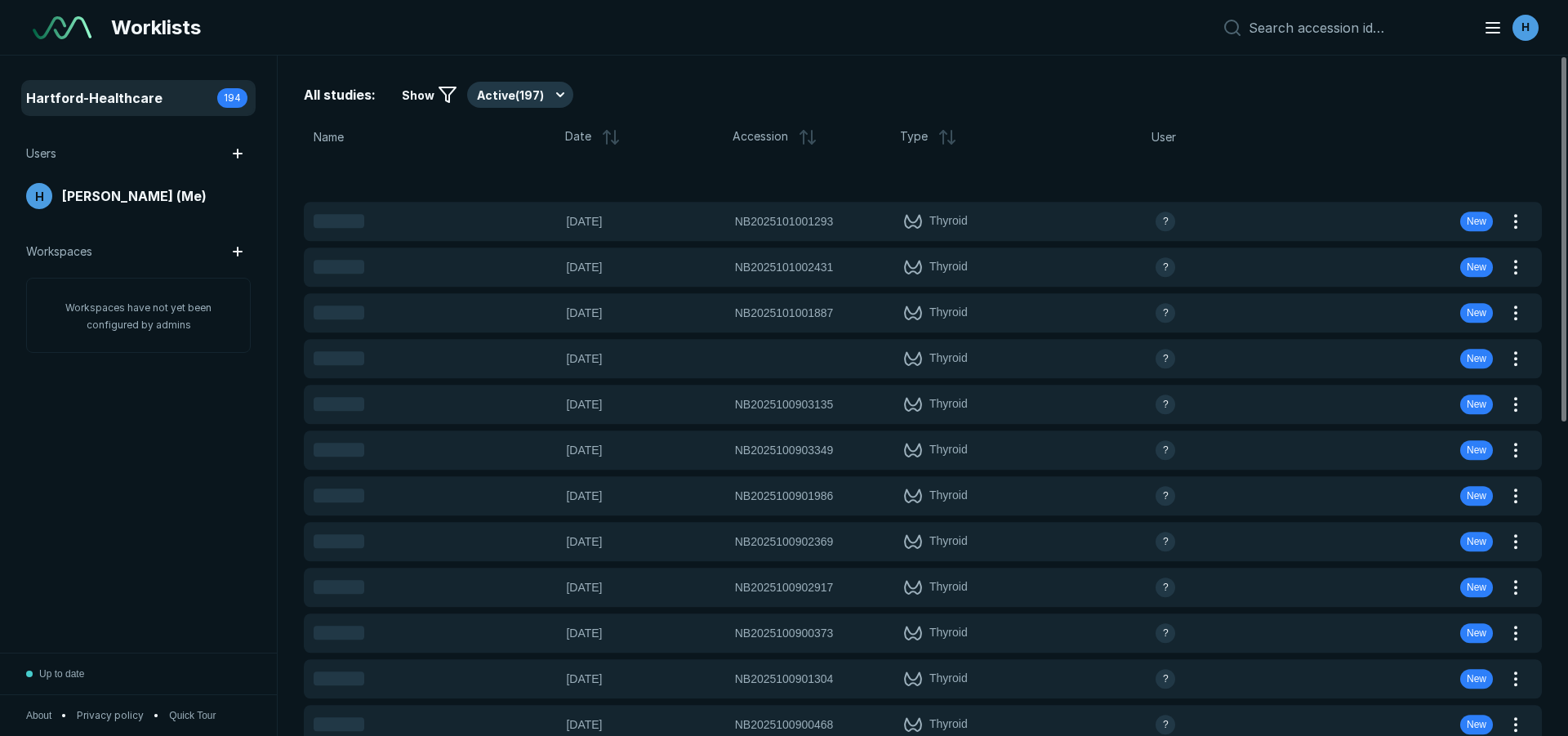
scroll to position [5126, 9155]
